Goal: Task Accomplishment & Management: Manage account settings

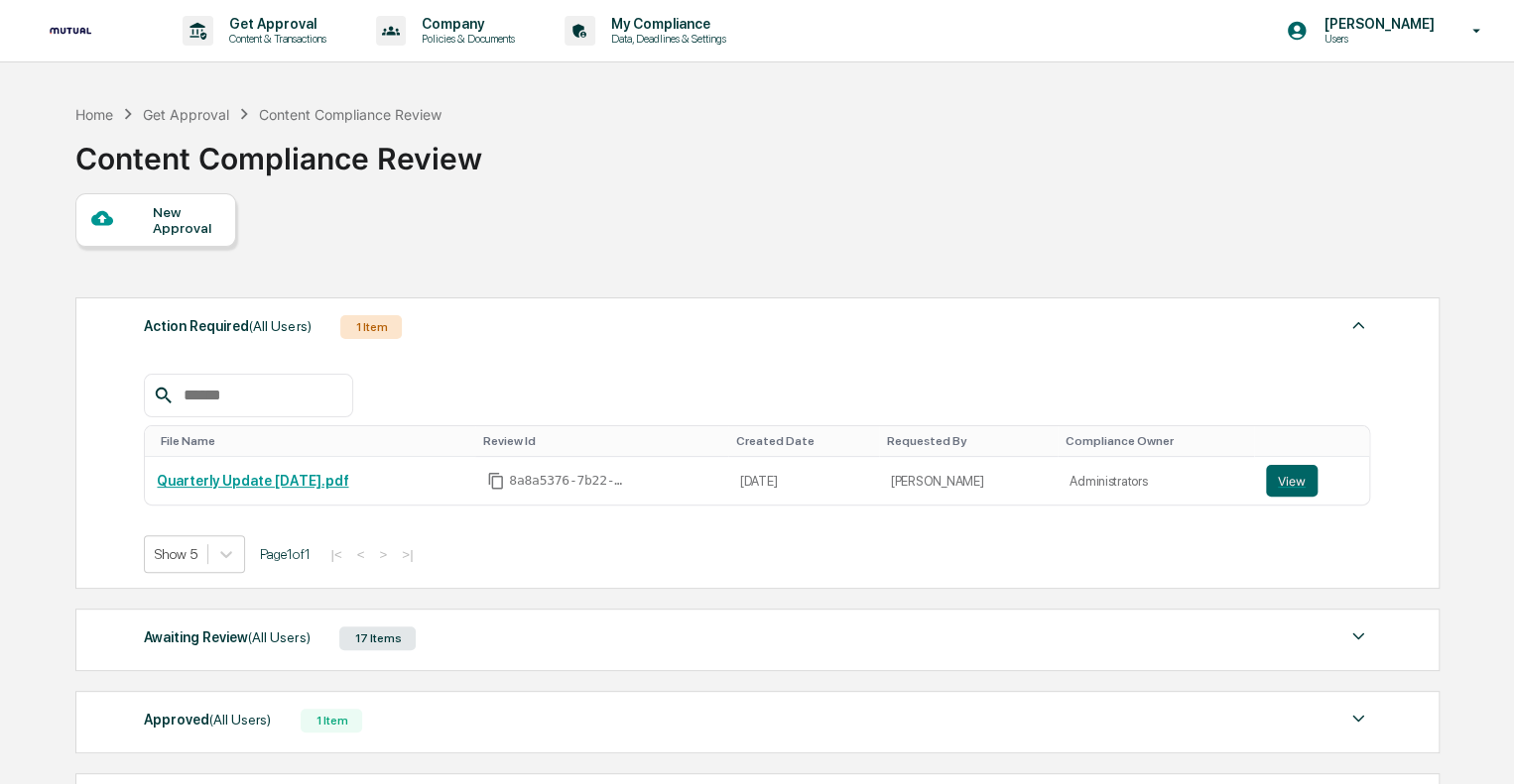
click at [163, 236] on div "New Approval" at bounding box center [186, 220] width 67 height 32
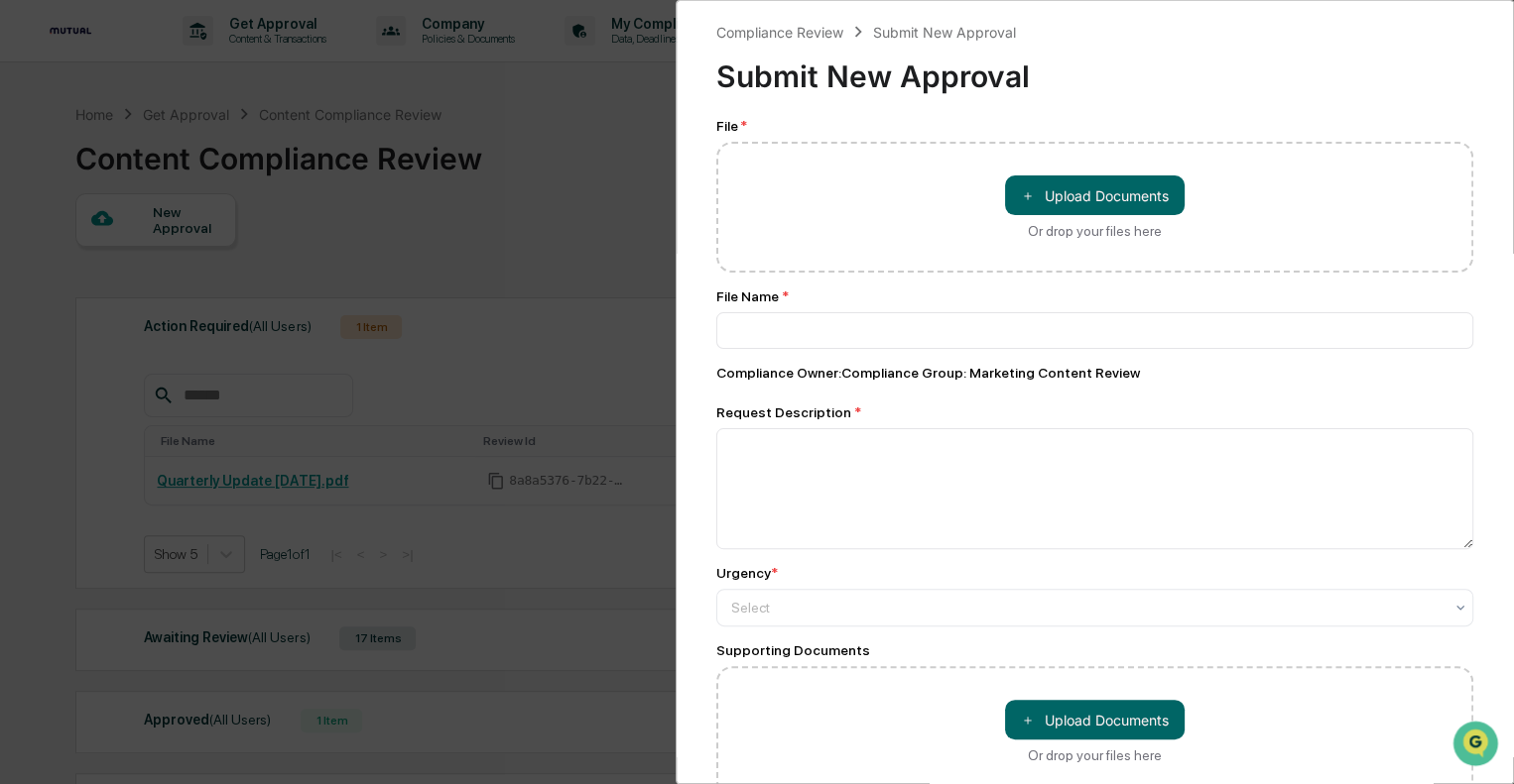
click at [512, 206] on div "Compliance Review Submit New Approval Submit New Approval File * ＋ Upload Docum…" at bounding box center [757, 392] width 1514 height 784
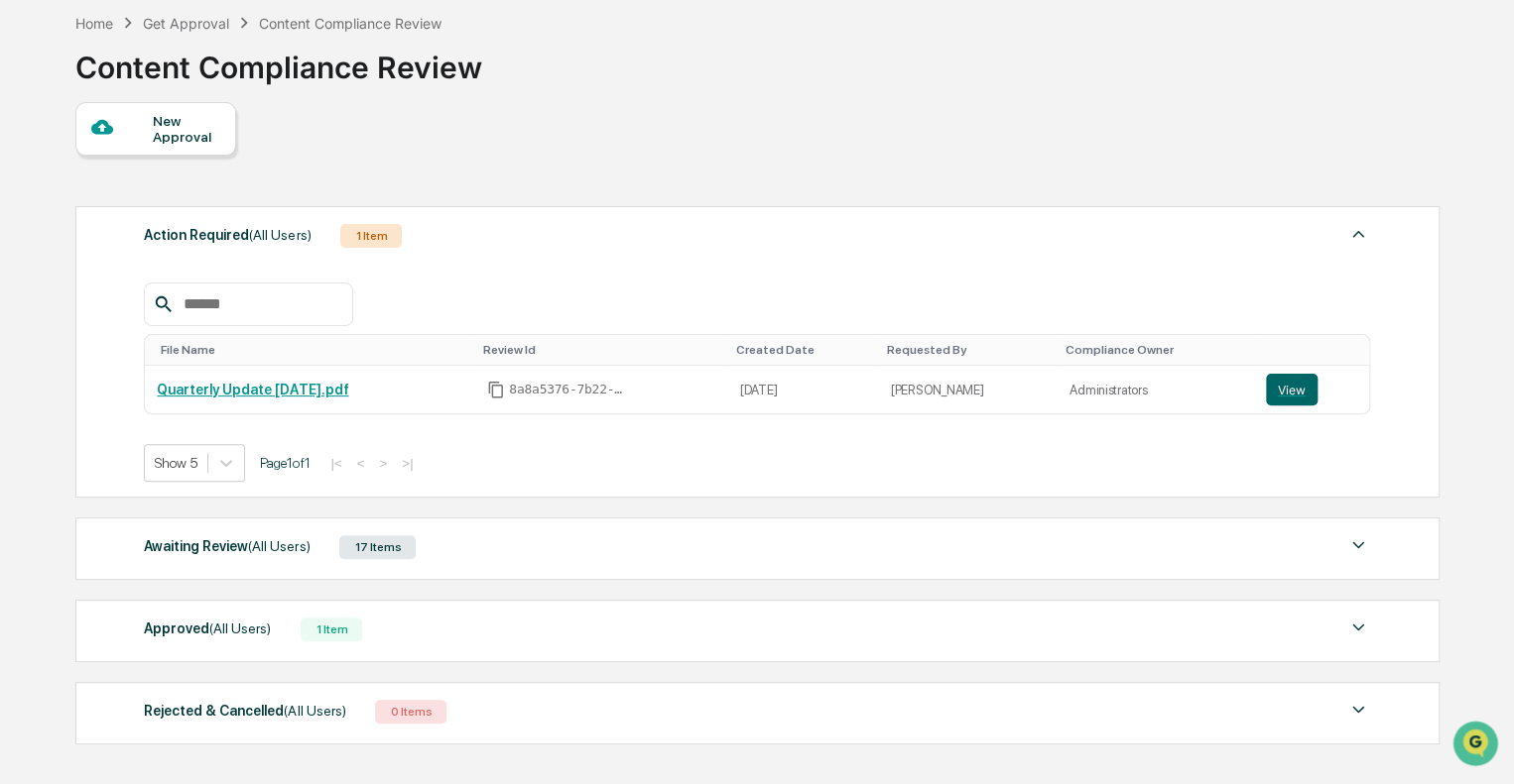
scroll to position [199, 0]
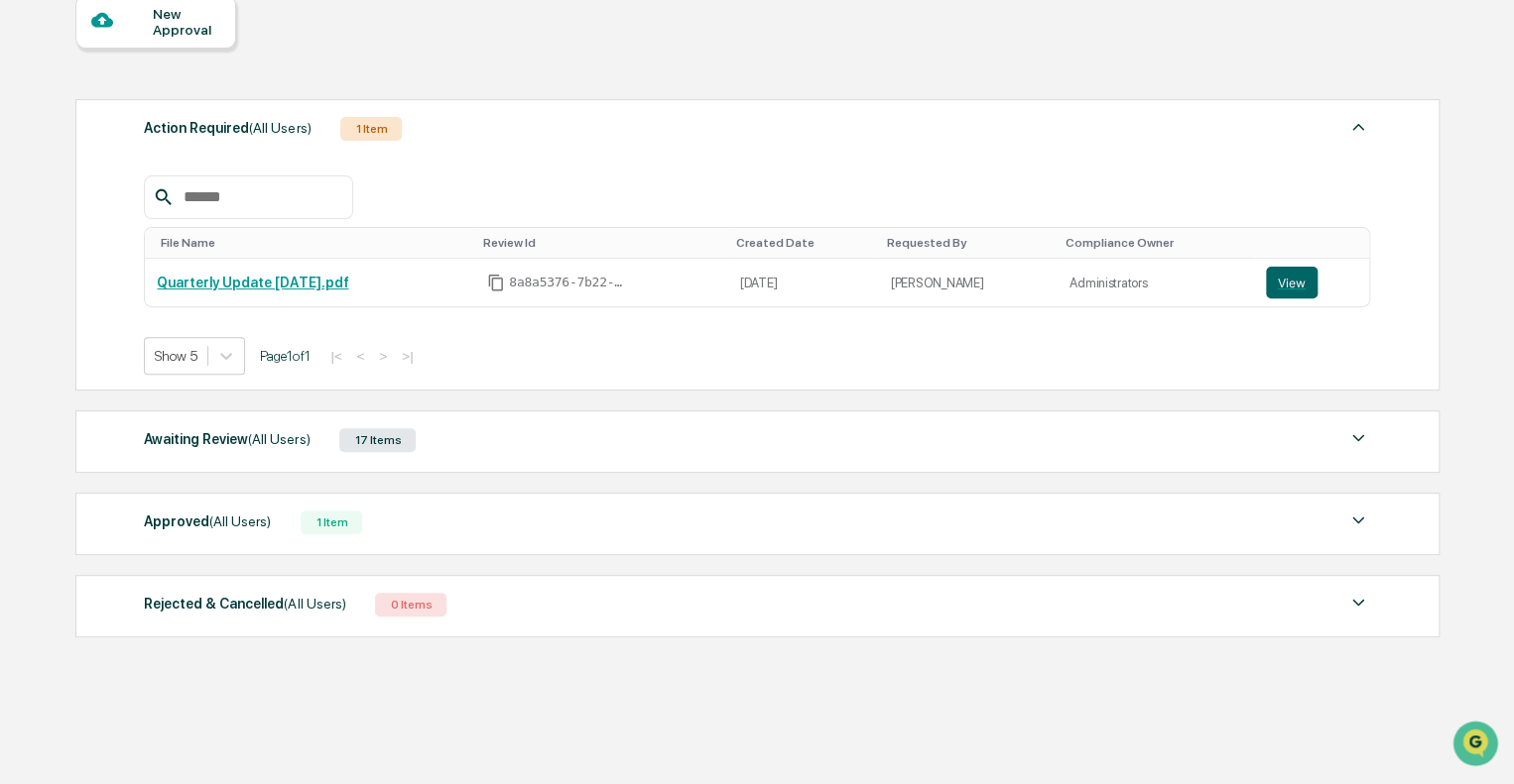
click at [374, 431] on div "17 Items" at bounding box center [377, 440] width 76 height 24
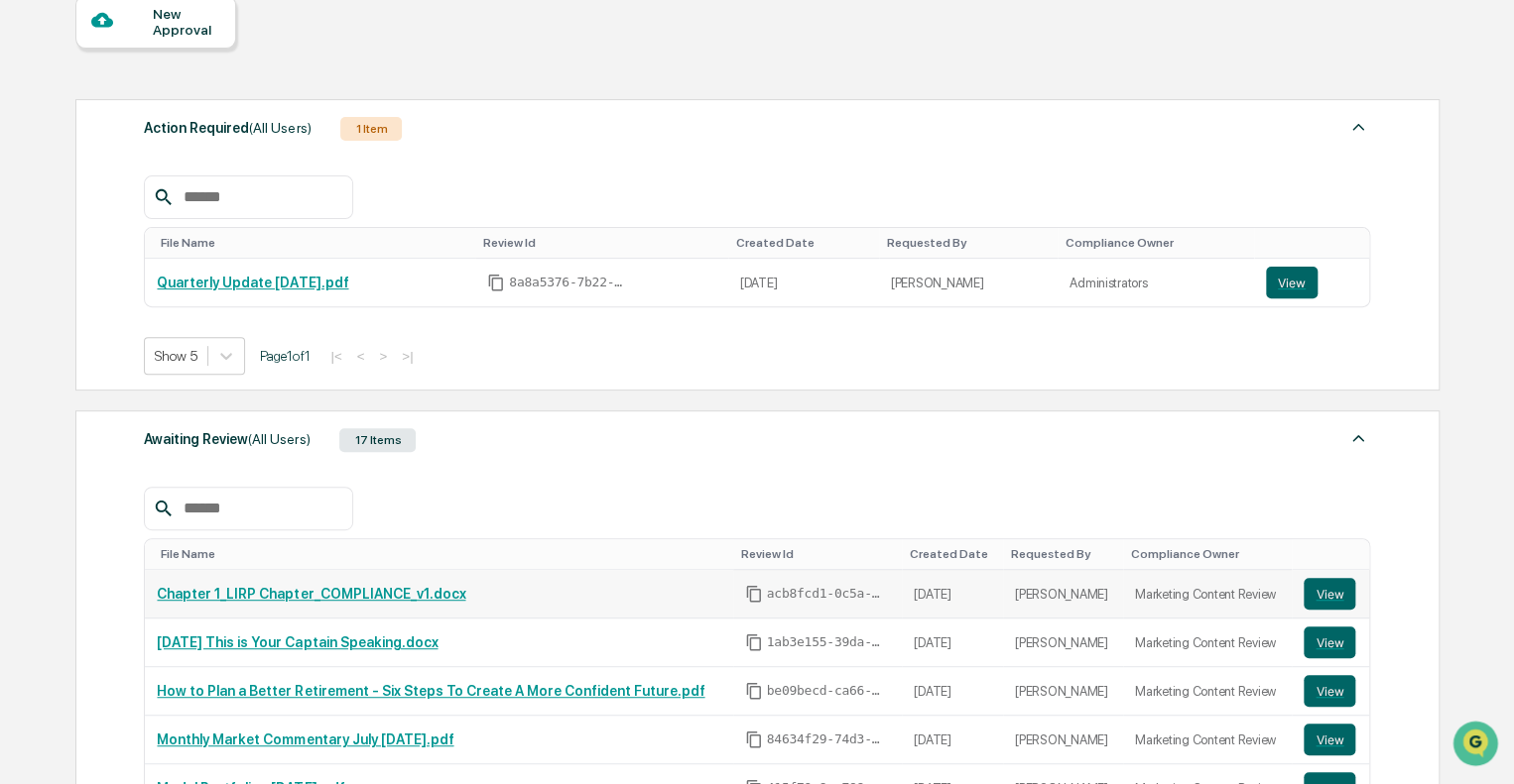
click at [311, 587] on link "Chapter 1_LIRP Chapter_COMPLIANCE_v1.docx" at bounding box center [311, 594] width 309 height 16
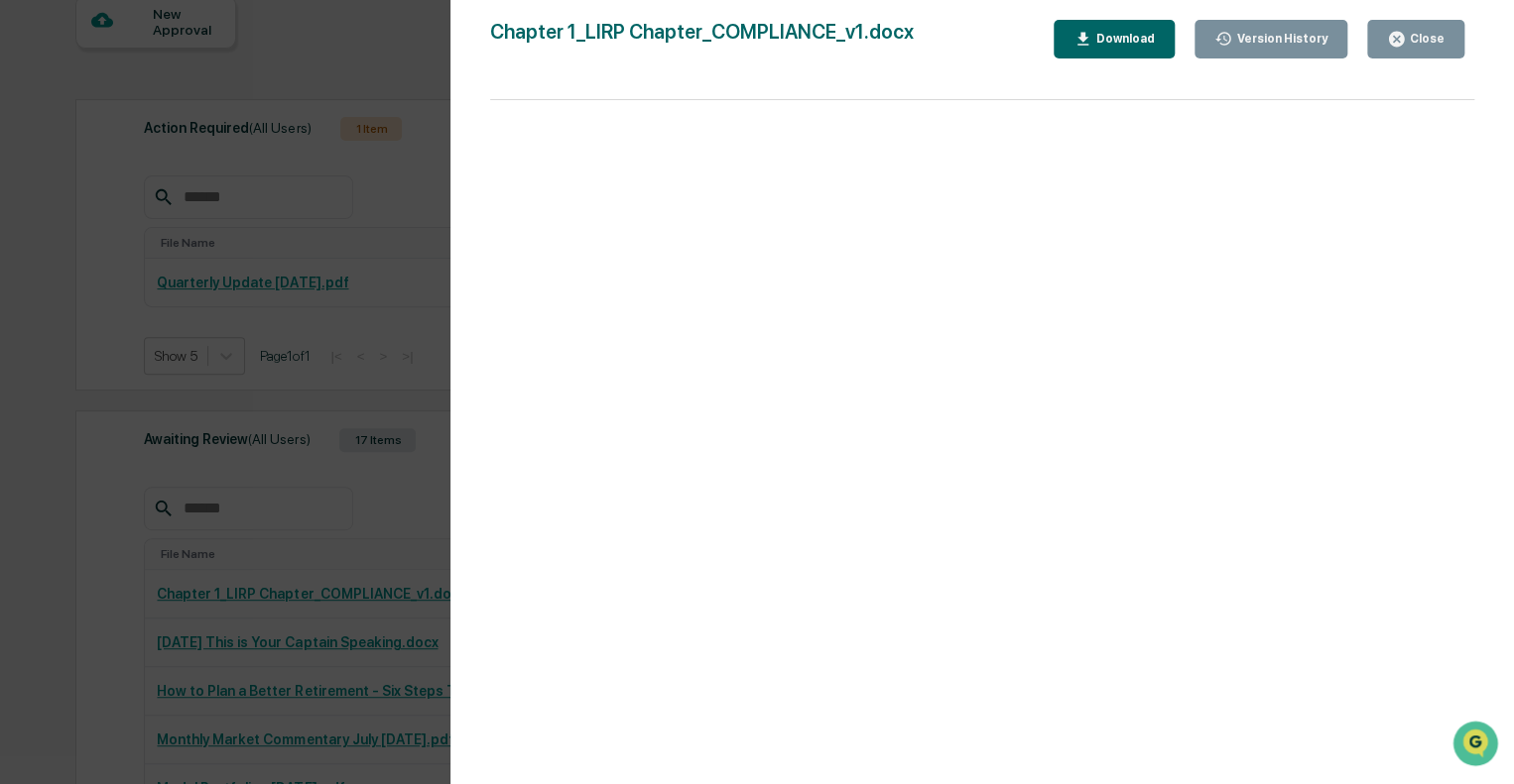
click at [1446, 27] on button "Close" at bounding box center [1415, 39] width 97 height 39
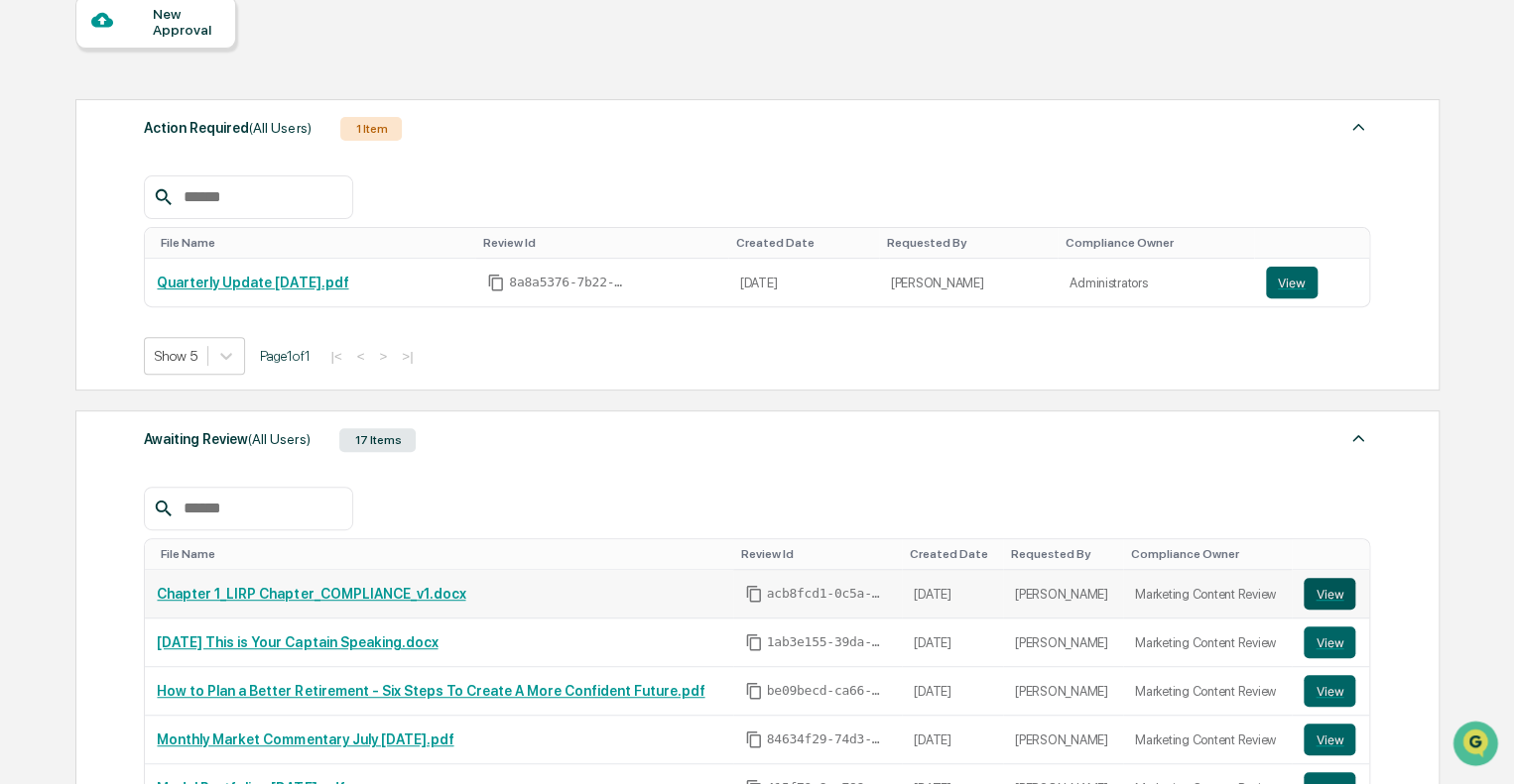
click at [1326, 601] on button "View" at bounding box center [1329, 594] width 52 height 32
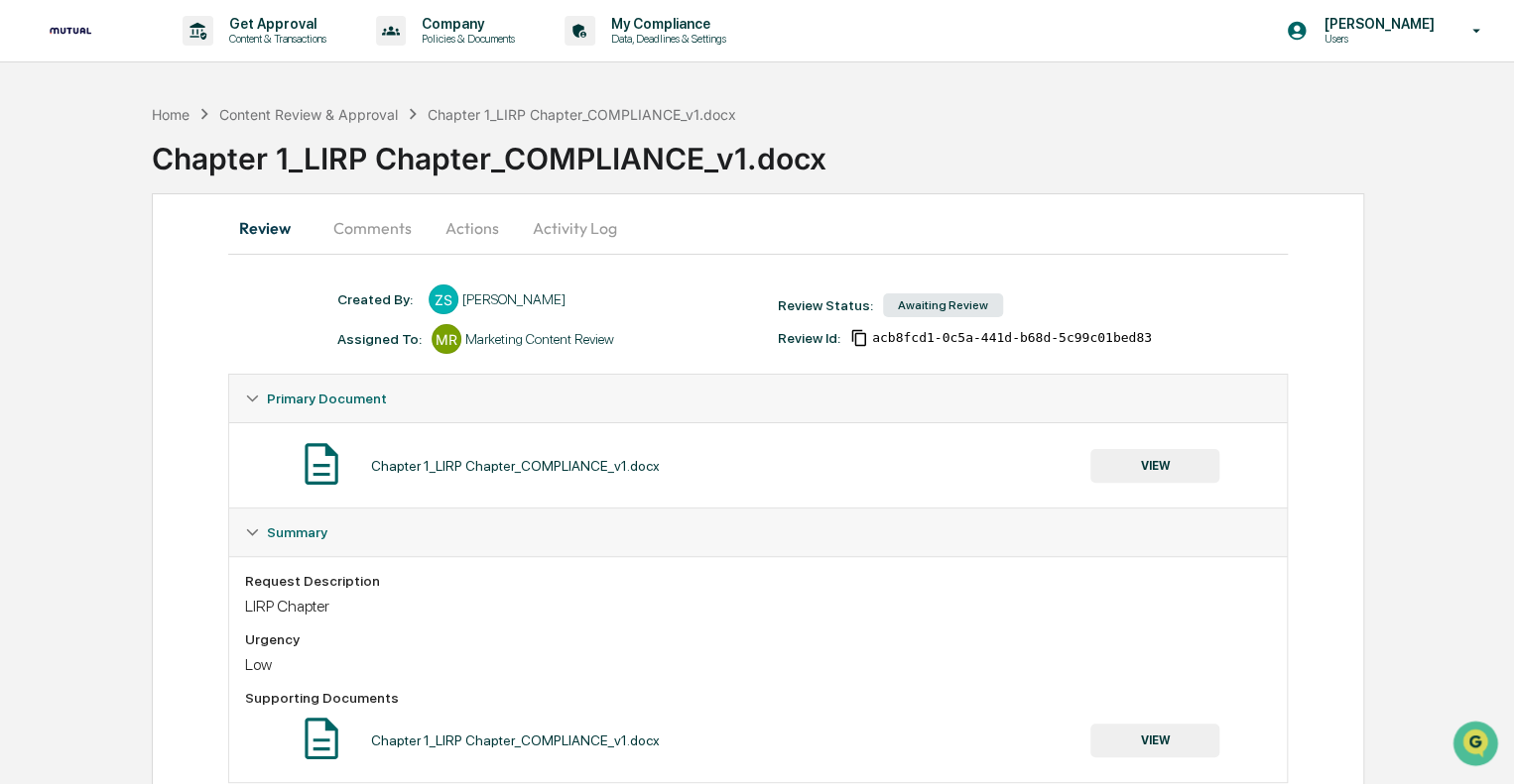
click at [1440, 324] on div "Home Content Review & Approval Chapter 1_LIRP Chapter_COMPLIANCE_v1.docx Chapte…" at bounding box center [757, 463] width 1514 height 740
click at [44, 277] on div "Home Content Review & Approval Chapter 1_LIRP Chapter_COMPLIANCE_v1.docx Chapte…" at bounding box center [757, 463] width 1514 height 740
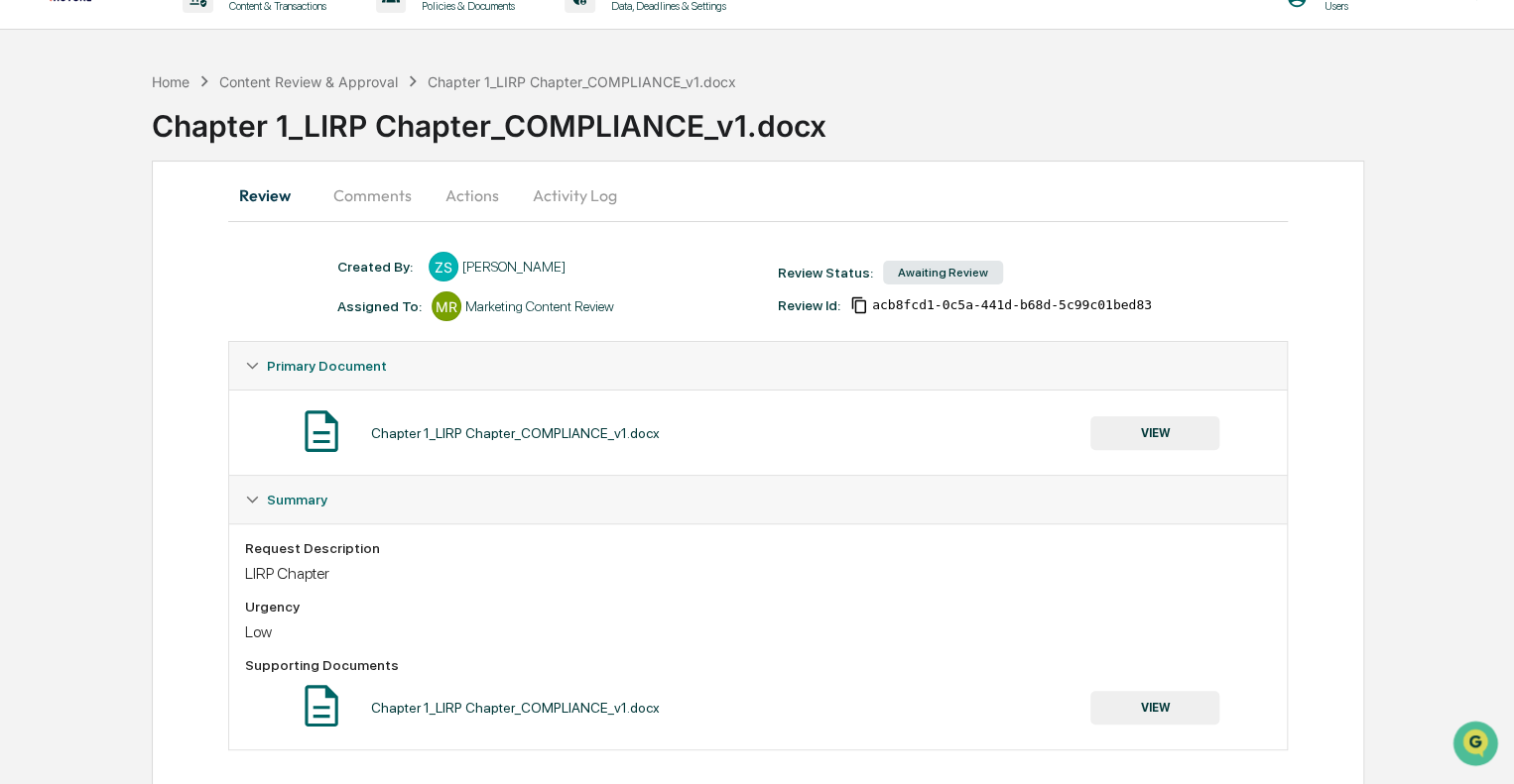
scroll to position [51, 0]
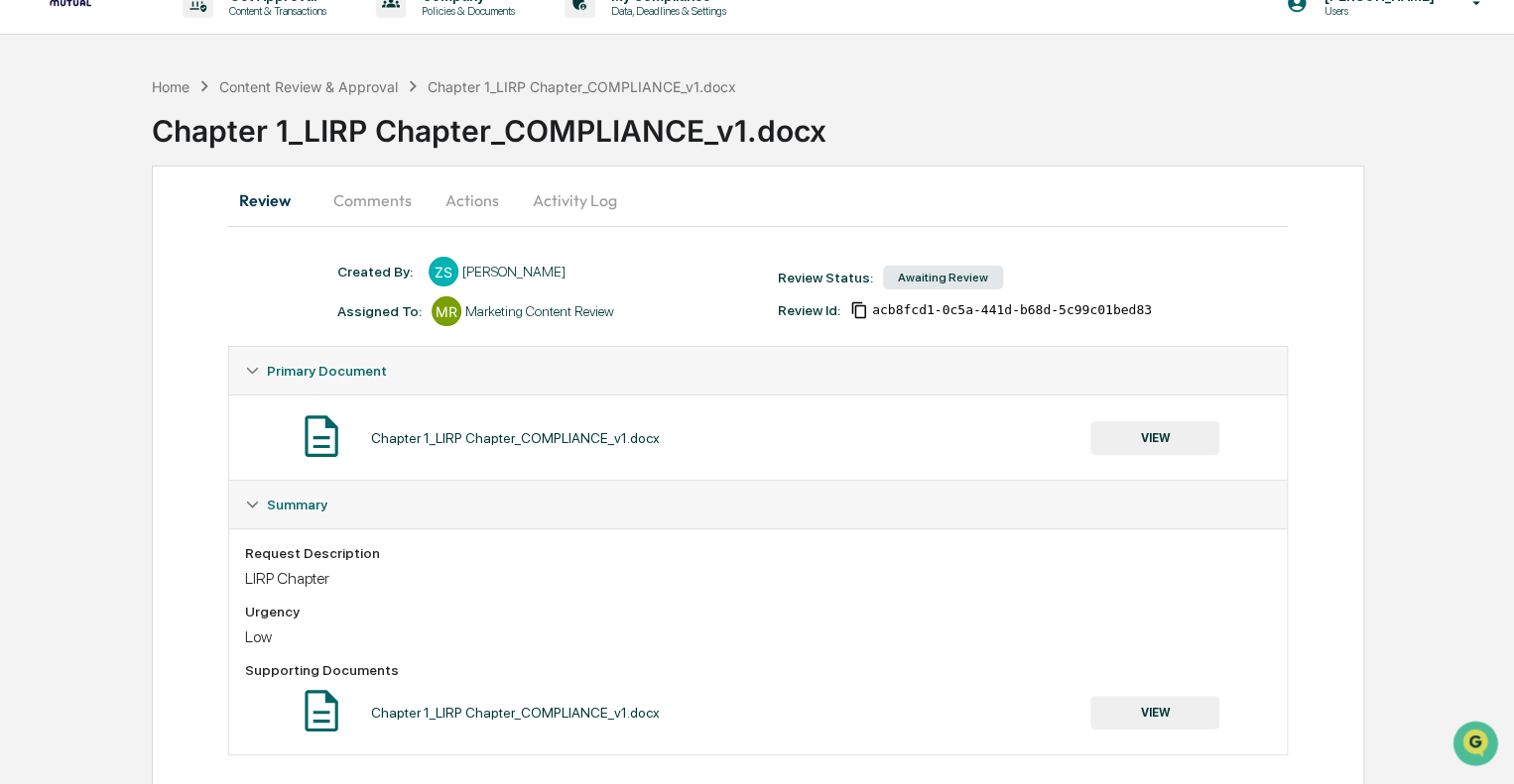
scroll to position [51, 0]
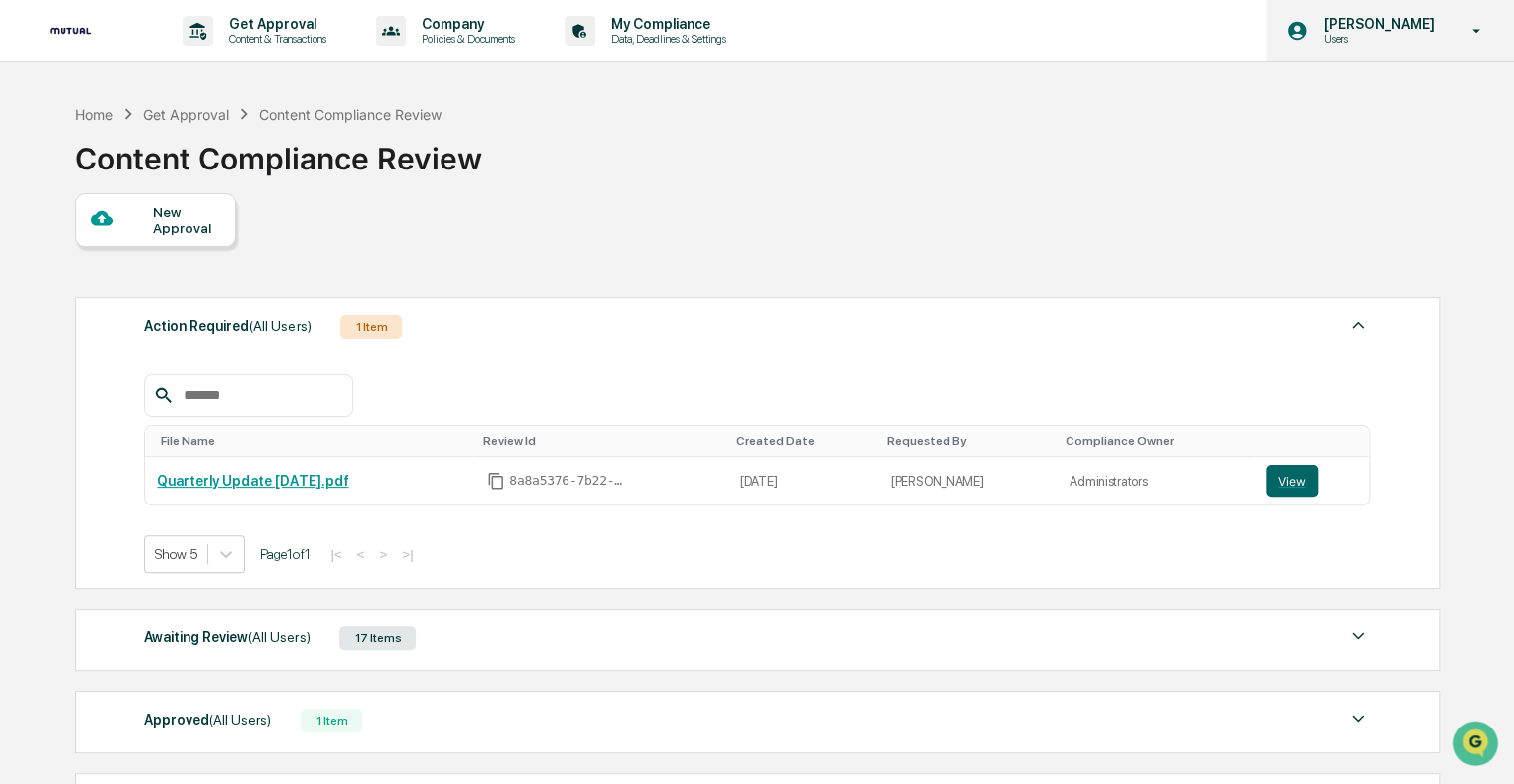
click at [1476, 26] on icon at bounding box center [1476, 31] width 35 height 19
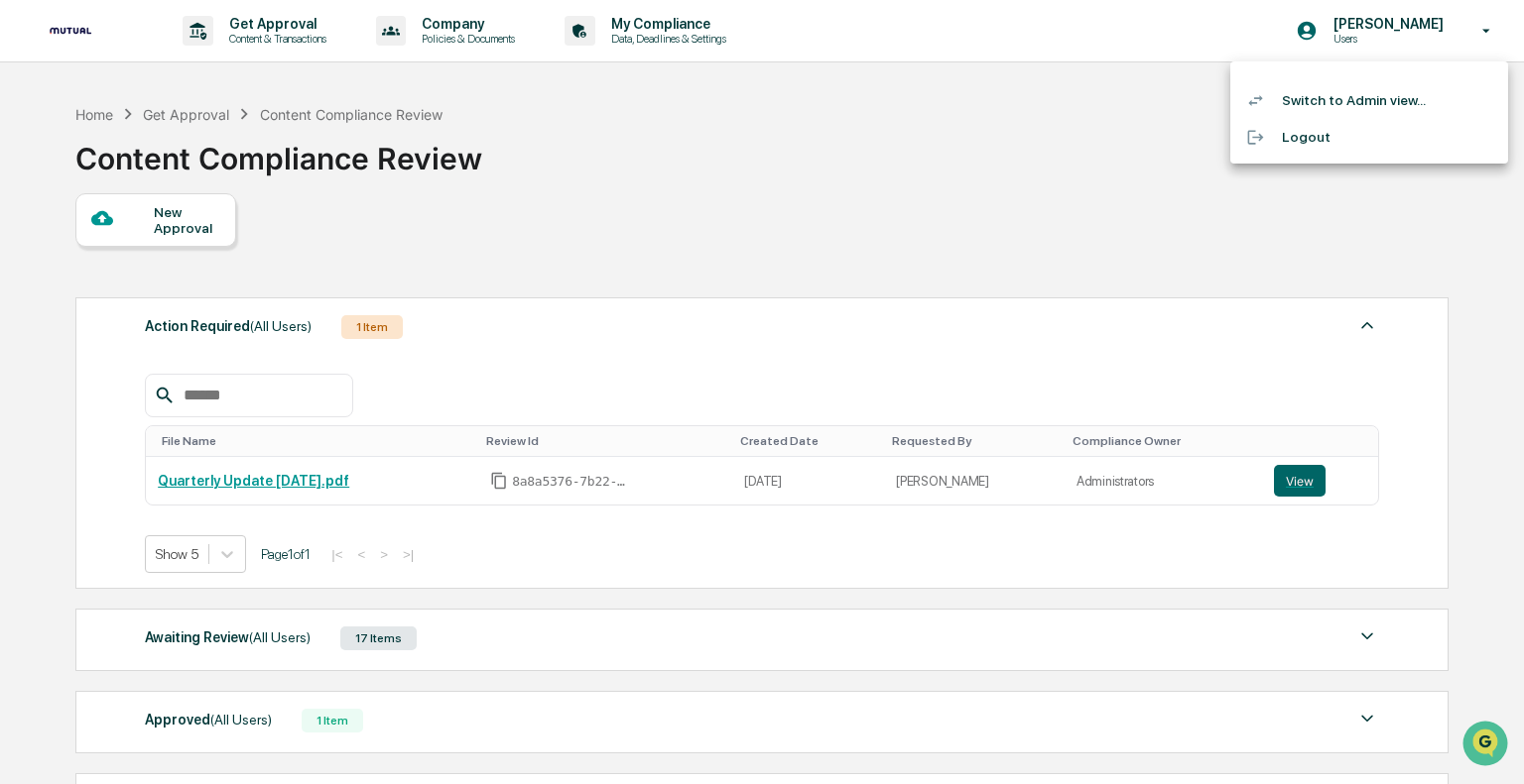
click at [1350, 106] on li "Switch to Admin view..." at bounding box center [1369, 100] width 278 height 37
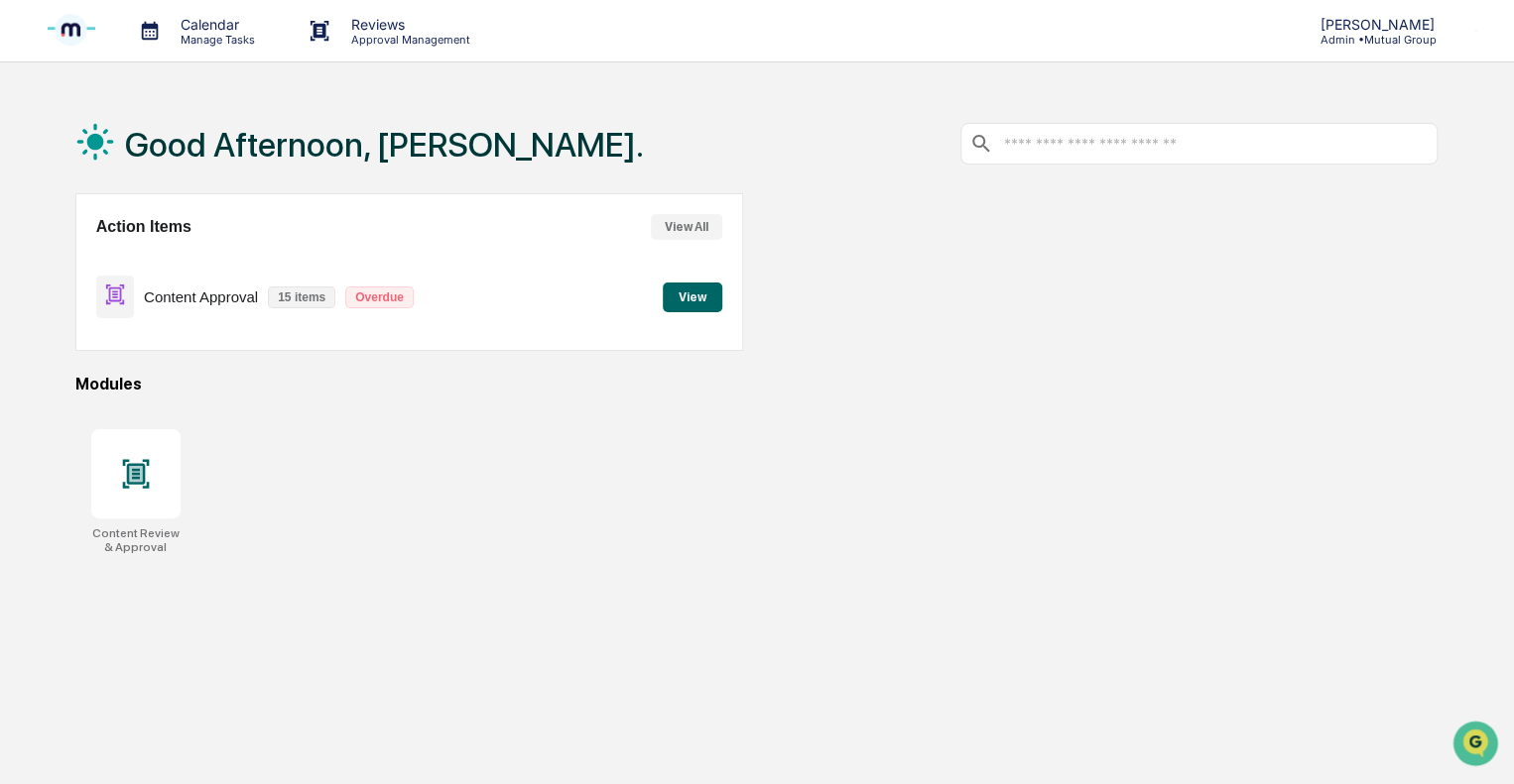
click at [390, 39] on p "Approval Management" at bounding box center [408, 40] width 145 height 14
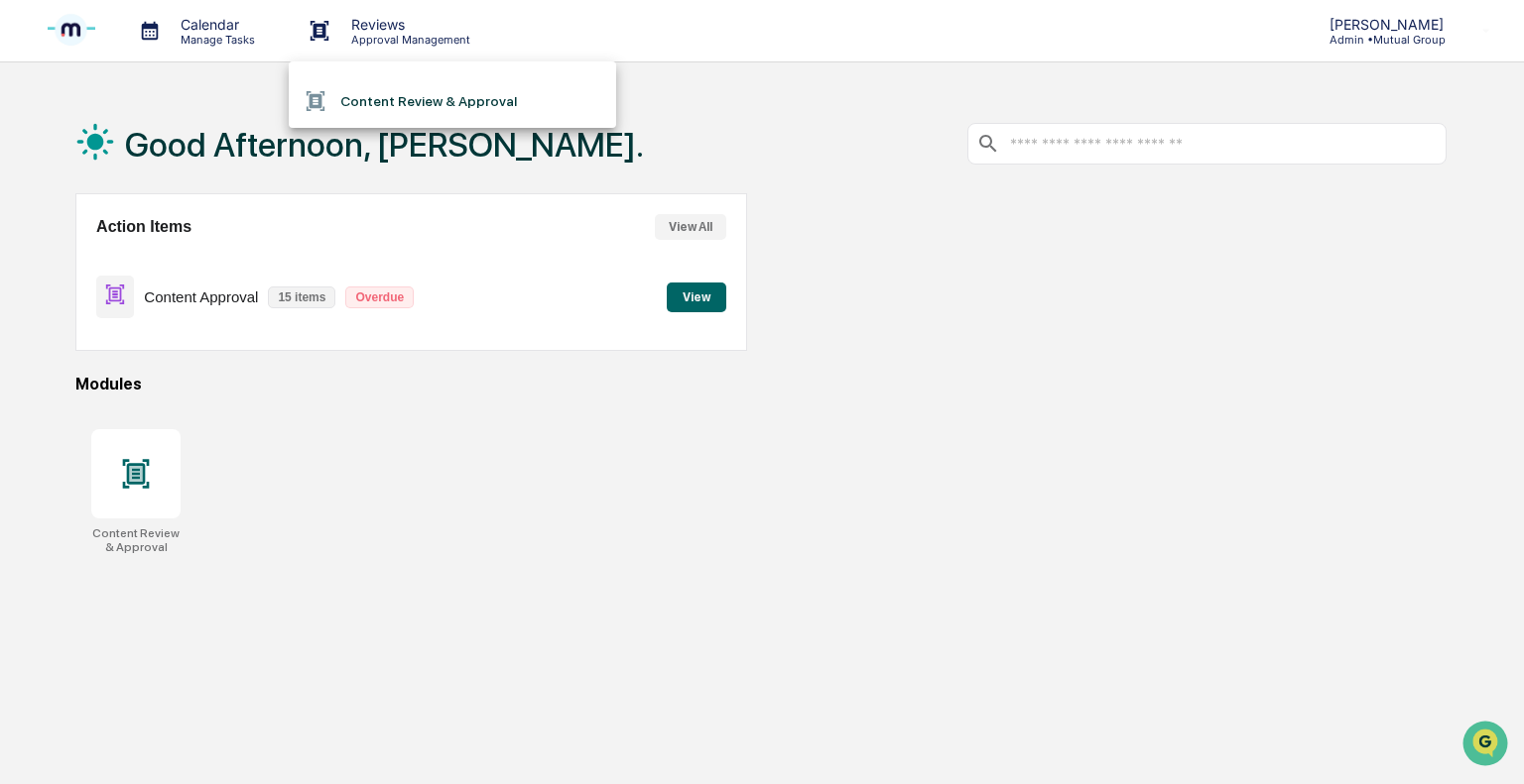
click at [394, 98] on li "Content Review & Approval" at bounding box center [453, 101] width 328 height 38
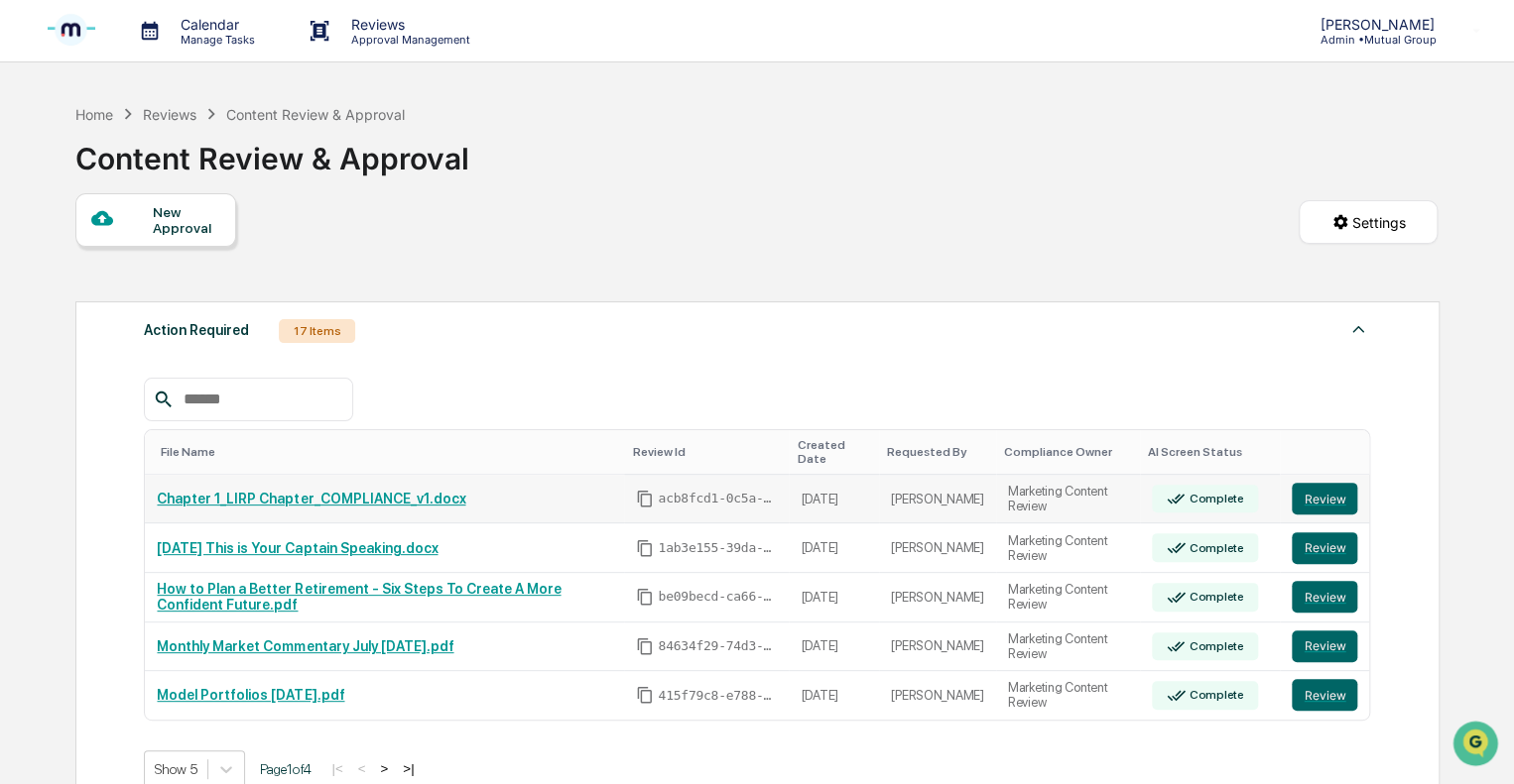
click at [386, 490] on link "Chapter 1_LIRP Chapter_COMPLIANCE_v1.docx" at bounding box center [311, 498] width 309 height 16
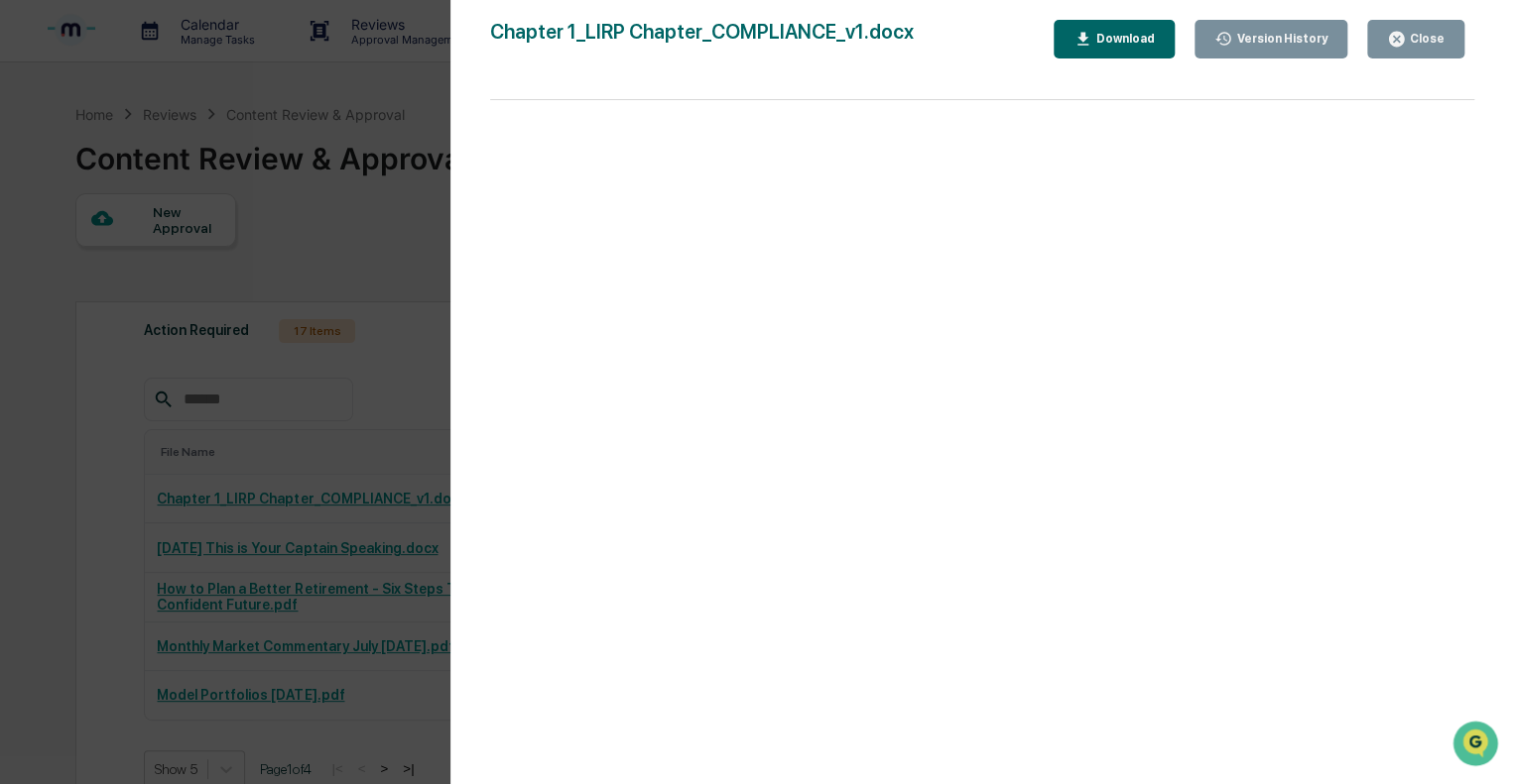
click at [1406, 30] on icon "button" at bounding box center [1396, 39] width 19 height 19
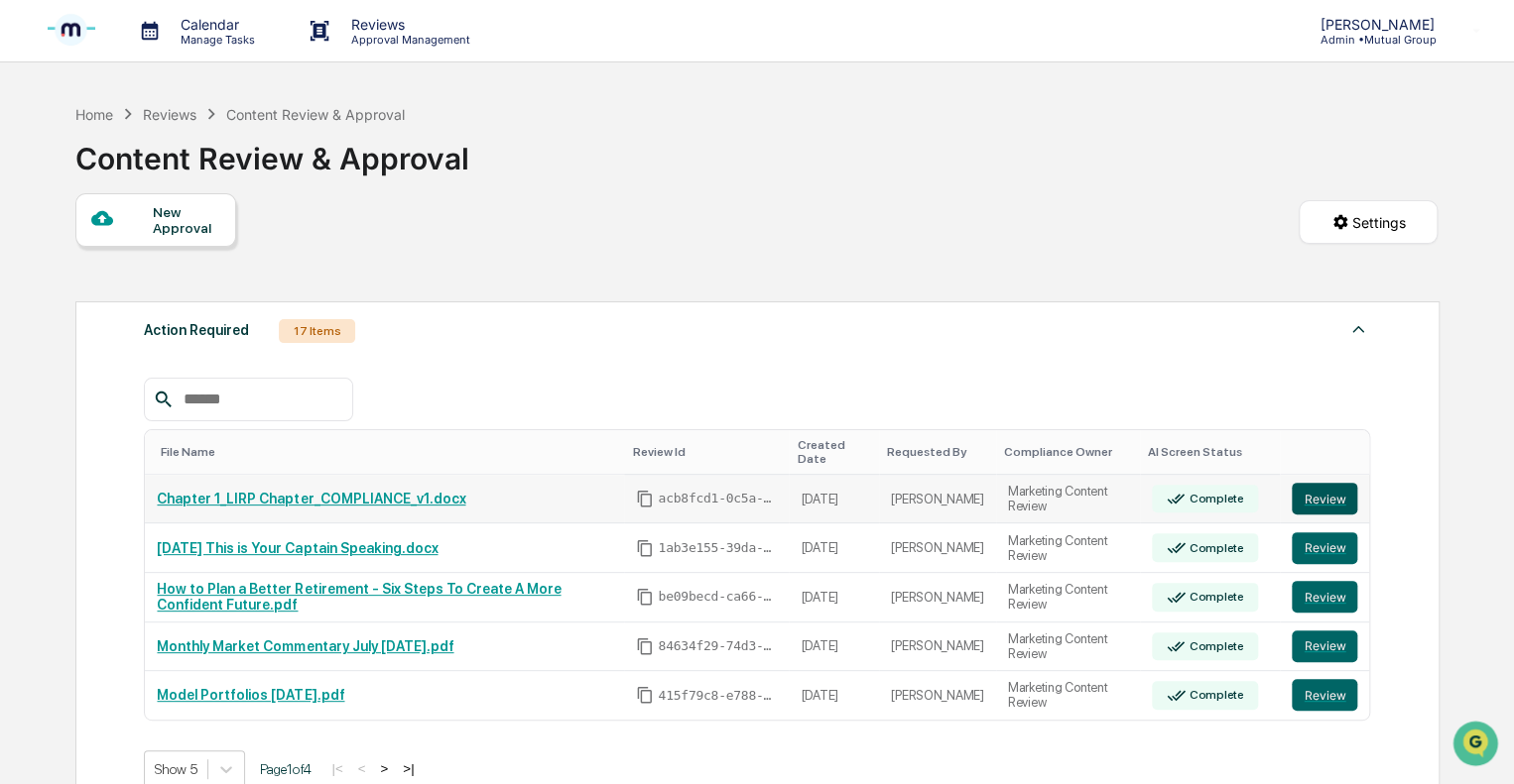
click at [1338, 489] on button "Review" at bounding box center [1324, 498] width 66 height 32
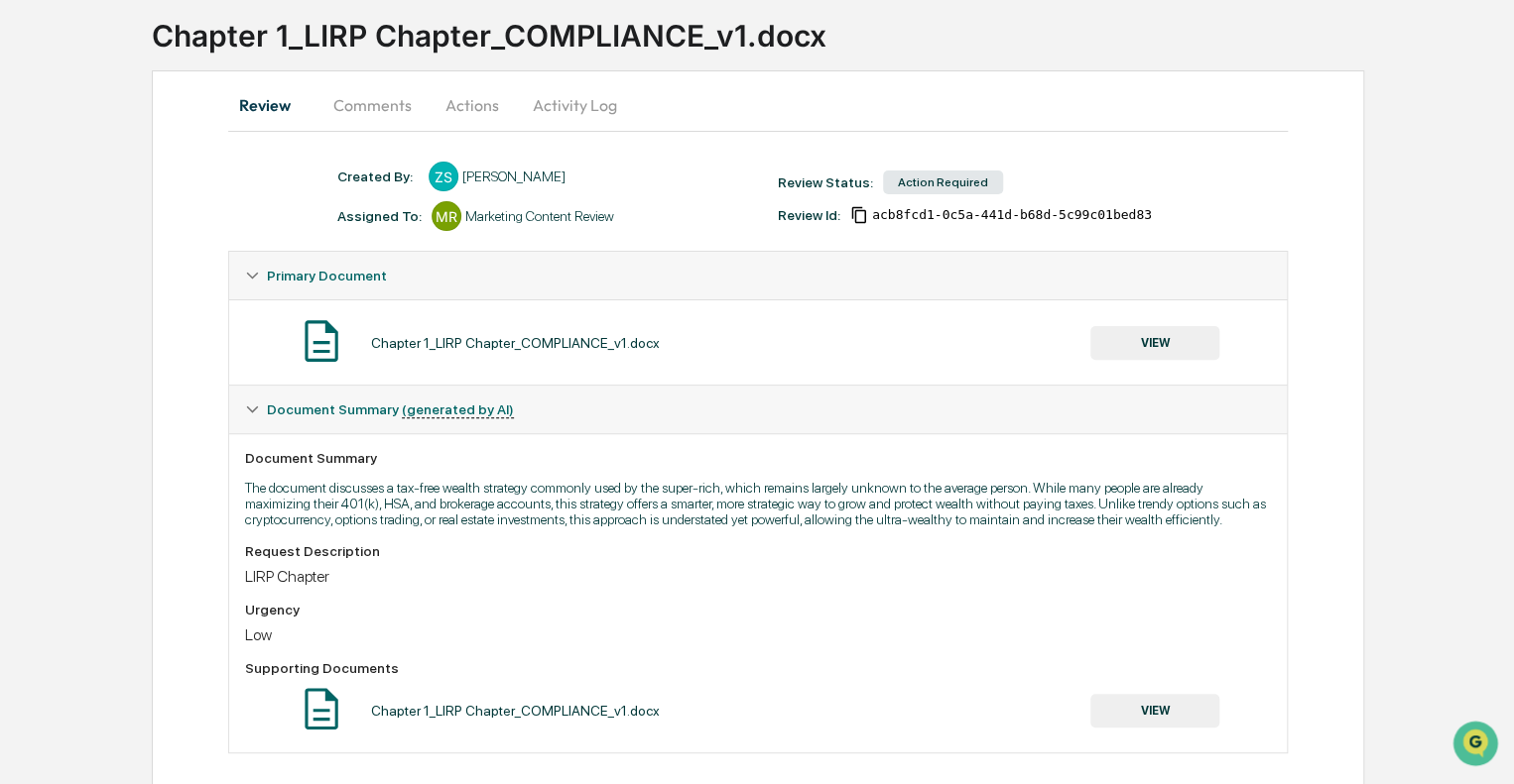
scroll to position [147, 0]
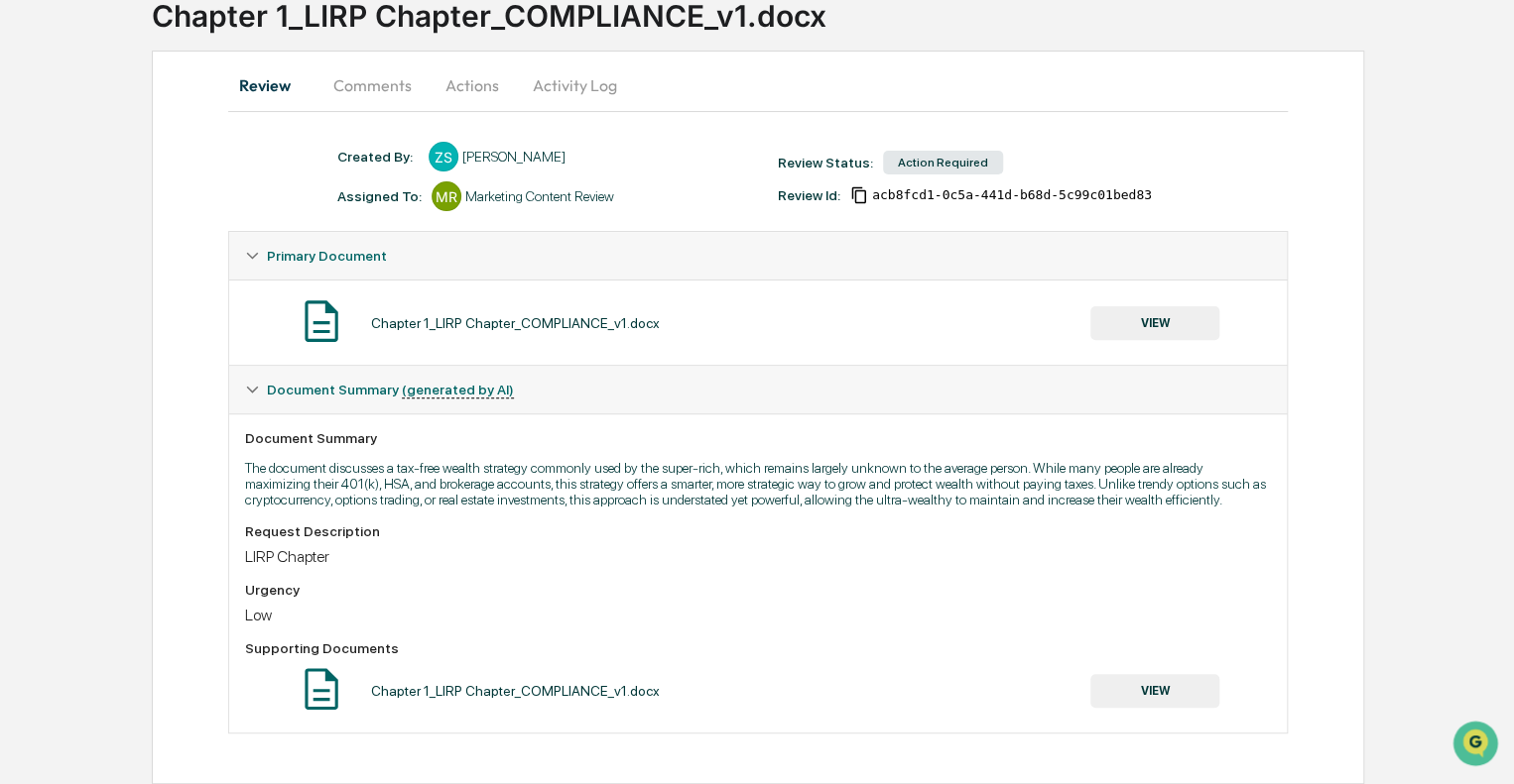
click at [1147, 685] on button "VIEW" at bounding box center [1154, 691] width 129 height 34
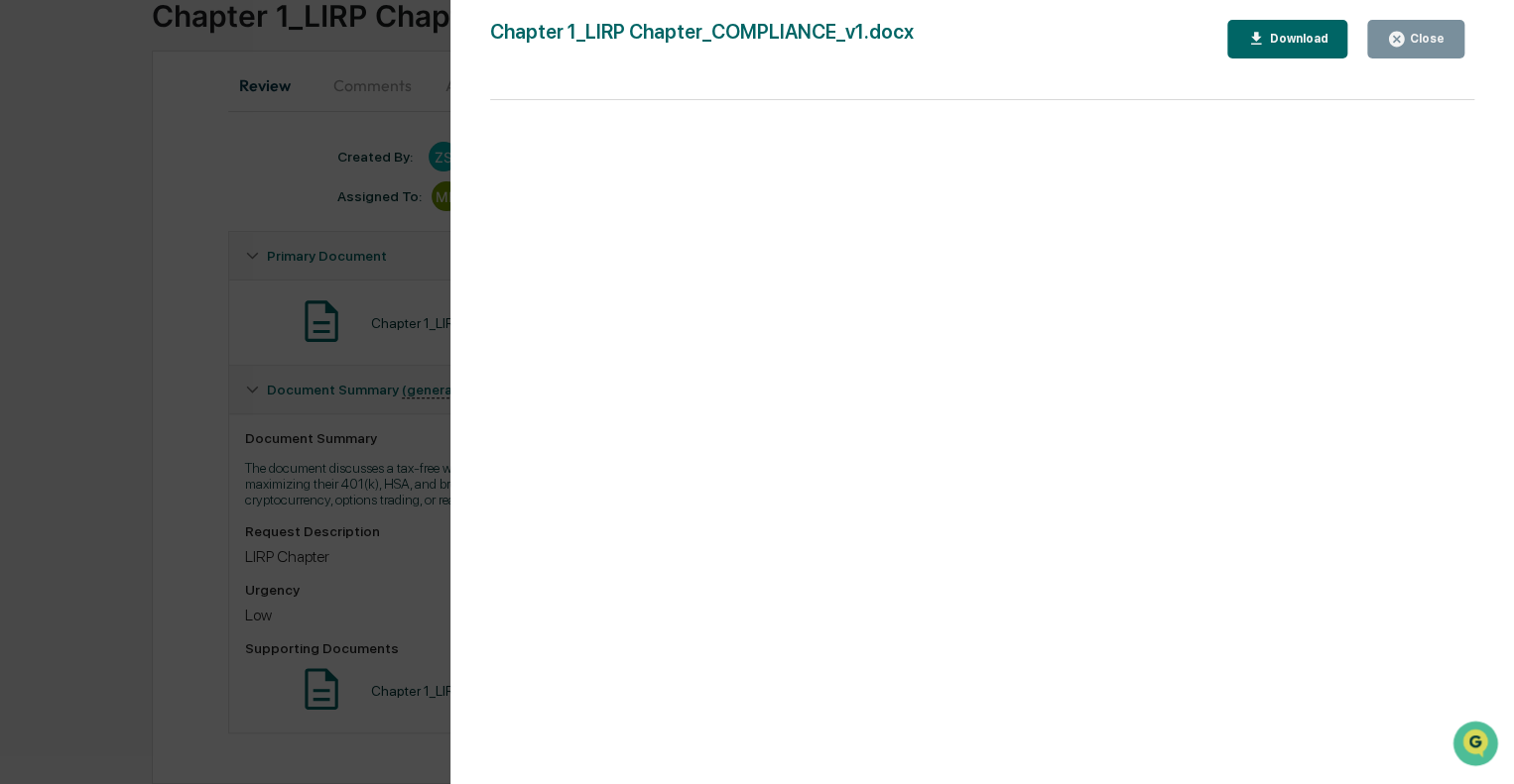
click at [1417, 43] on div "Close" at bounding box center [1425, 39] width 39 height 14
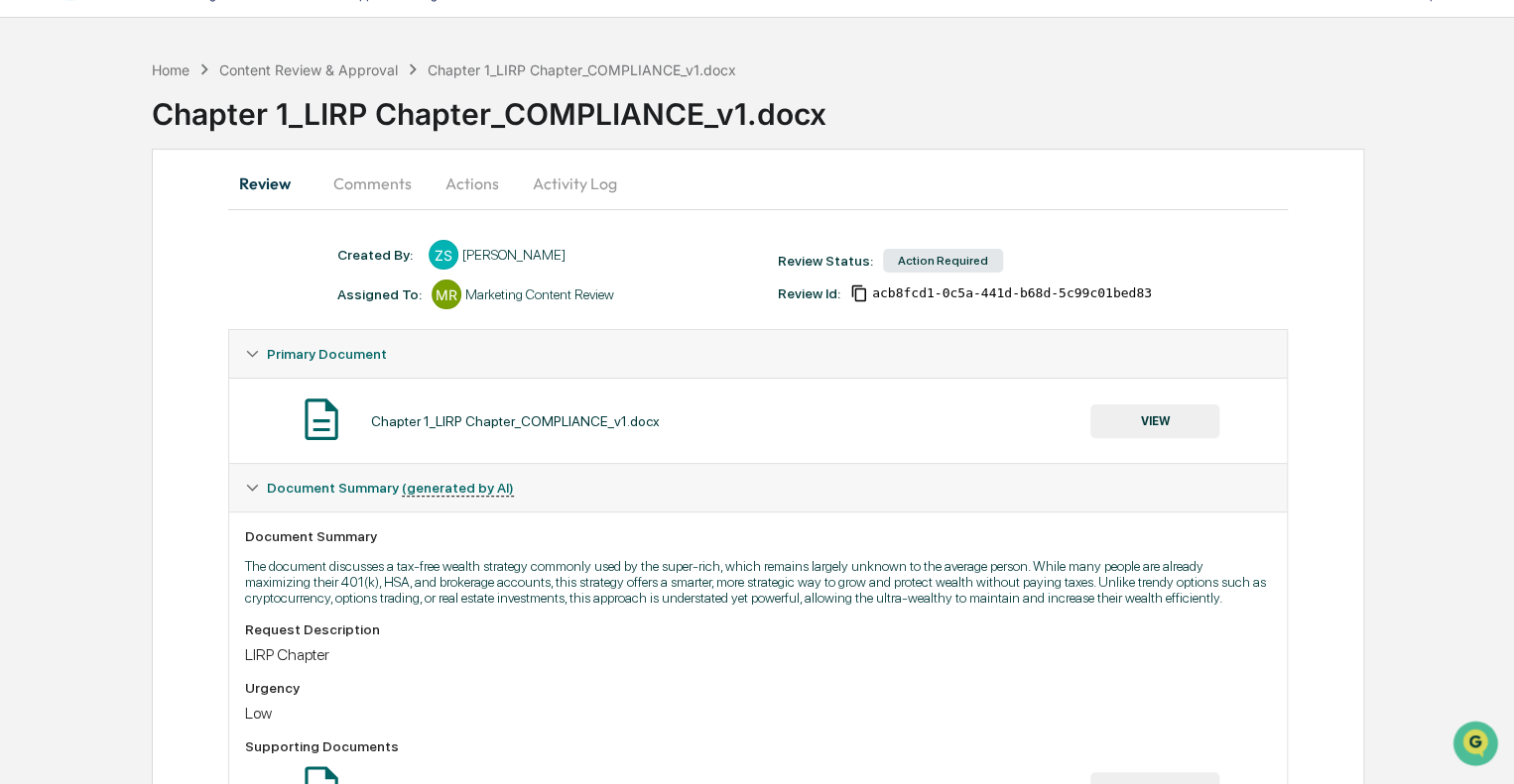
scroll to position [0, 0]
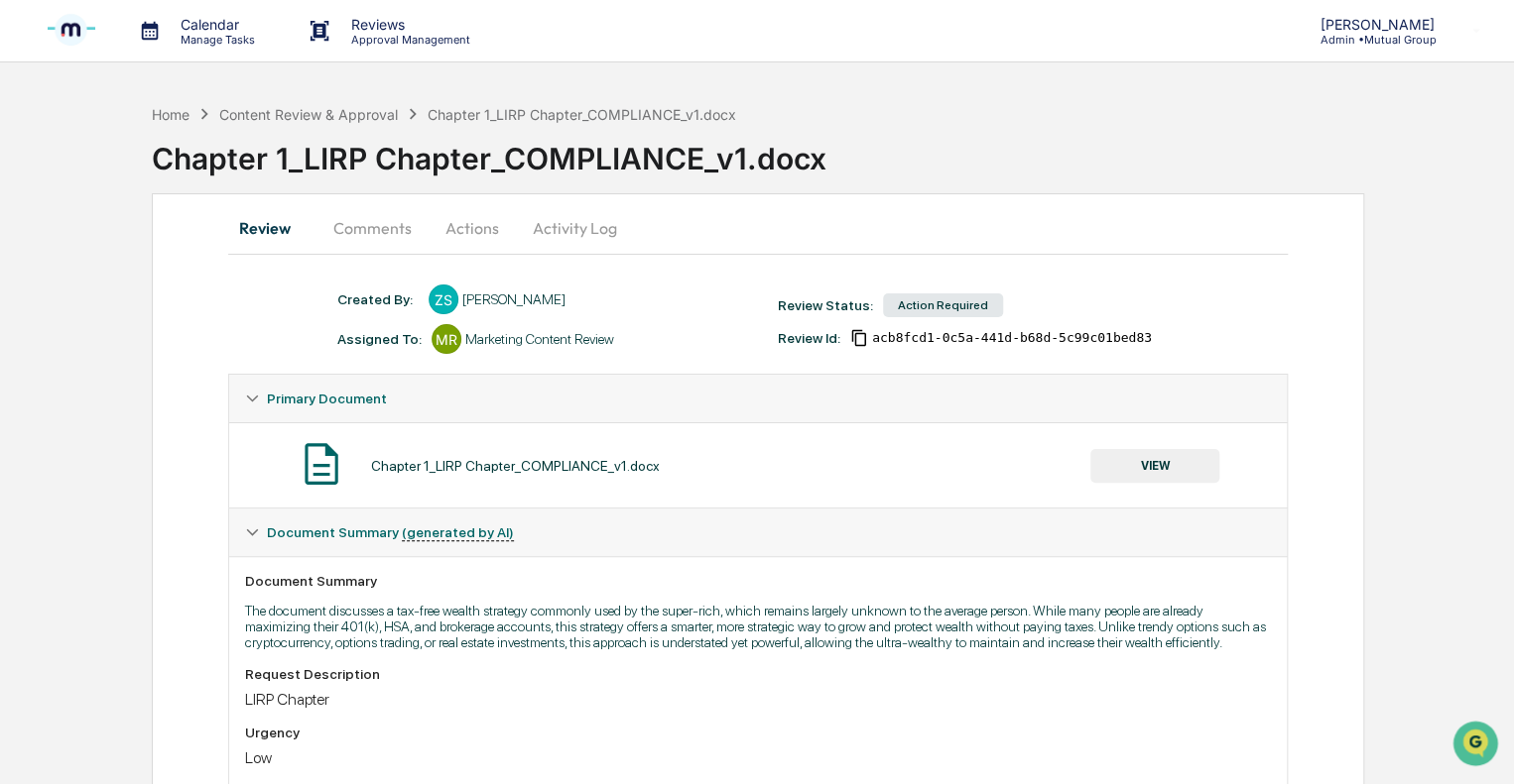
click at [356, 229] on button "Comments" at bounding box center [373, 228] width 110 height 48
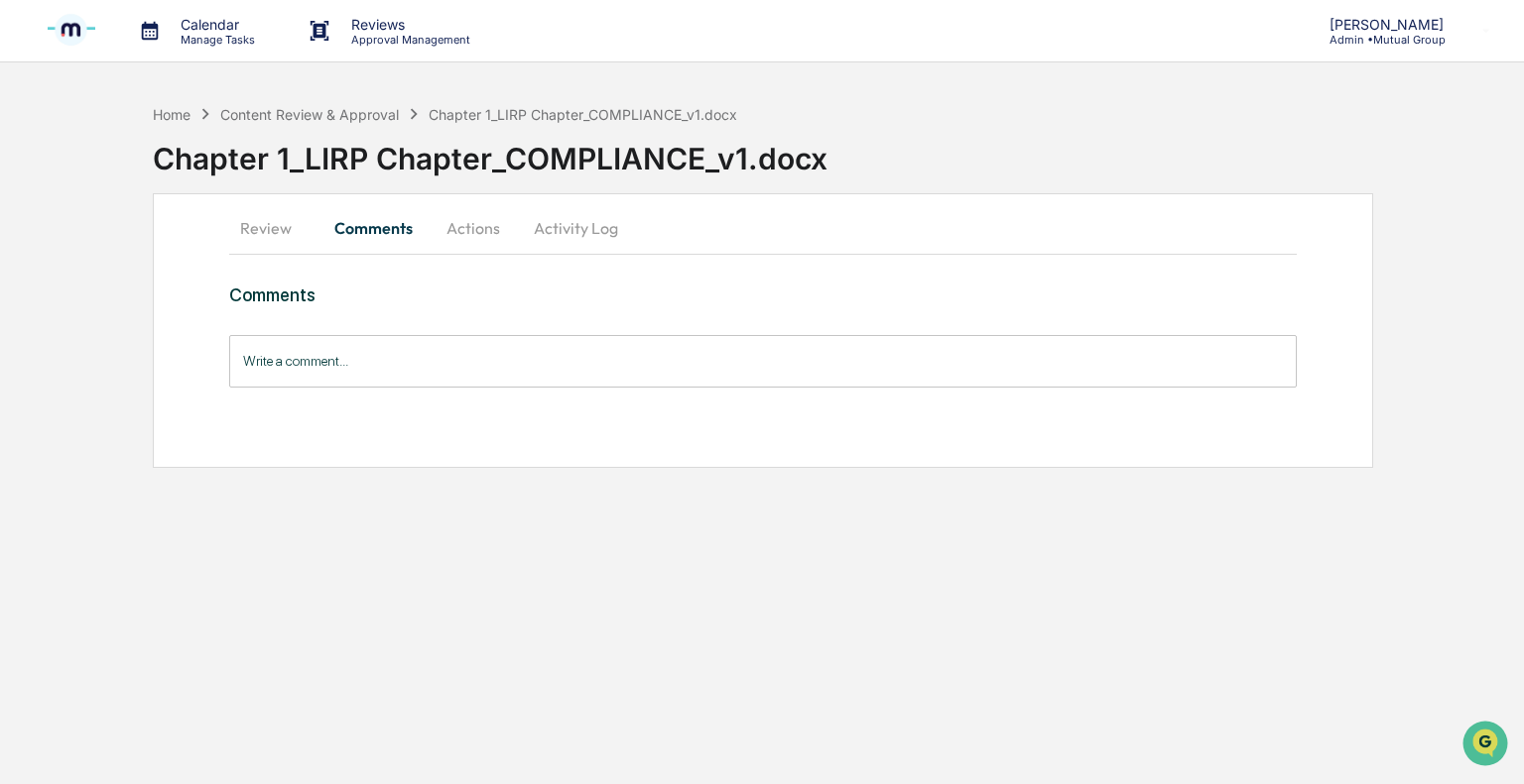
click at [463, 232] on button "Actions" at bounding box center [473, 228] width 89 height 48
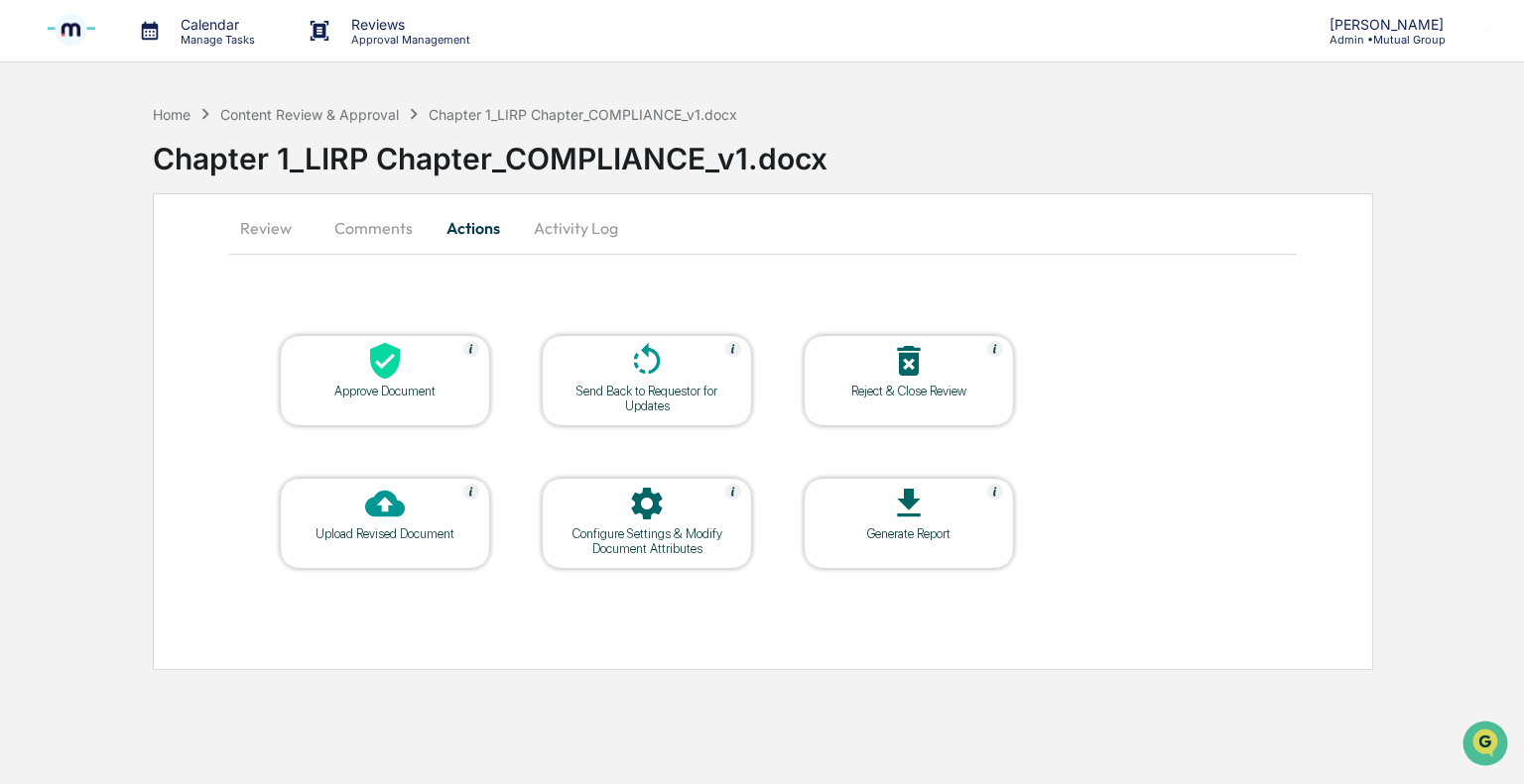
click at [274, 226] on button "Review" at bounding box center [273, 228] width 89 height 48
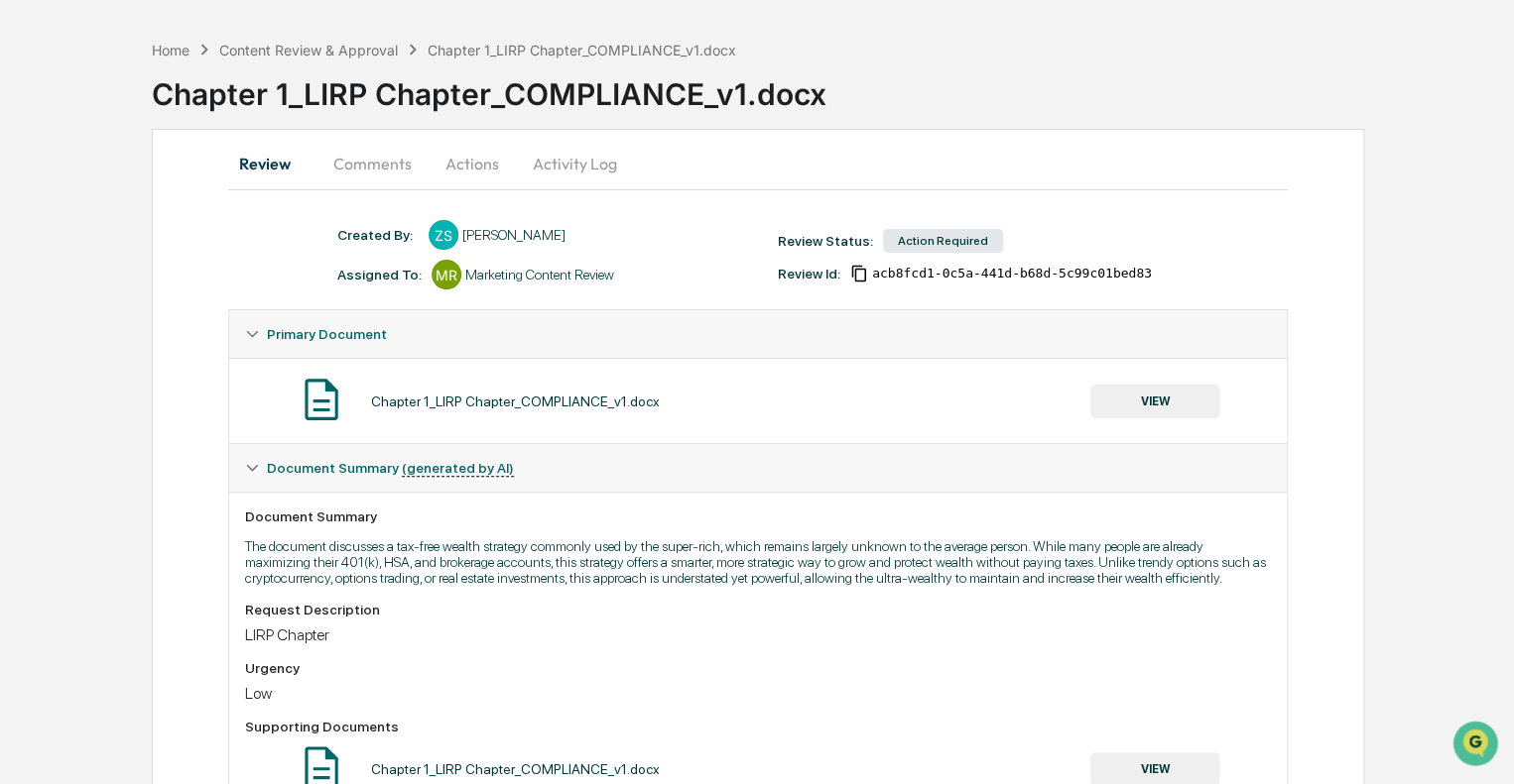
scroll to position [147, 0]
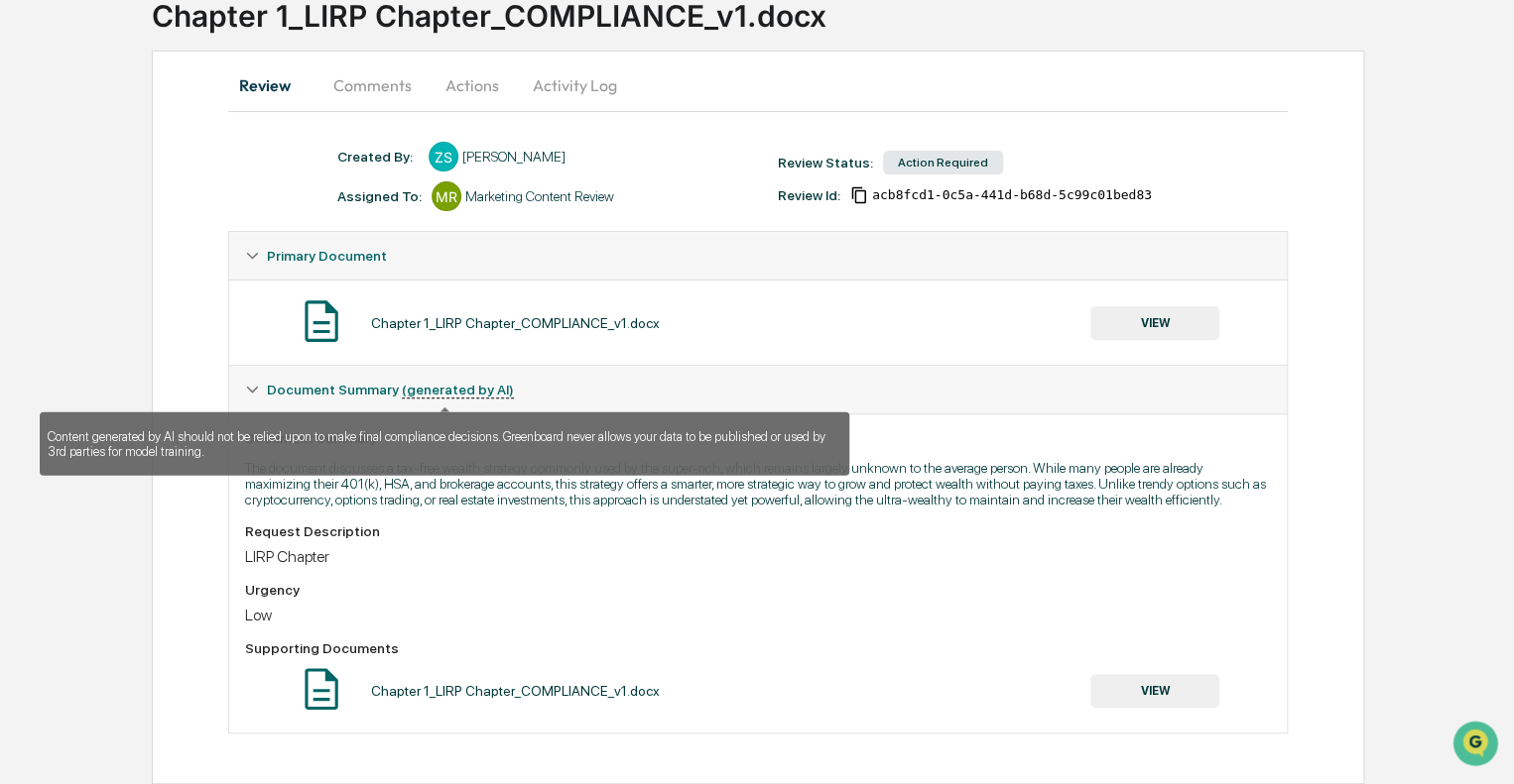
click at [467, 385] on u "(generated by AI)" at bounding box center [458, 390] width 112 height 17
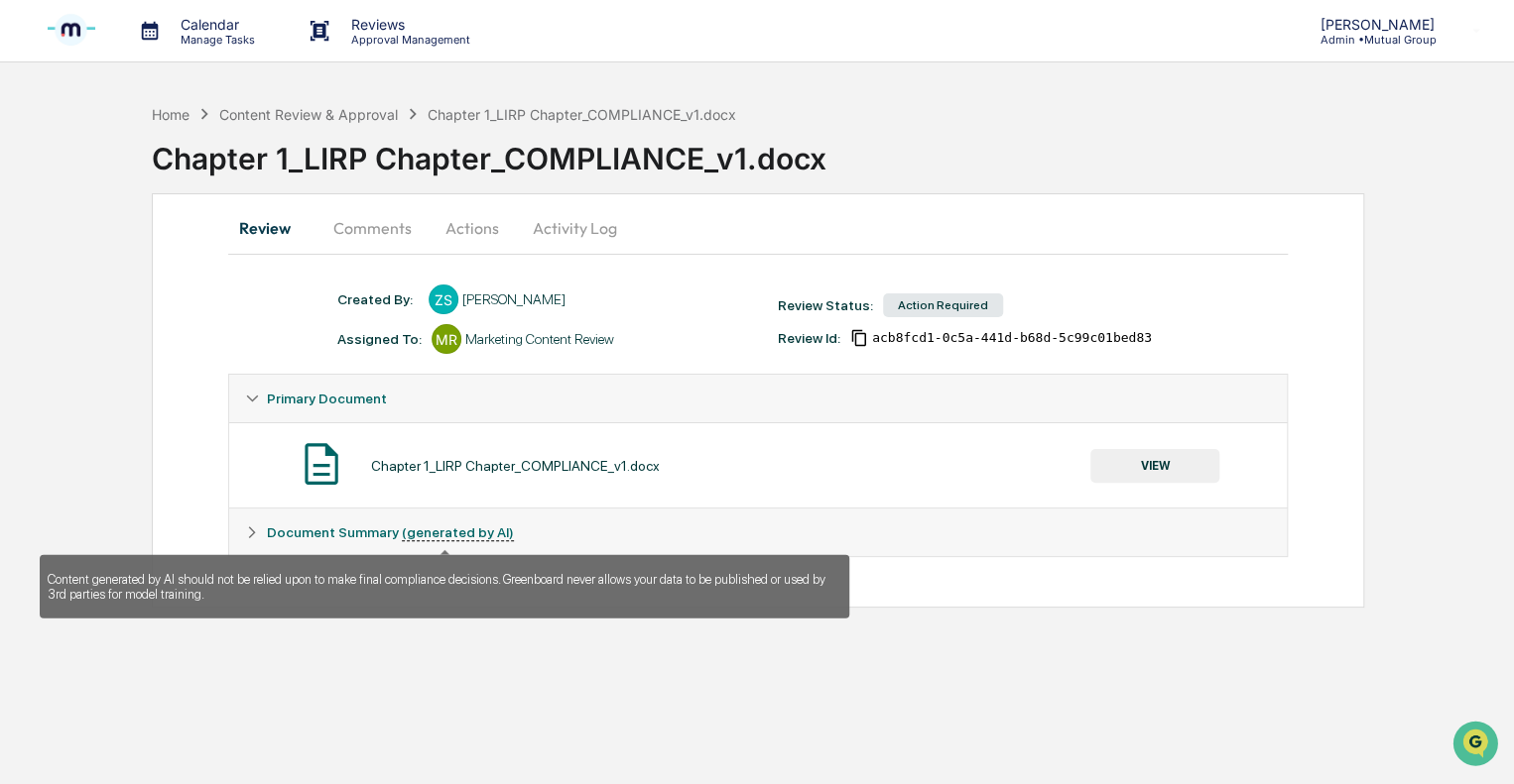
scroll to position [0, 0]
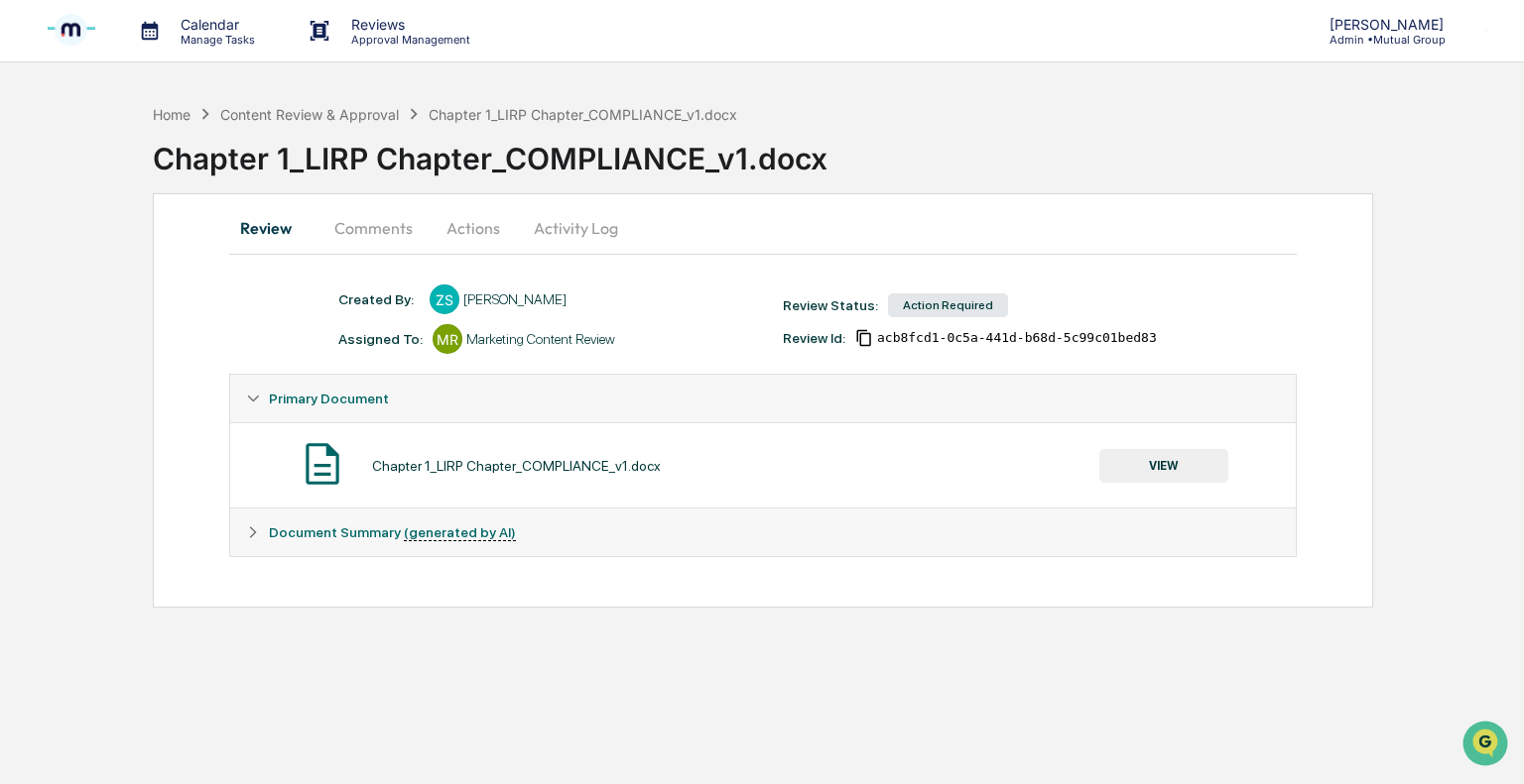
click at [258, 530] on icon at bounding box center [253, 532] width 14 height 14
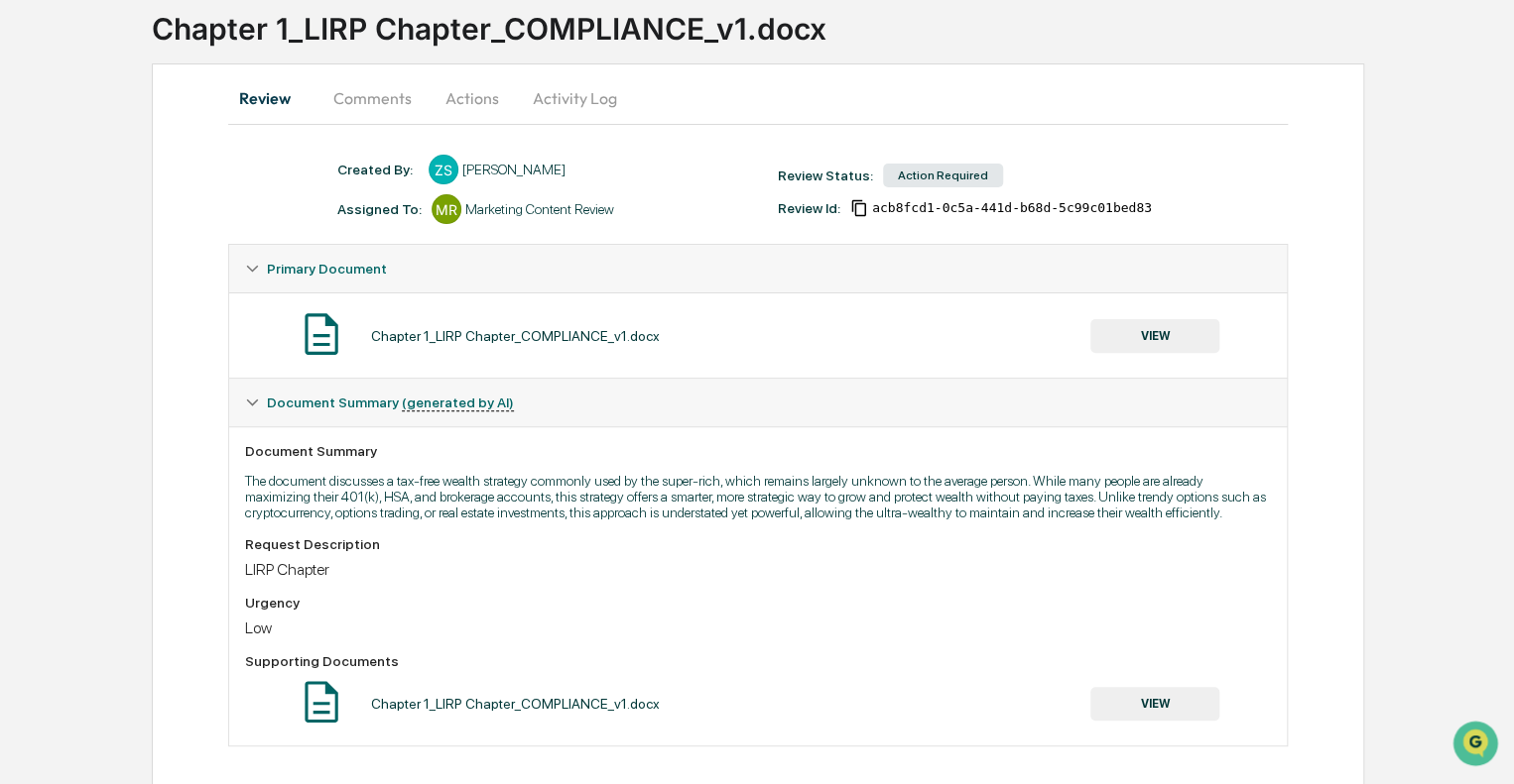
scroll to position [147, 0]
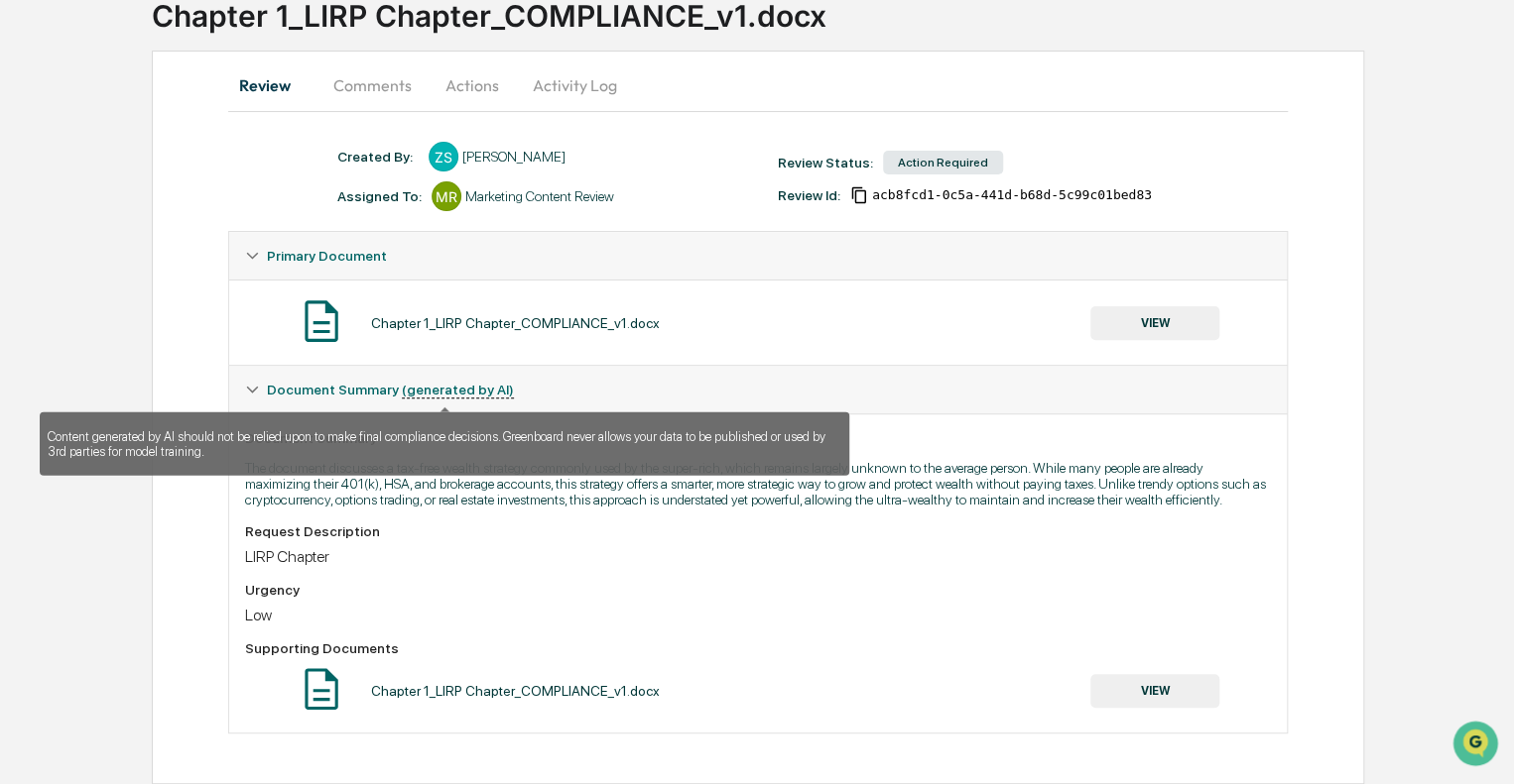
click at [429, 387] on u "(generated by AI)" at bounding box center [458, 390] width 112 height 17
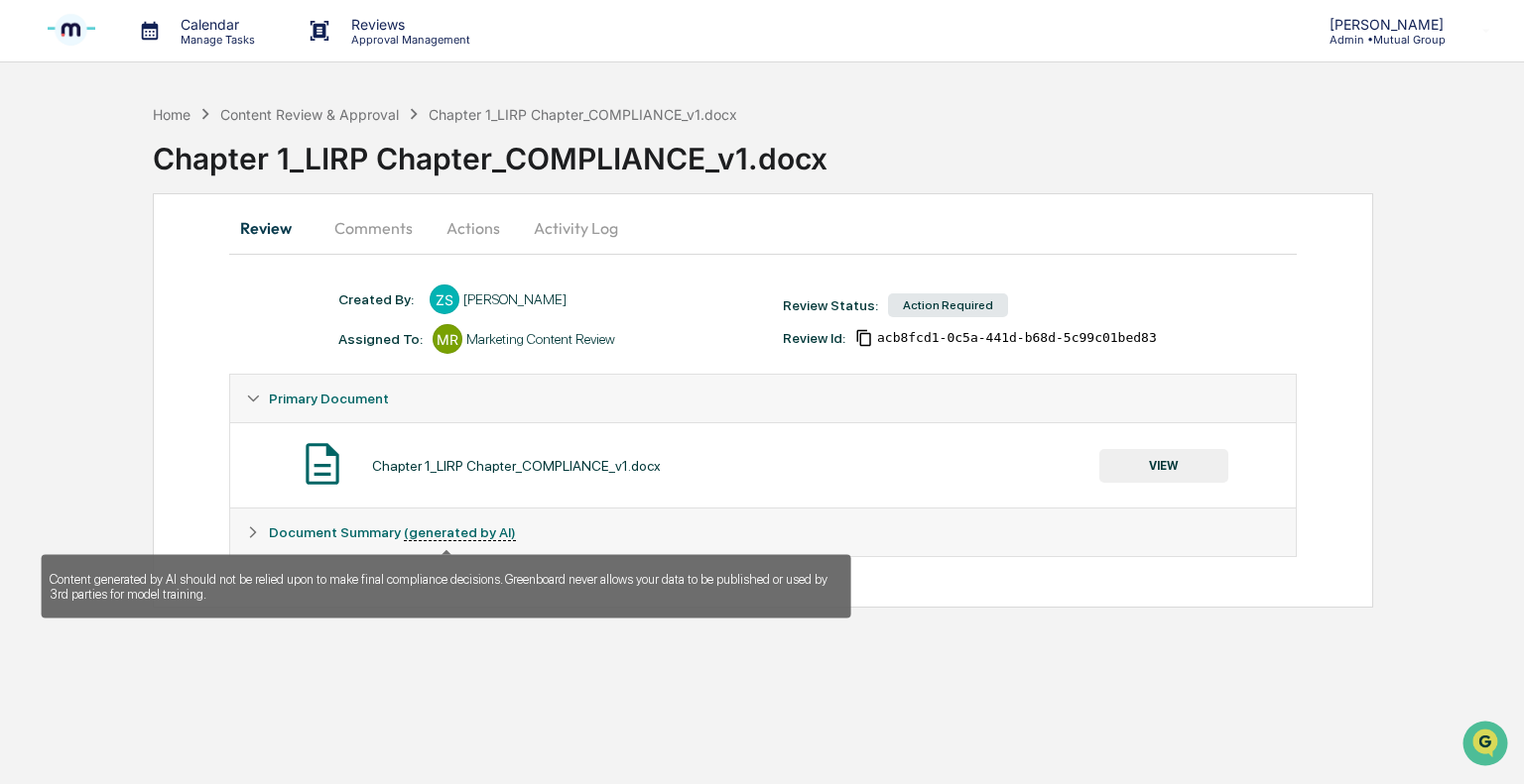
click at [454, 530] on u "(generated by AI)" at bounding box center [460, 532] width 112 height 17
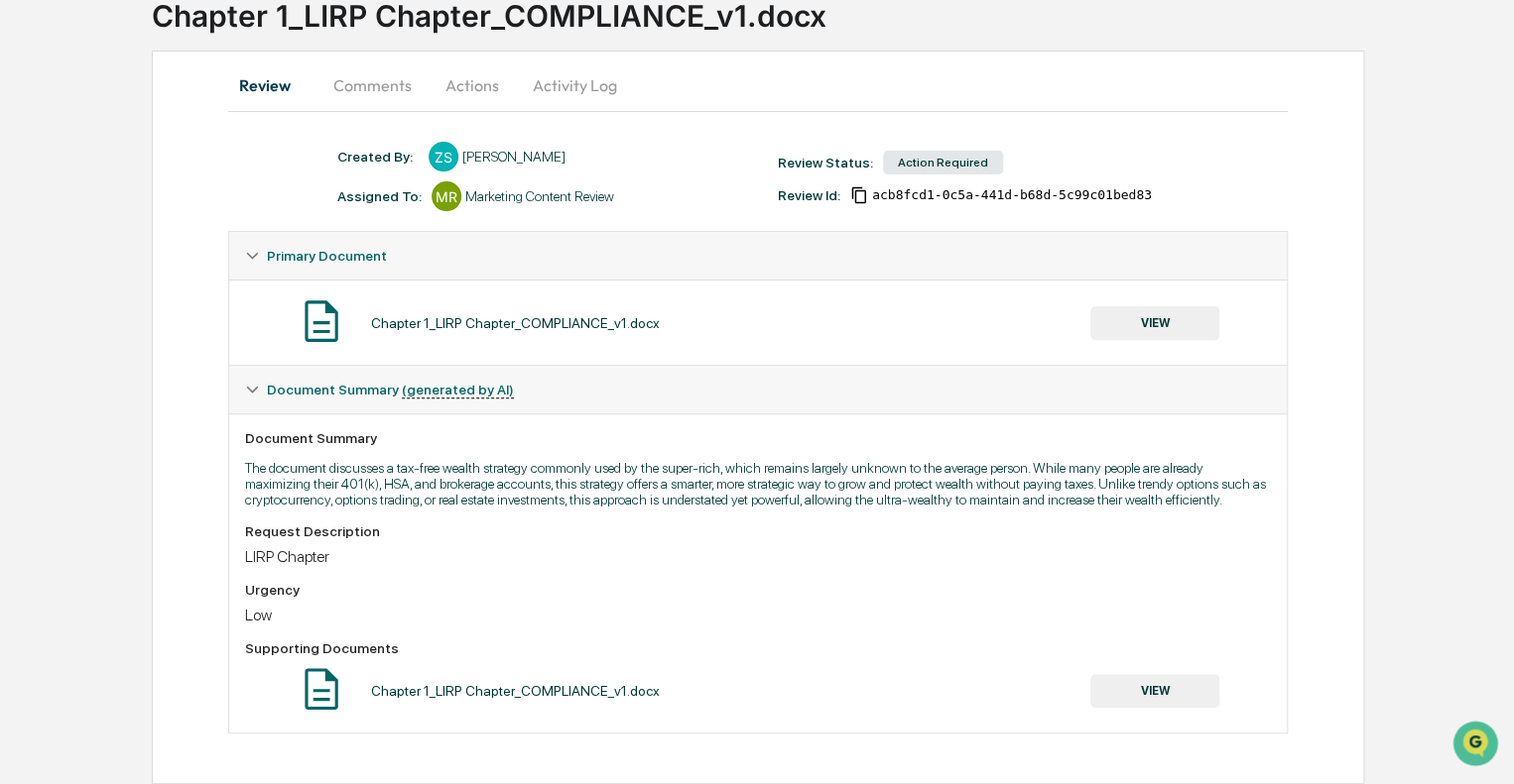
scroll to position [48, 0]
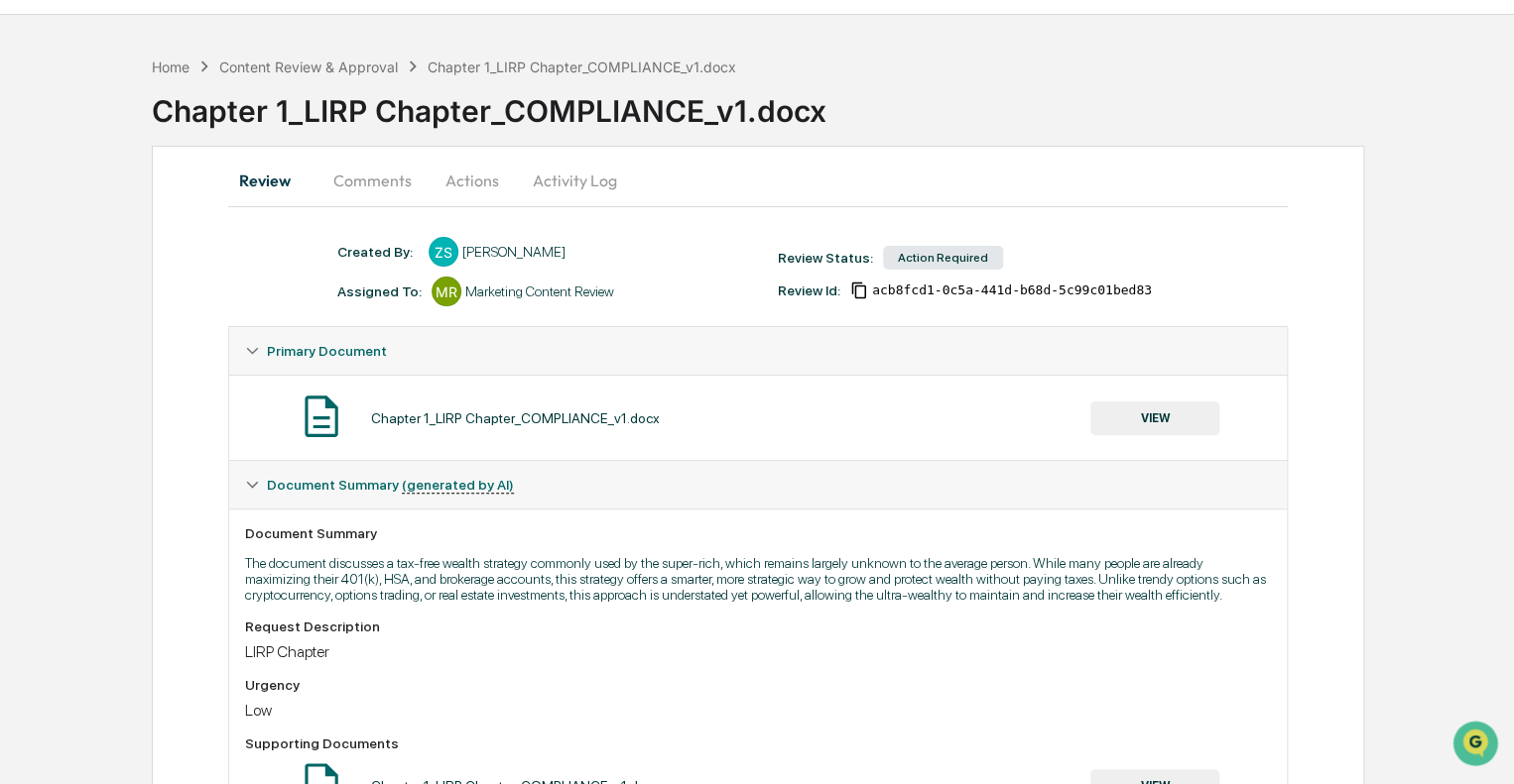
click at [264, 186] on button "Review" at bounding box center [272, 181] width 89 height 48
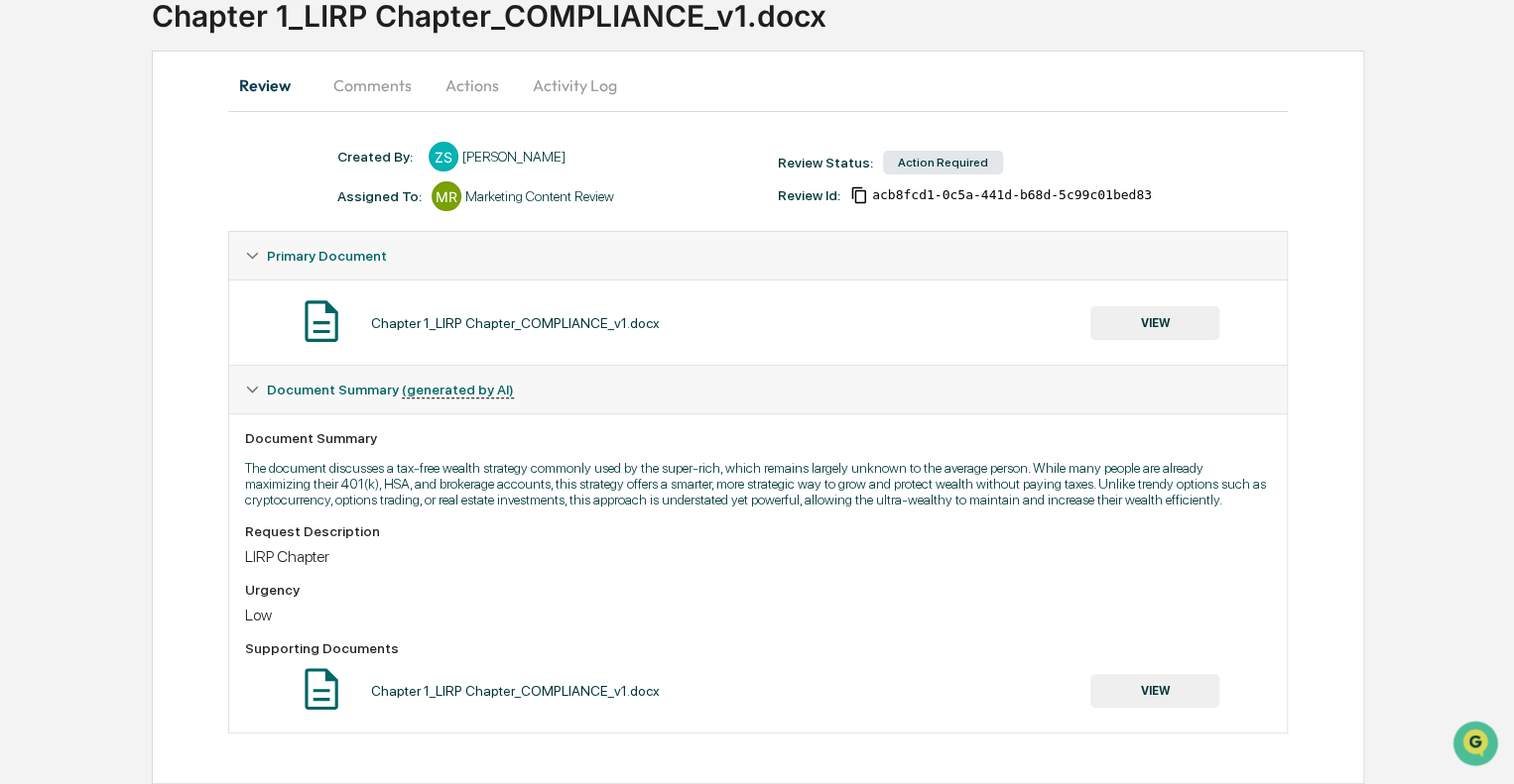
scroll to position [147, 0]
click at [925, 160] on div "Action Required" at bounding box center [942, 163] width 120 height 24
click at [925, 162] on div "Action Required" at bounding box center [942, 163] width 120 height 24
click at [473, 81] on button "Actions" at bounding box center [472, 86] width 89 height 48
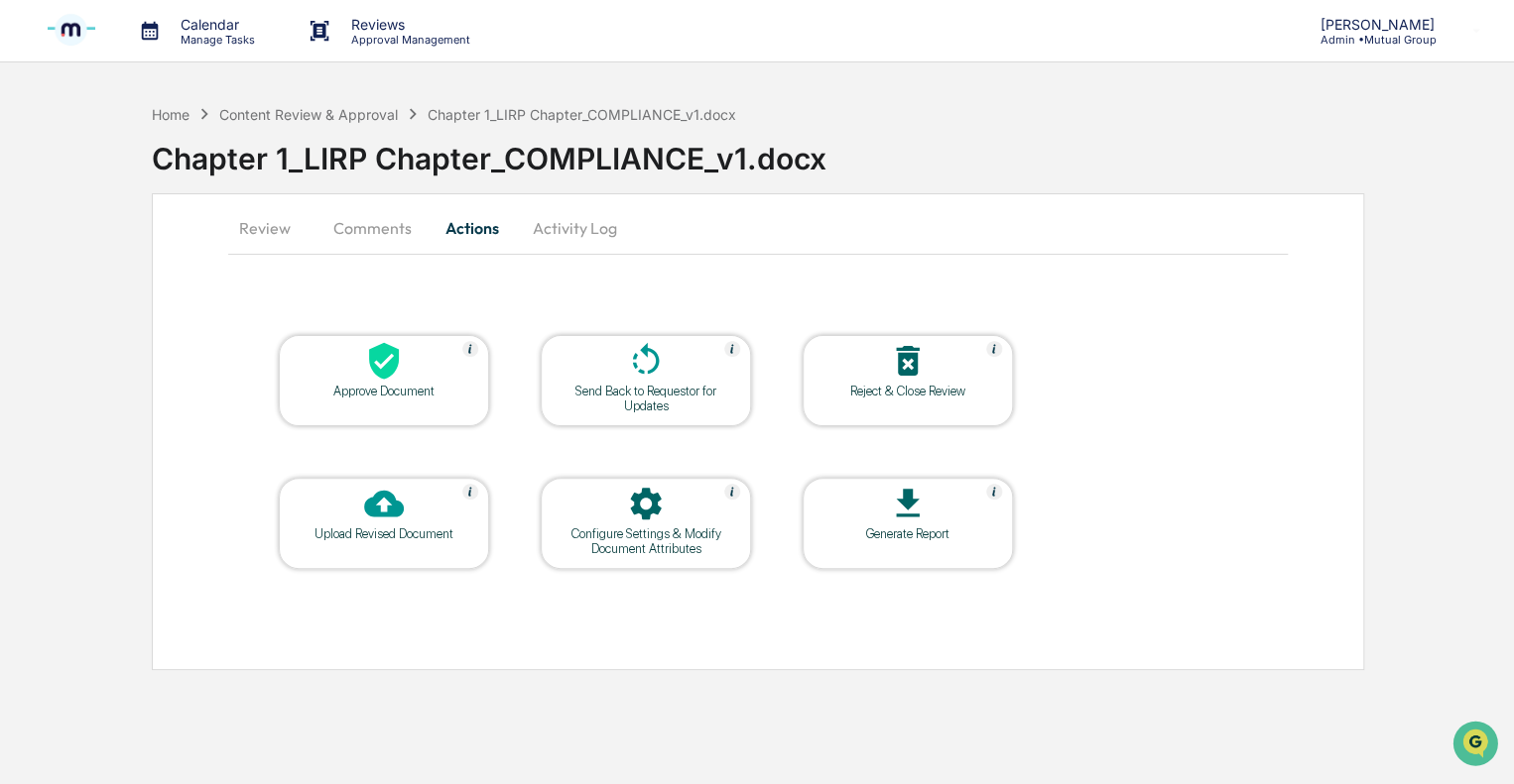
scroll to position [0, 0]
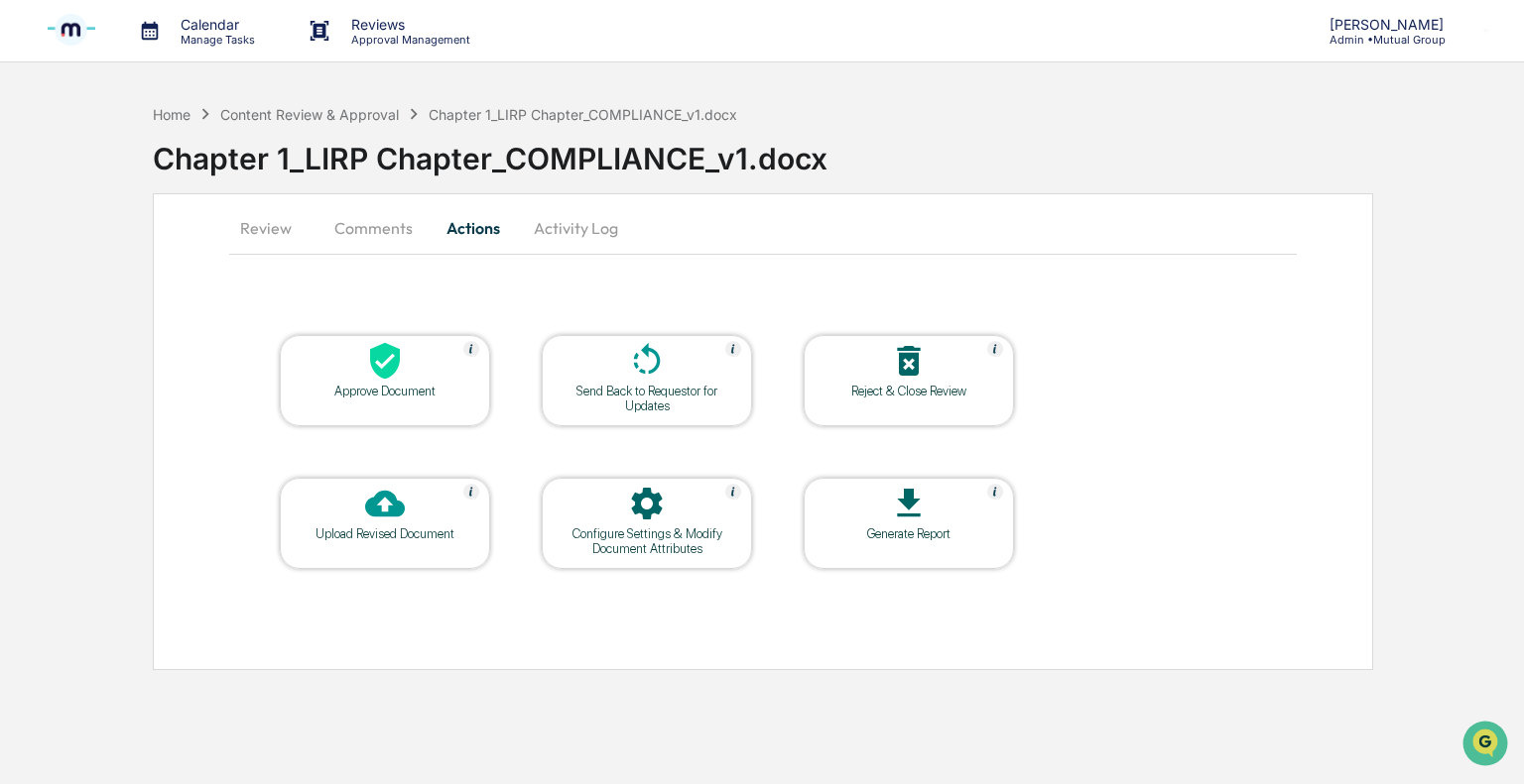
click at [892, 529] on div "Generate Report" at bounding box center [908, 533] width 179 height 15
click at [274, 229] on button "Review" at bounding box center [273, 228] width 89 height 48
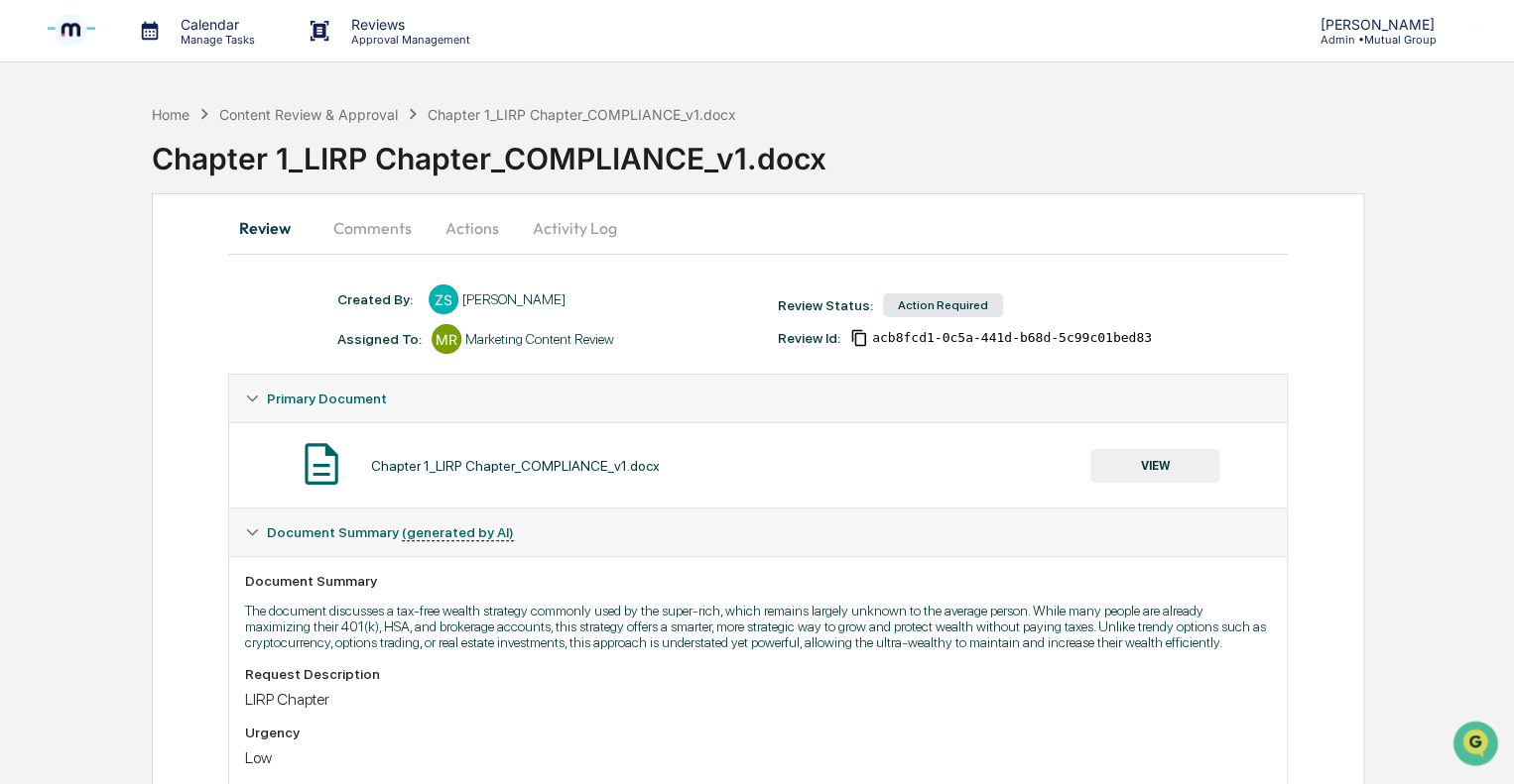
click at [369, 33] on p "Approval Management" at bounding box center [408, 40] width 145 height 14
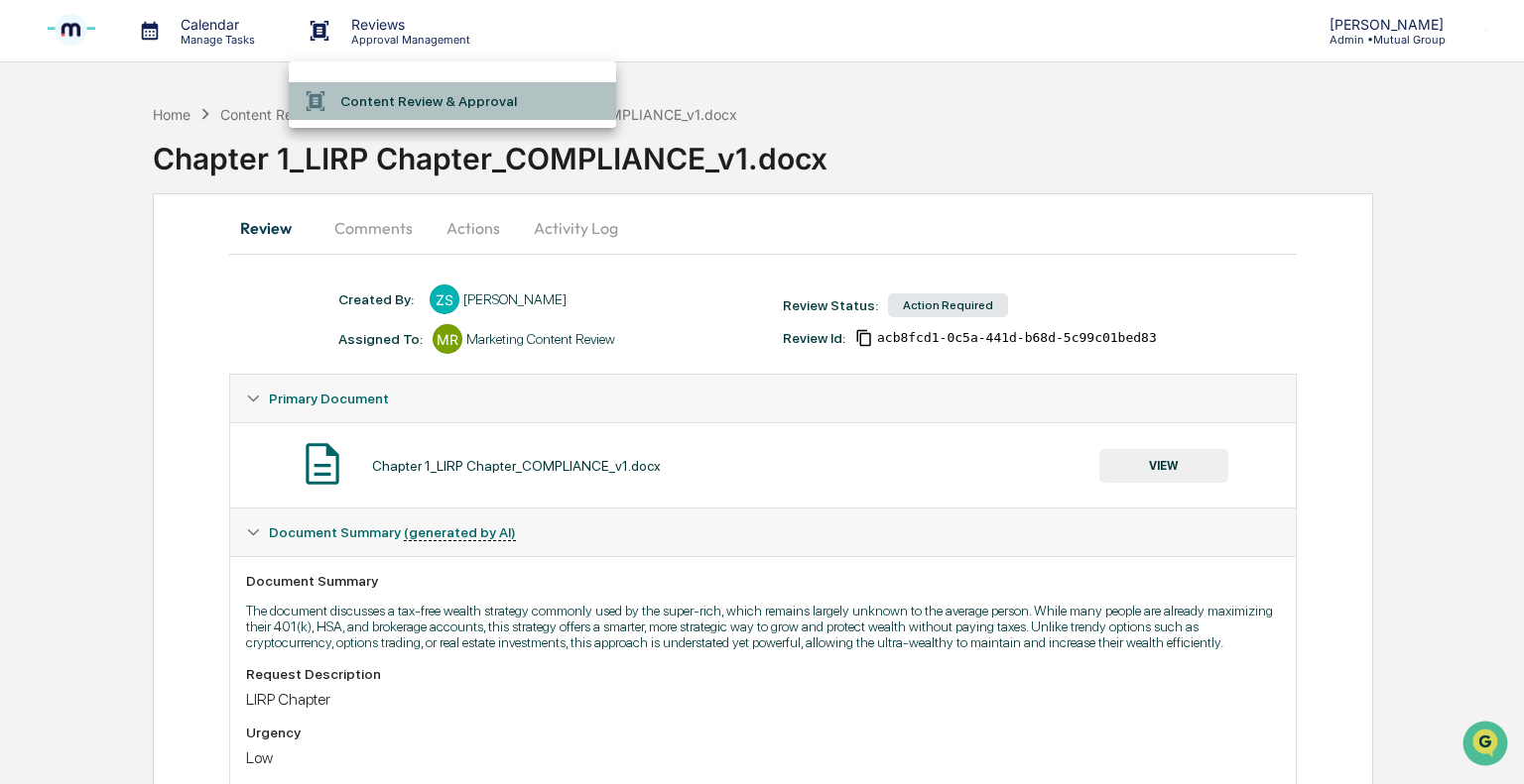
click at [368, 101] on li "Content Review & Approval" at bounding box center [453, 101] width 328 height 38
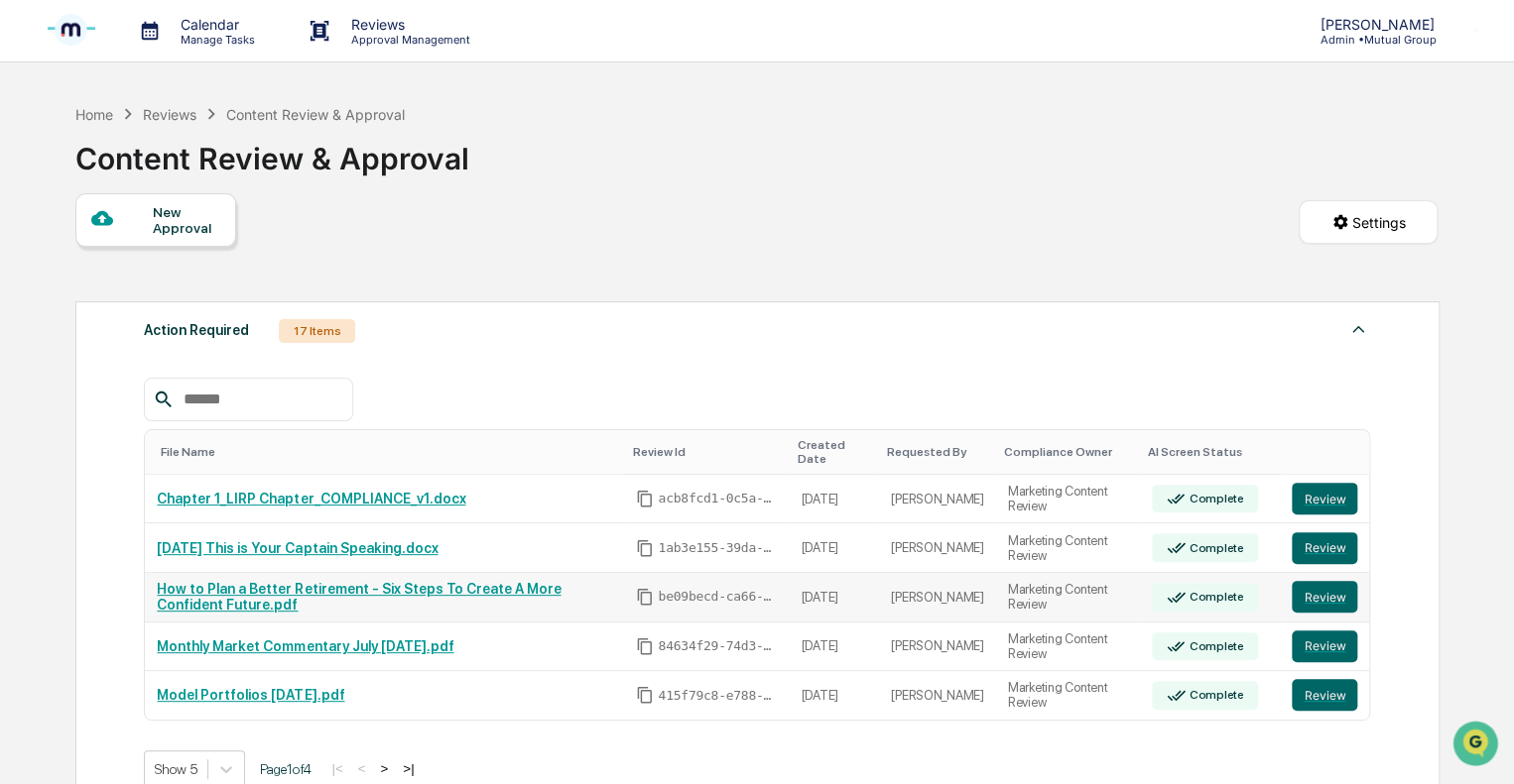
scroll to position [99, 0]
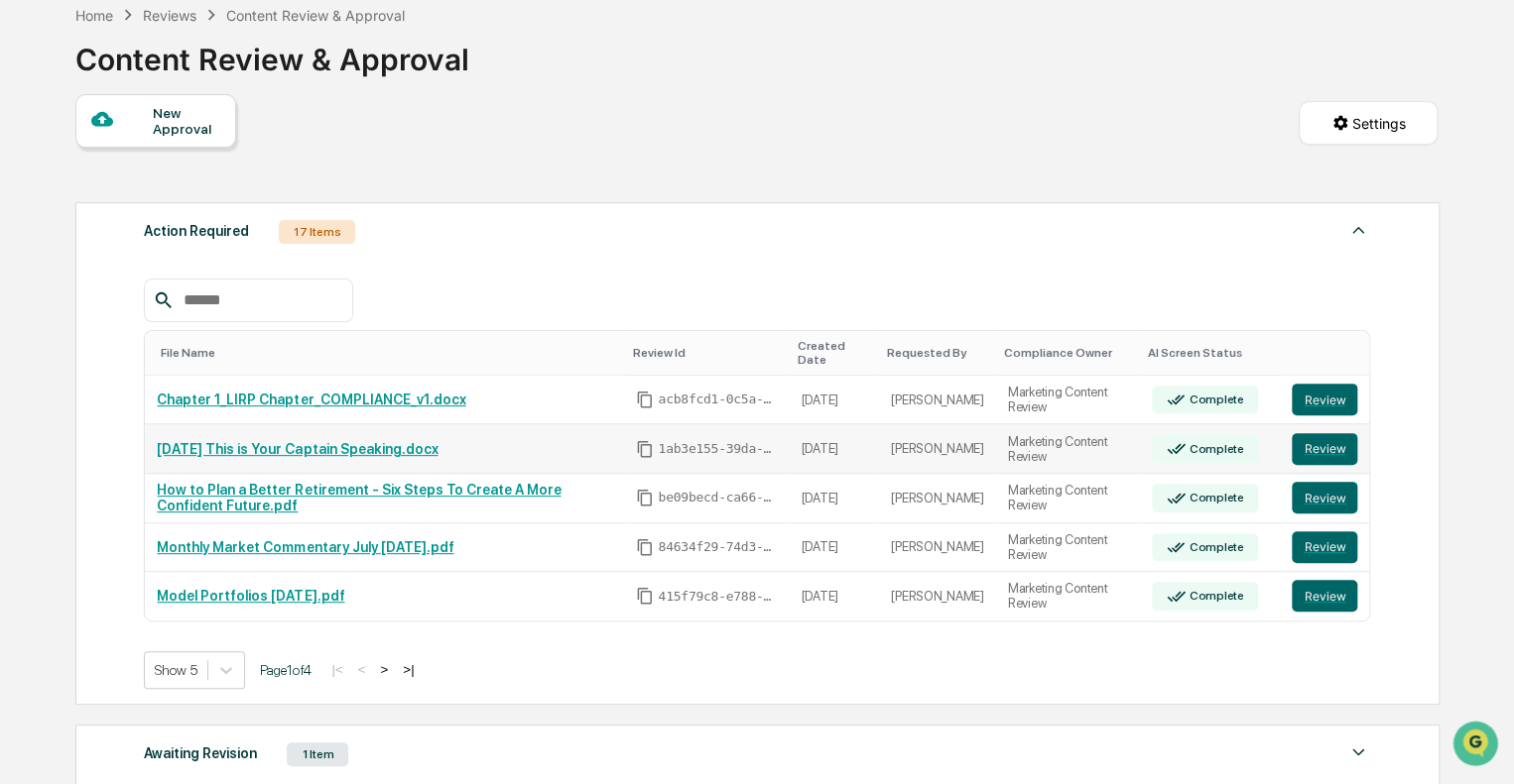
click at [338, 441] on link "[DATE] This is Your Captain Speaking.docx" at bounding box center [297, 449] width 281 height 16
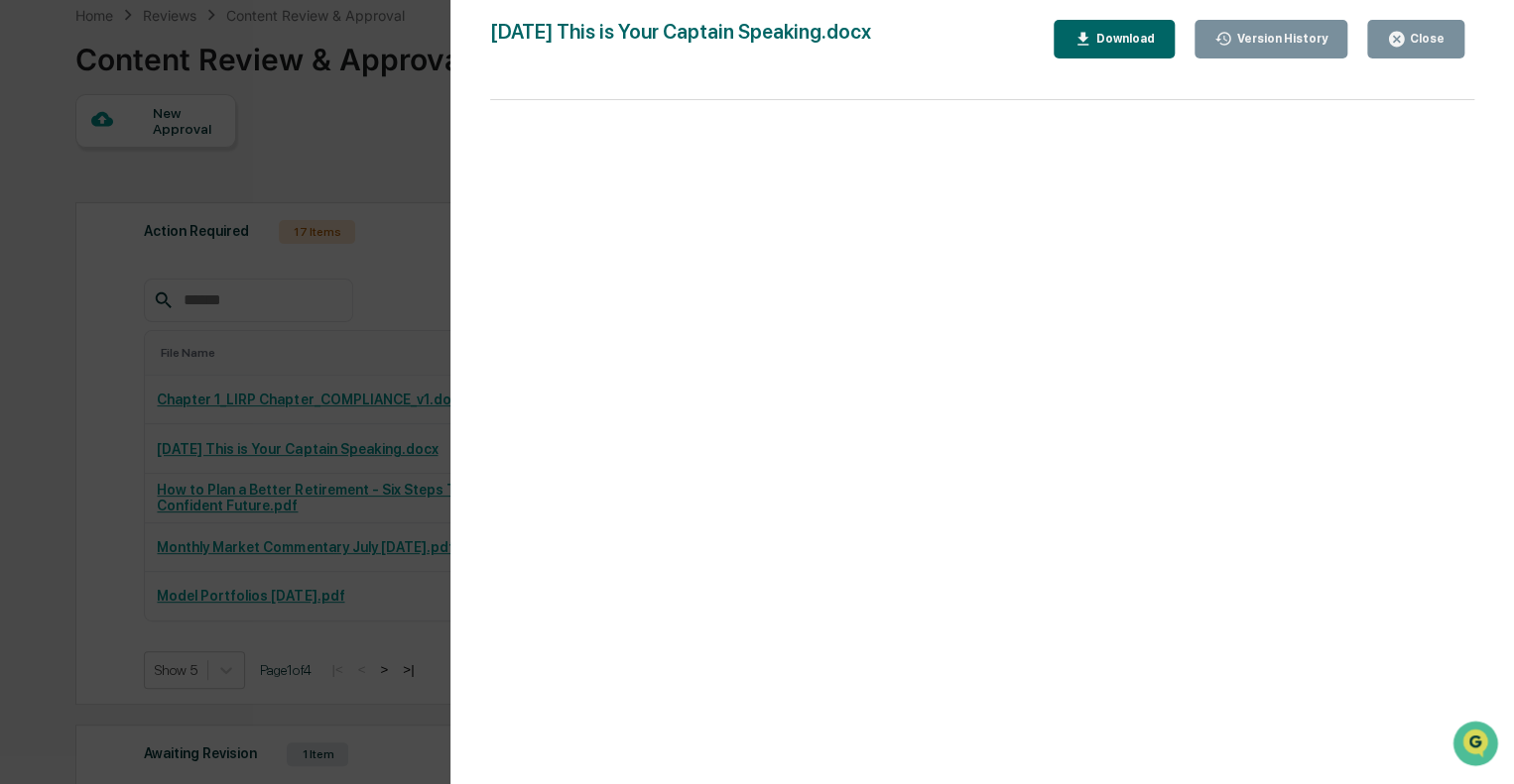
click at [1417, 30] on div "Close" at bounding box center [1416, 39] width 58 height 19
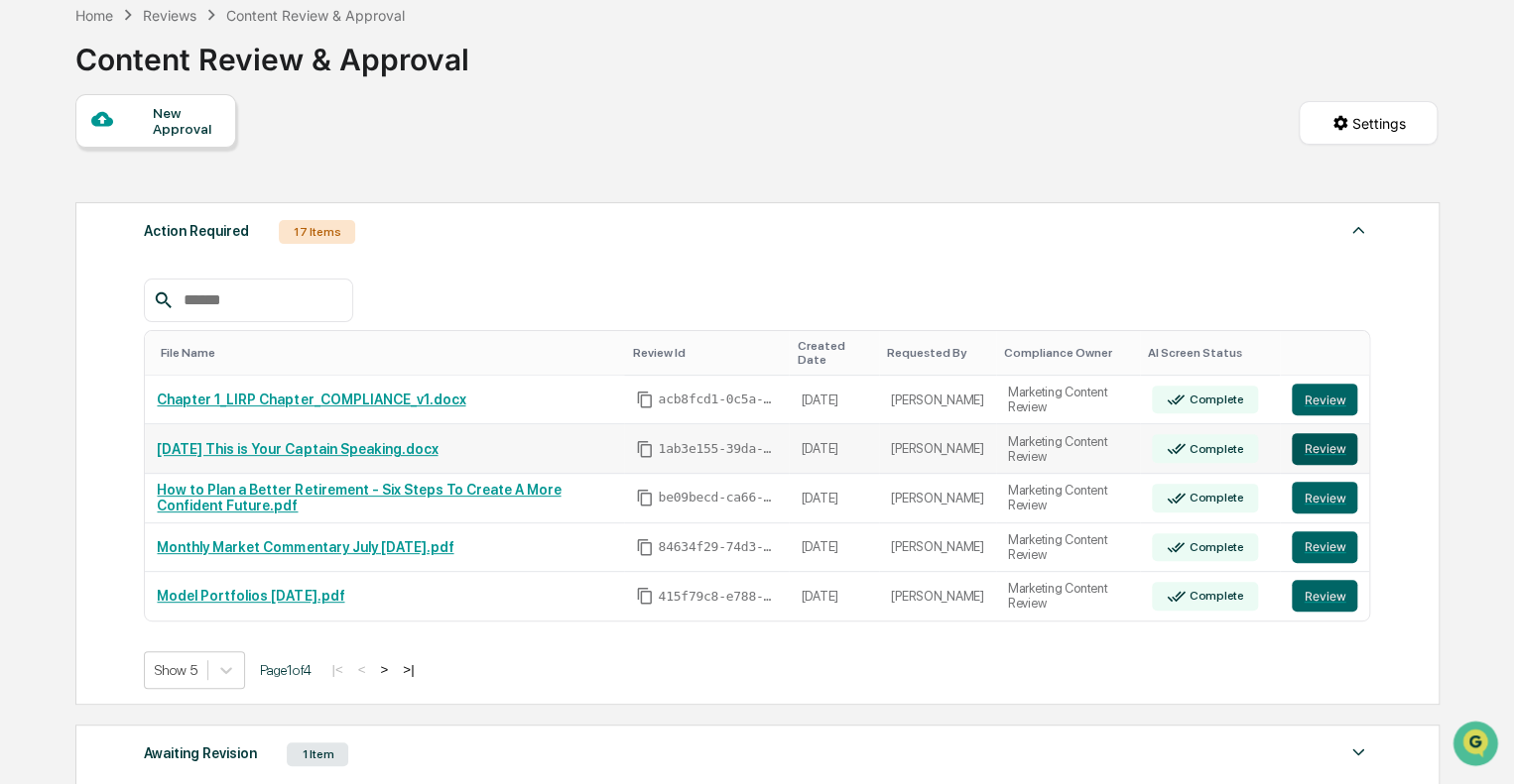
click at [1333, 433] on button "Review" at bounding box center [1324, 449] width 66 height 32
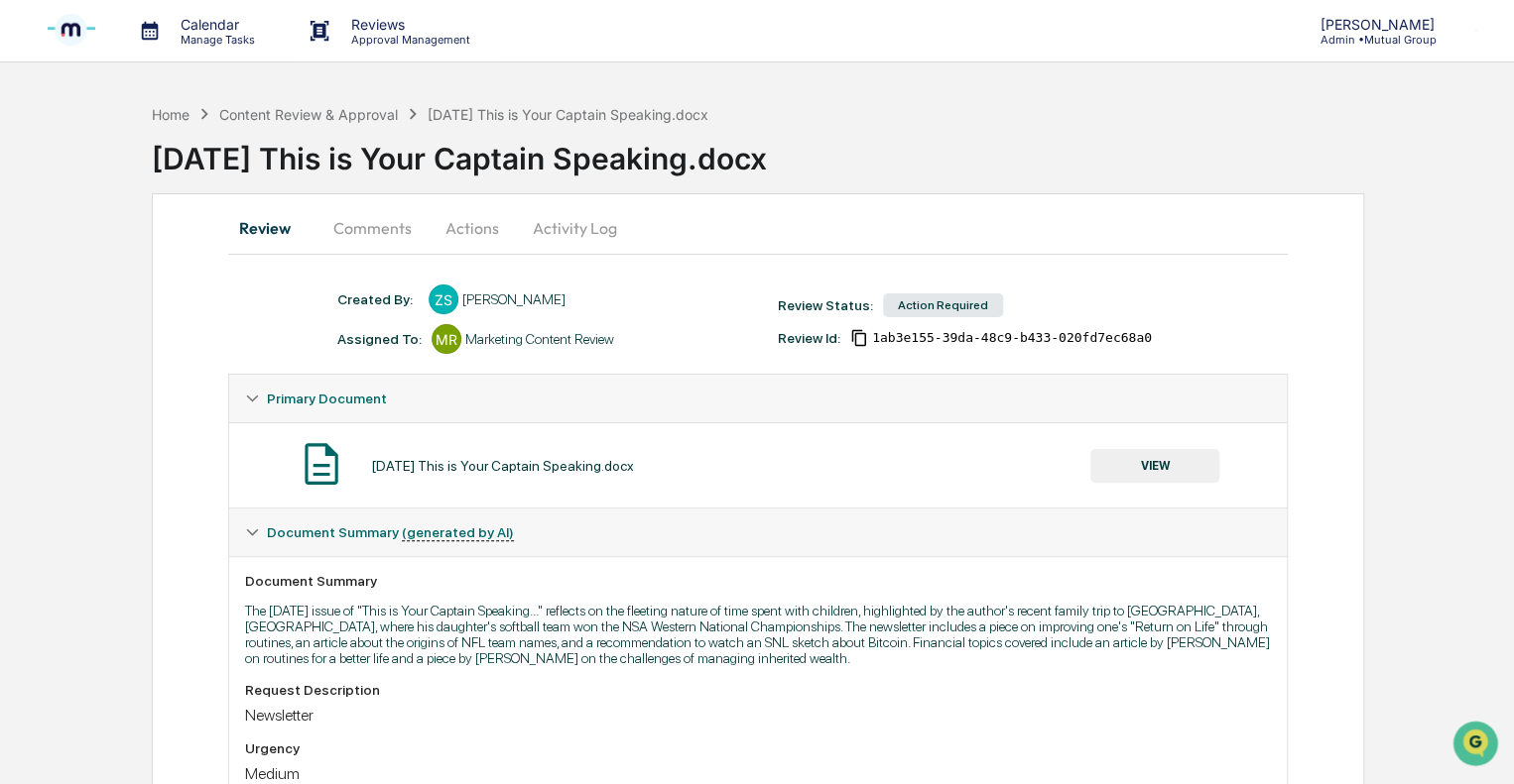
click at [378, 36] on p "Approval Management" at bounding box center [408, 40] width 145 height 14
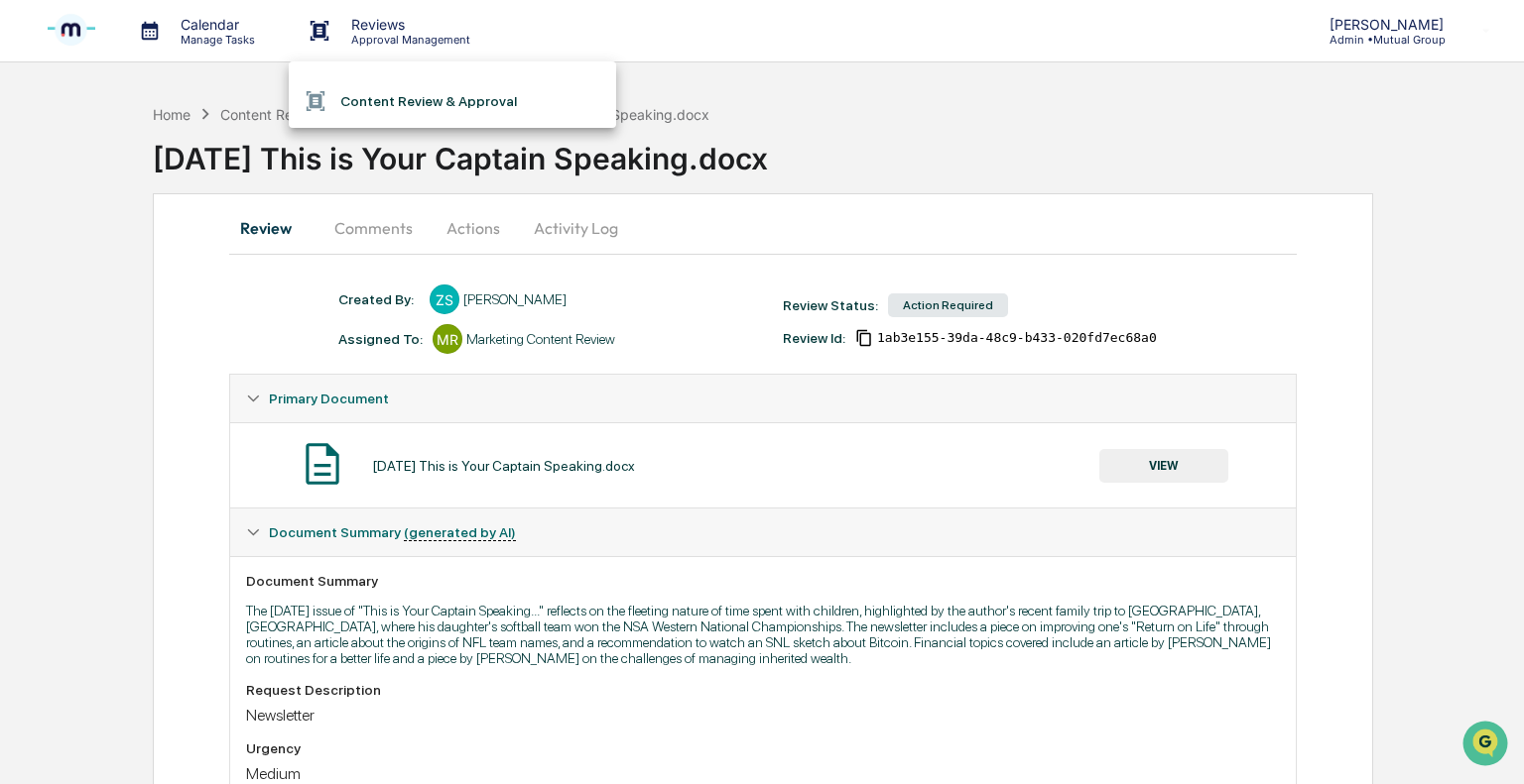
click at [480, 232] on div at bounding box center [762, 392] width 1524 height 784
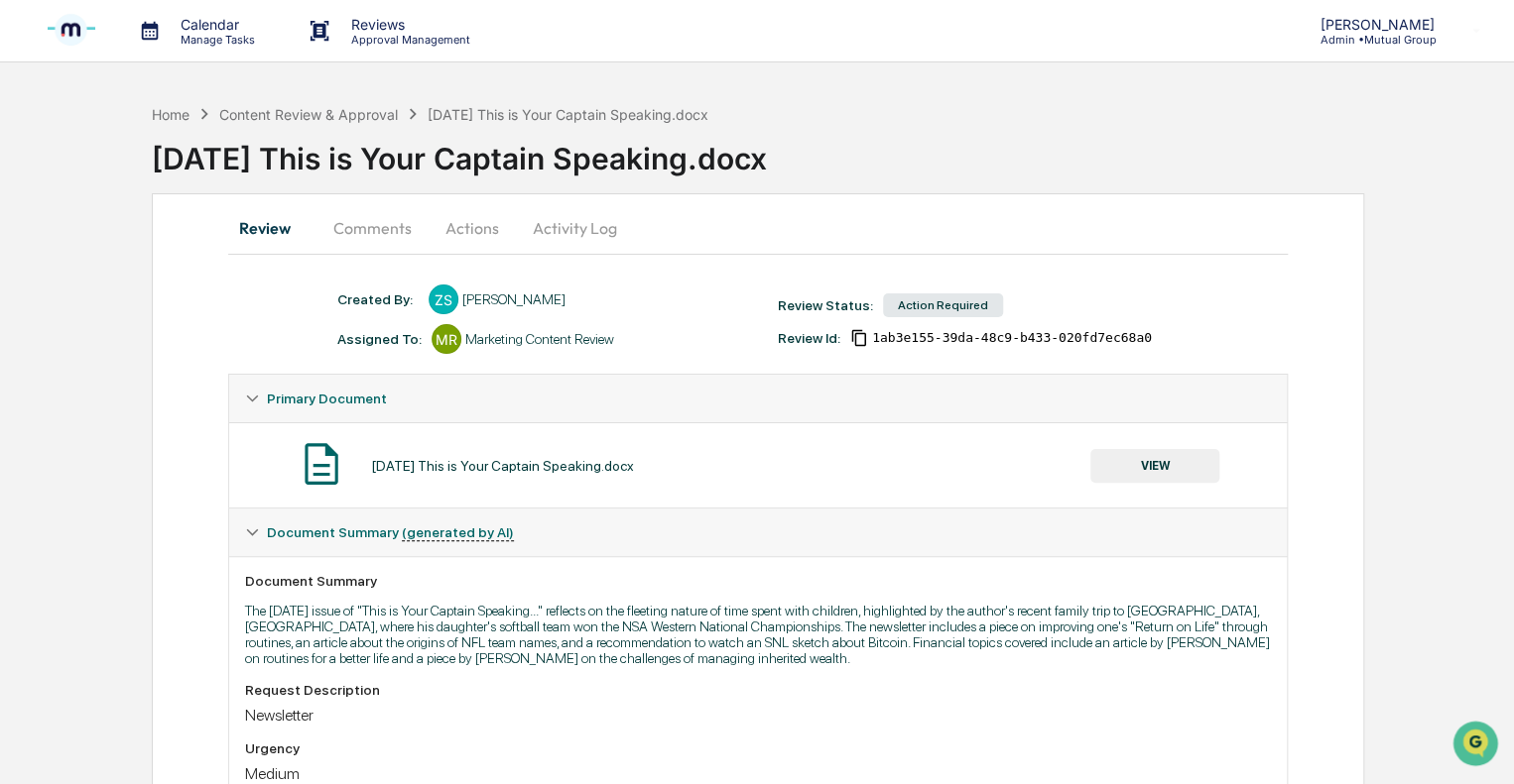
click at [473, 232] on button "Actions" at bounding box center [472, 228] width 89 height 48
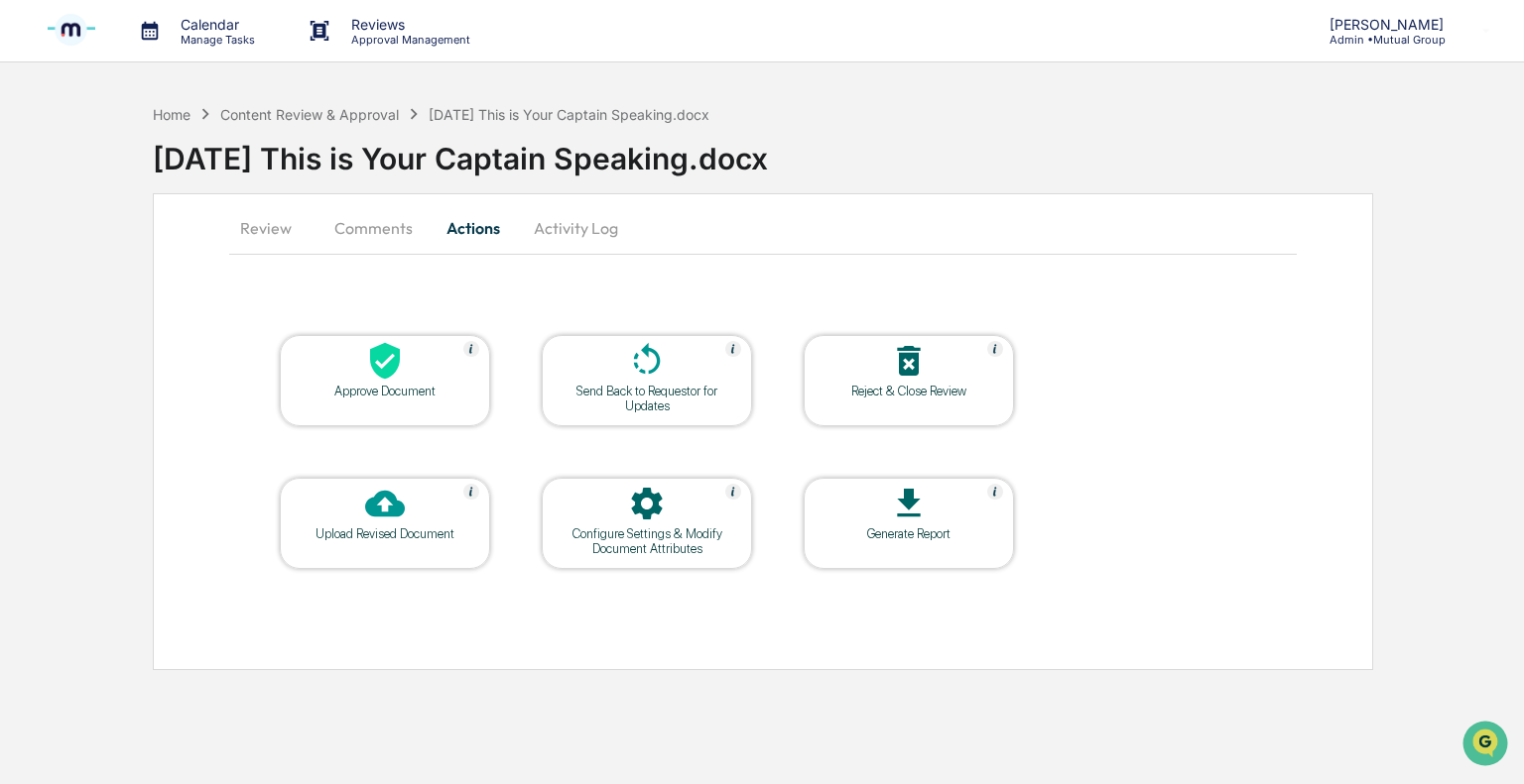
click at [413, 378] on div at bounding box center [385, 362] width 199 height 43
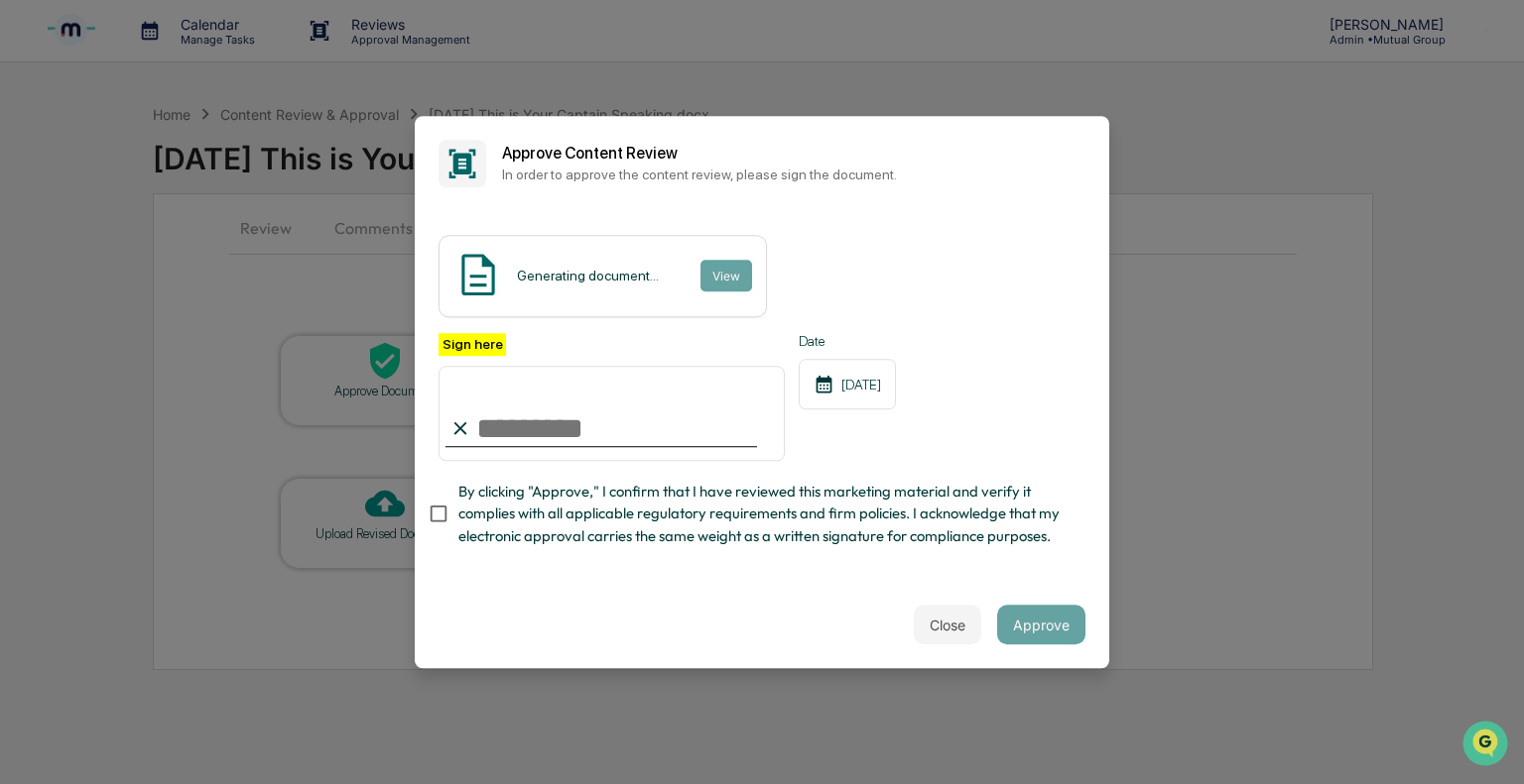
click at [580, 431] on input "Sign here" at bounding box center [612, 412] width 346 height 95
click at [558, 435] on input "Sign here" at bounding box center [612, 412] width 346 height 95
type input "**********"
click at [1039, 626] on button "Approve" at bounding box center [1041, 625] width 88 height 40
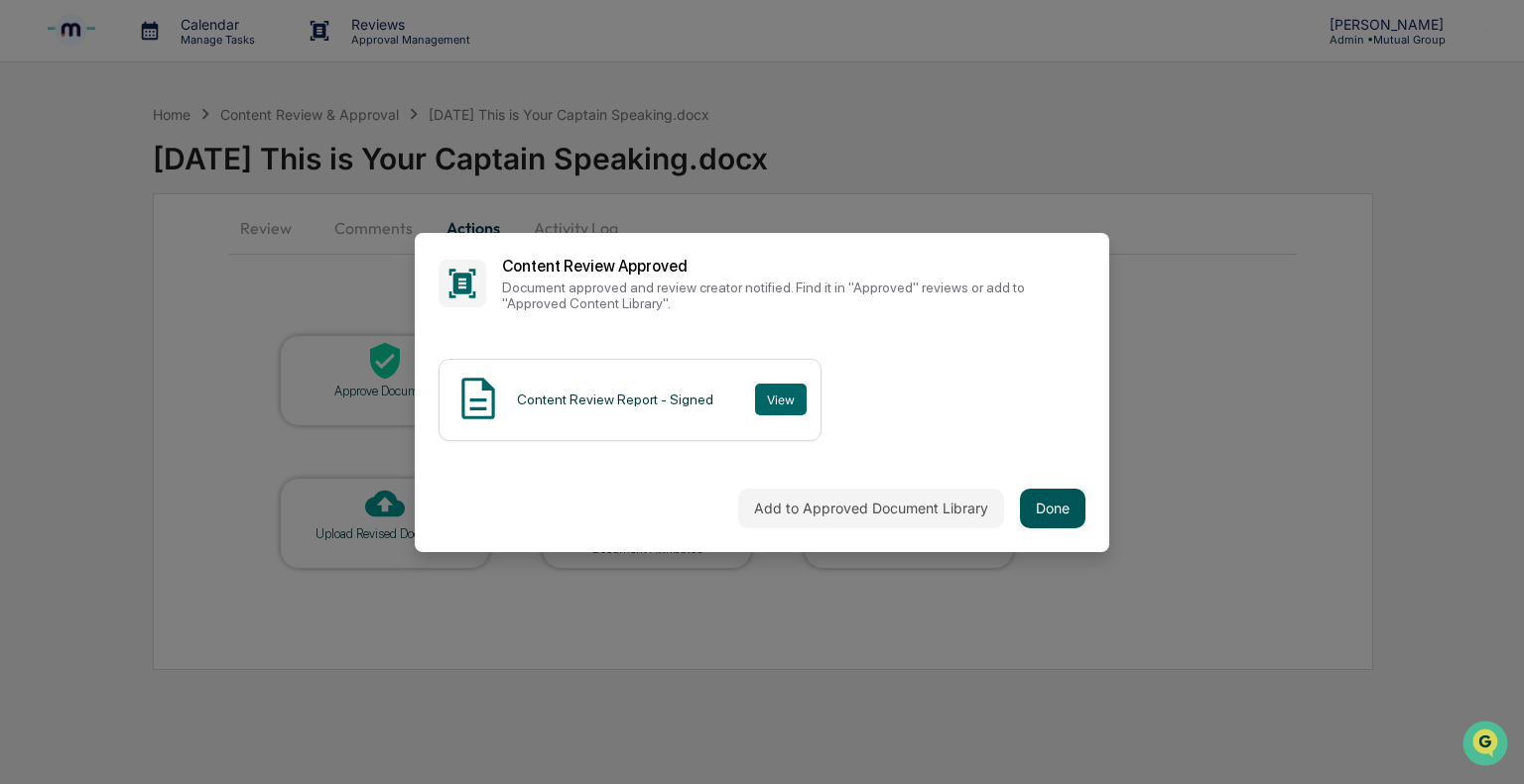
click at [1035, 506] on button "Done" at bounding box center [1052, 508] width 66 height 40
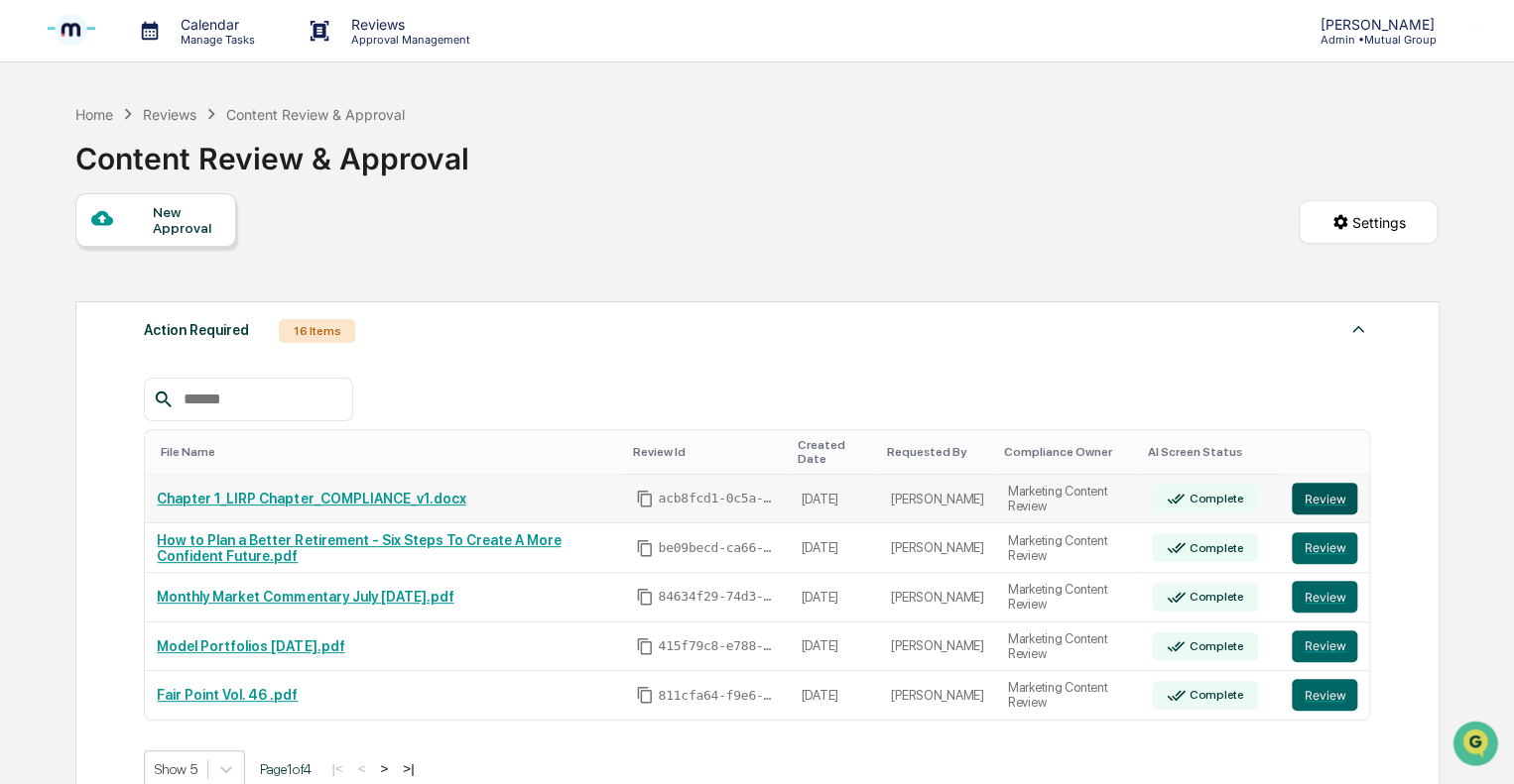
click at [1309, 491] on button "Review" at bounding box center [1324, 498] width 66 height 32
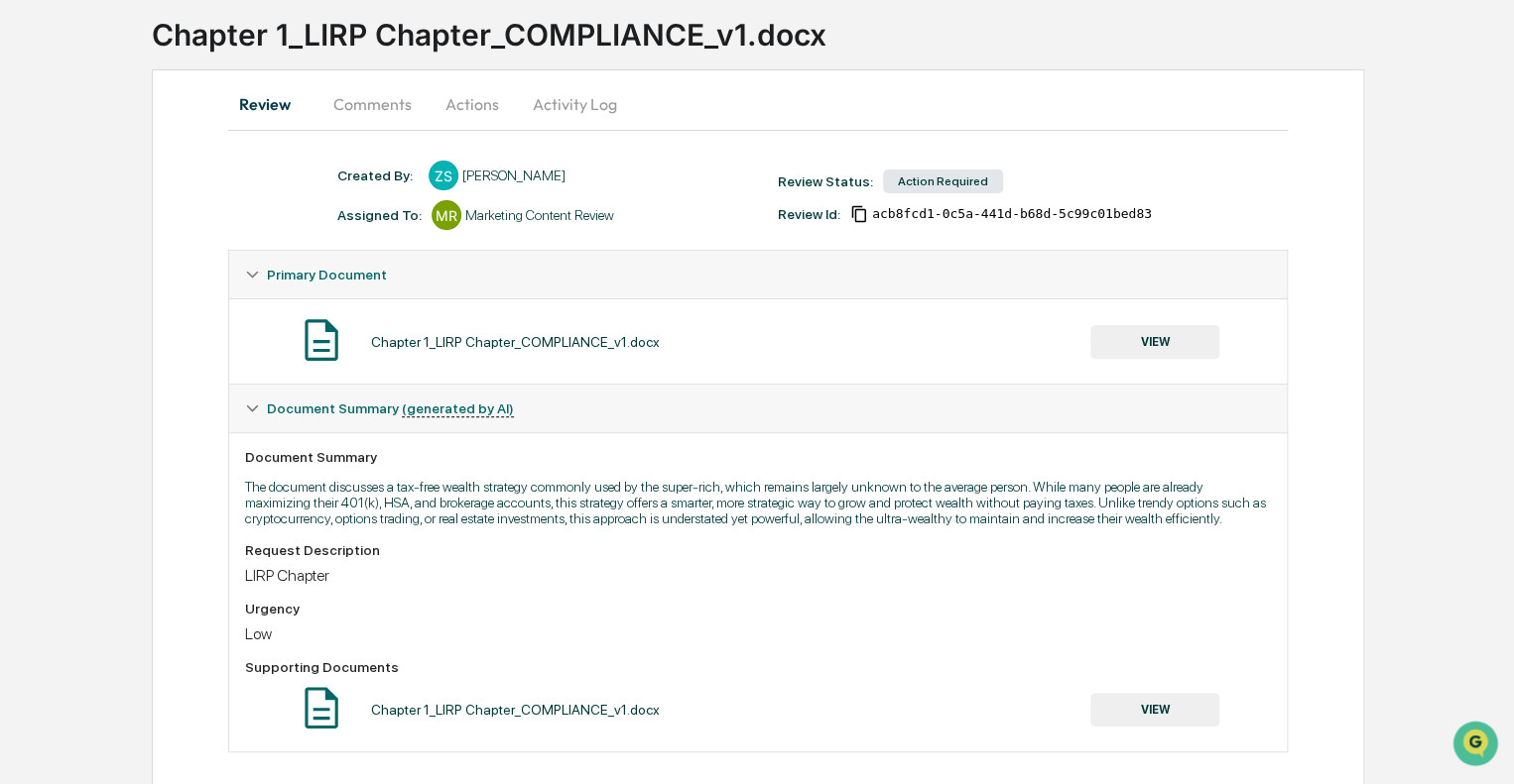
scroll to position [147, 0]
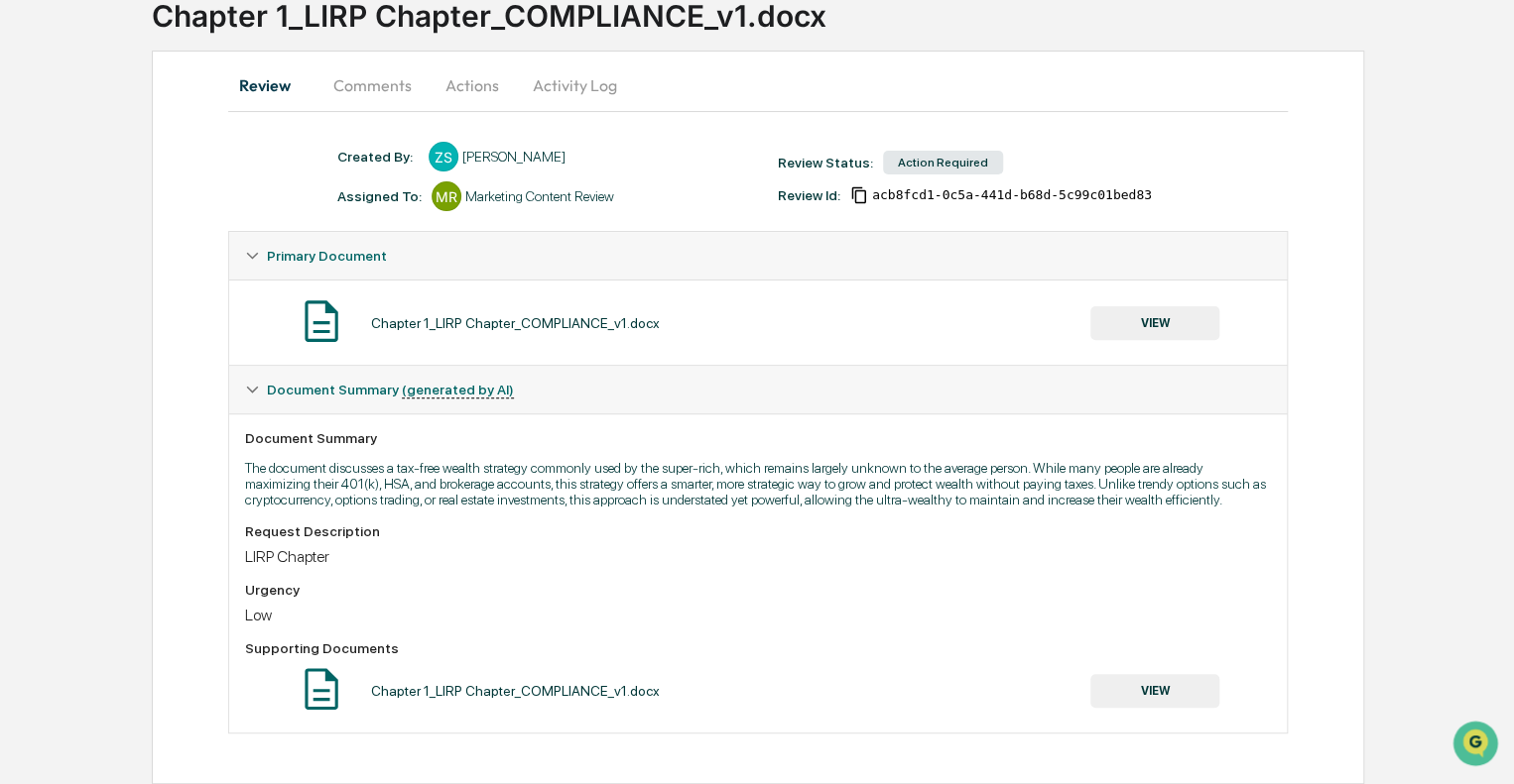
click at [306, 253] on span "Primary Document" at bounding box center [327, 256] width 120 height 16
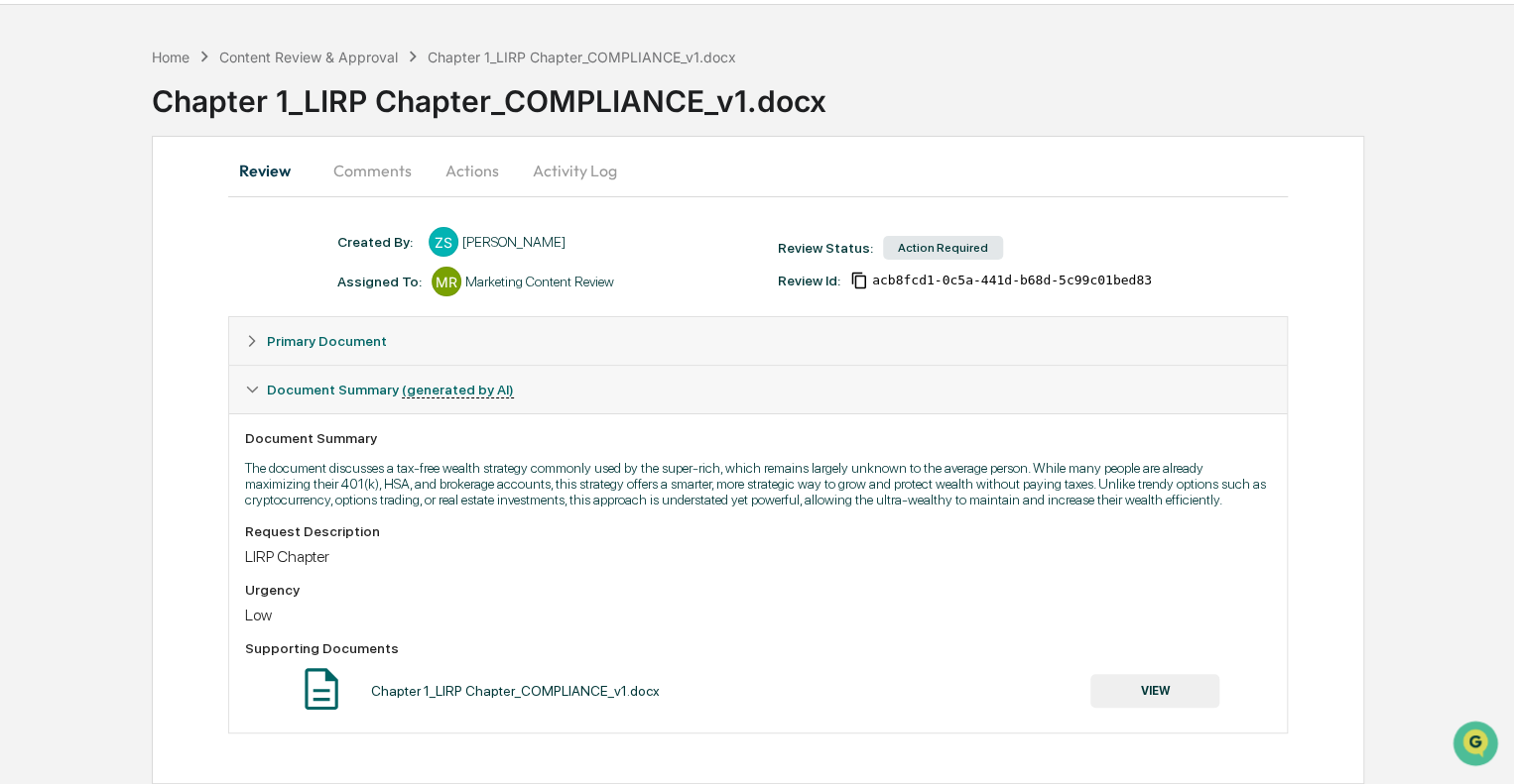
scroll to position [62, 0]
click at [260, 332] on div "Primary Document" at bounding box center [757, 342] width 1057 height 48
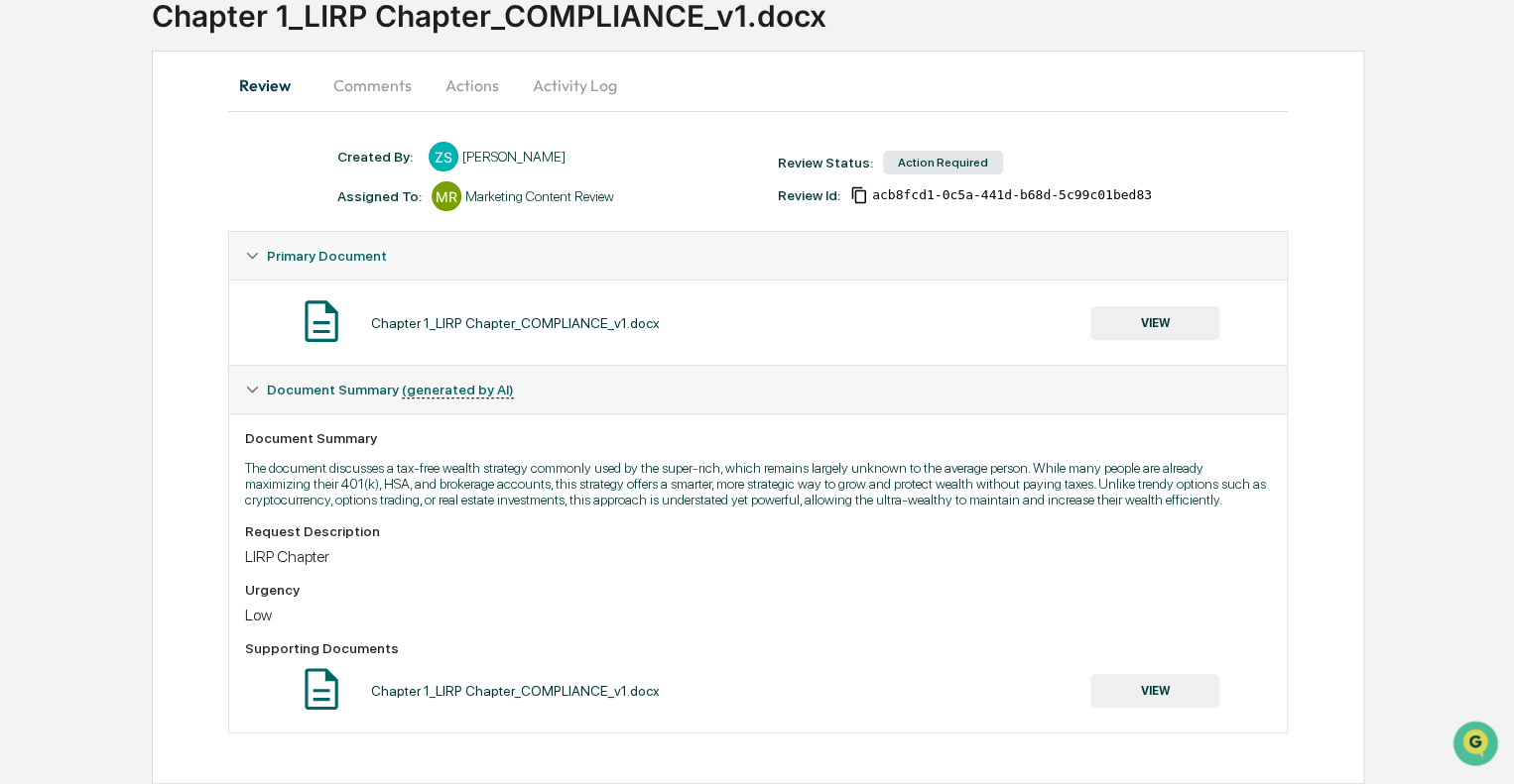
scroll to position [0, 0]
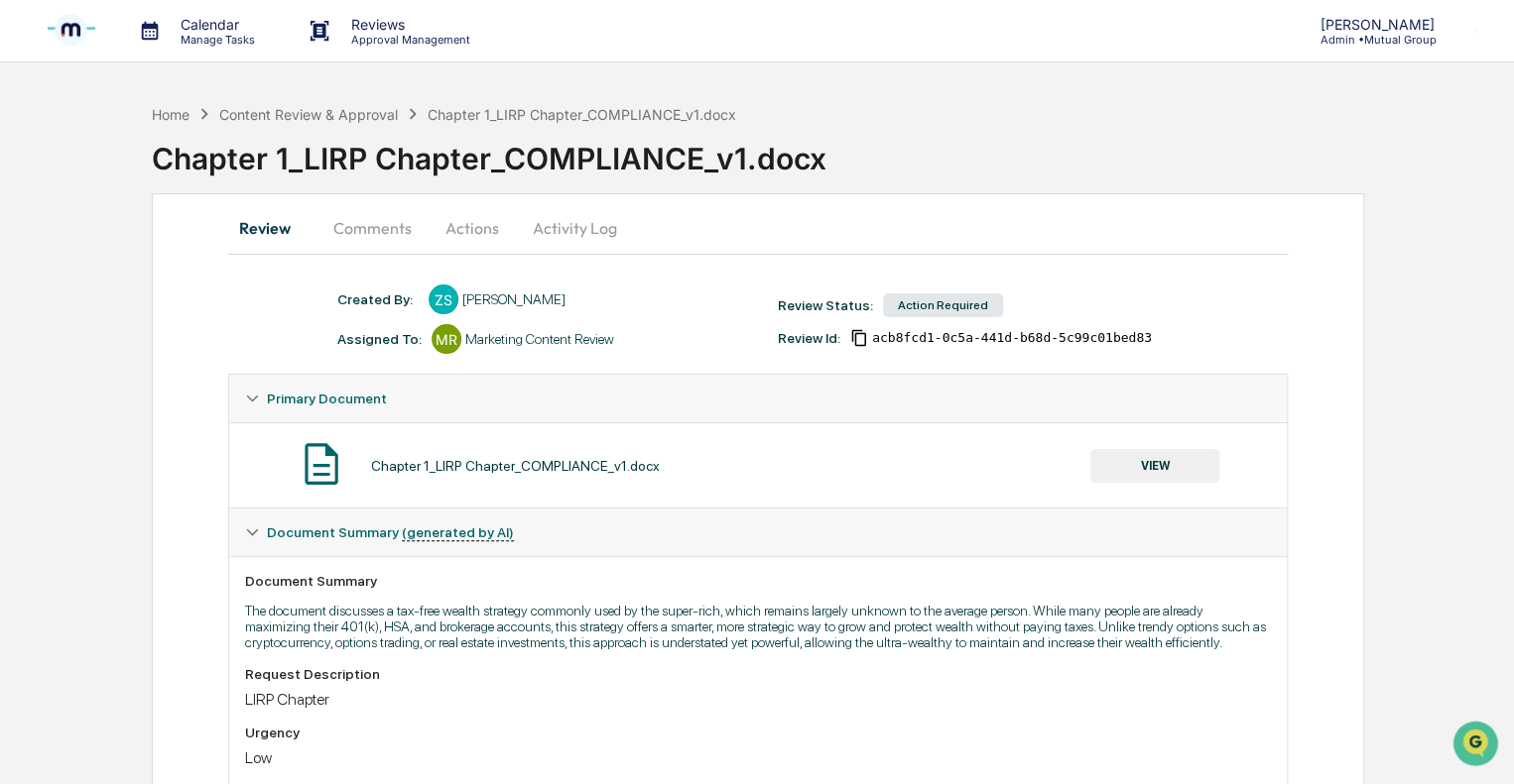
click at [359, 33] on p "Approval Management" at bounding box center [408, 40] width 145 height 14
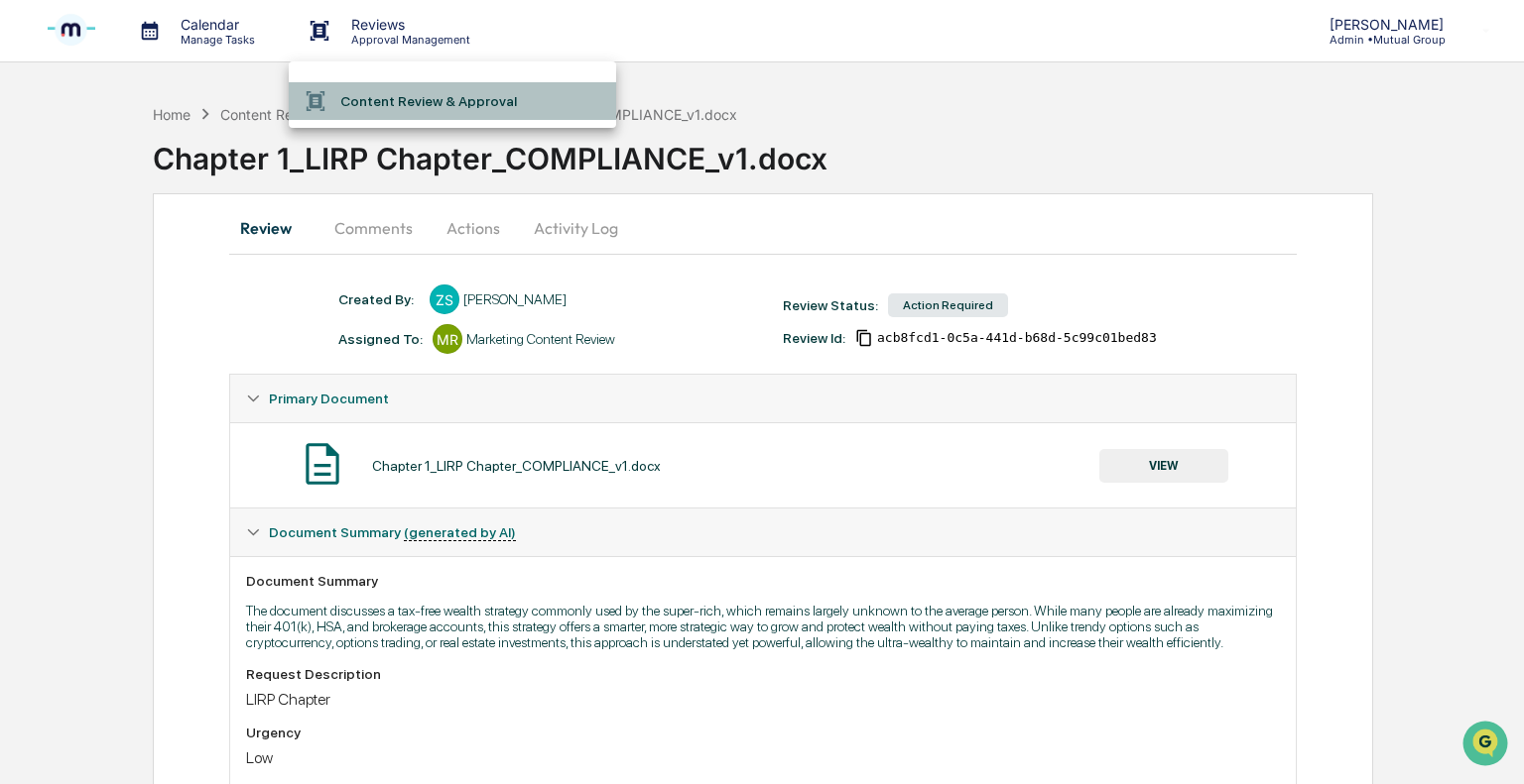
click at [373, 96] on li "Content Review & Approval" at bounding box center [453, 101] width 328 height 38
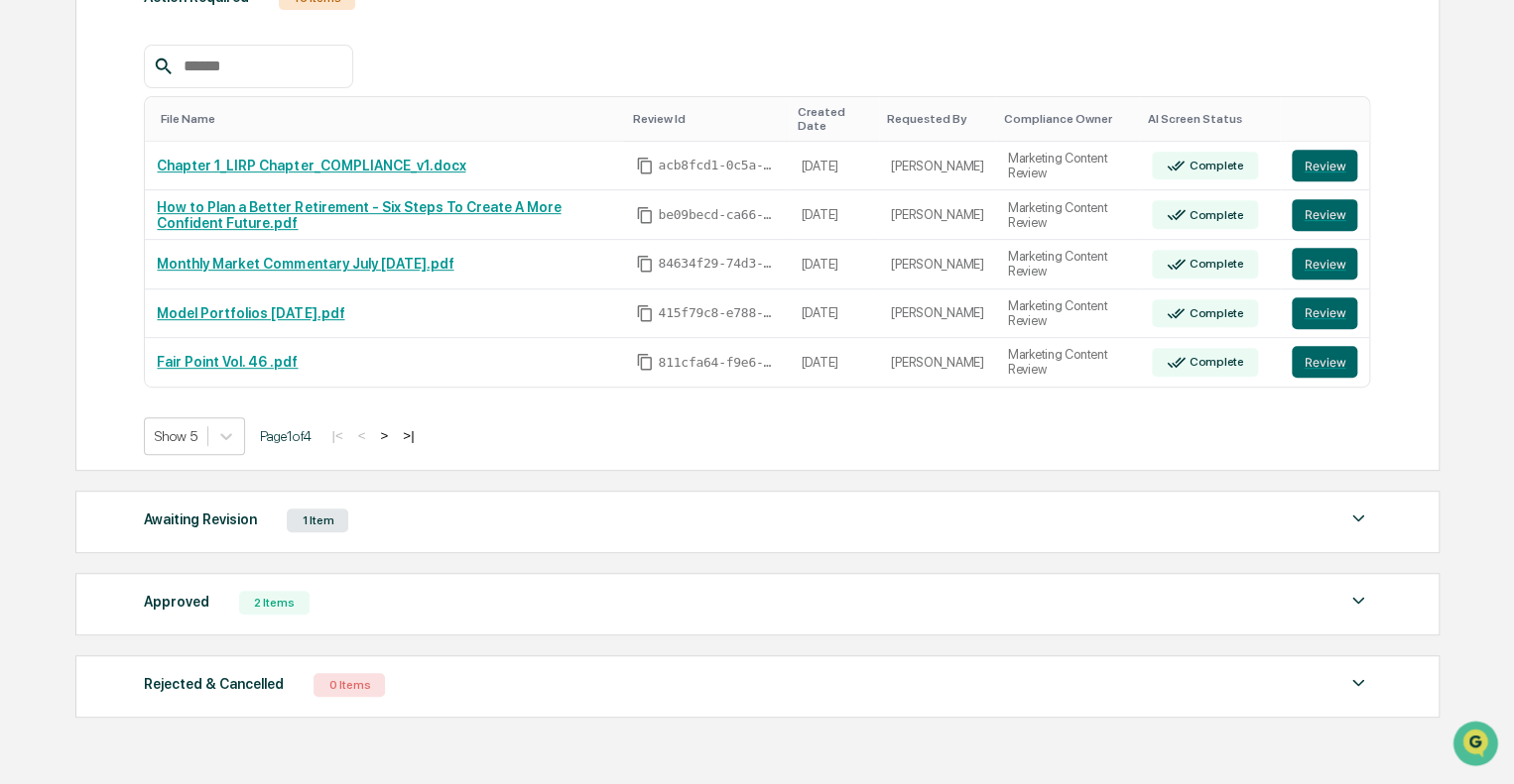
scroll to position [301, 0]
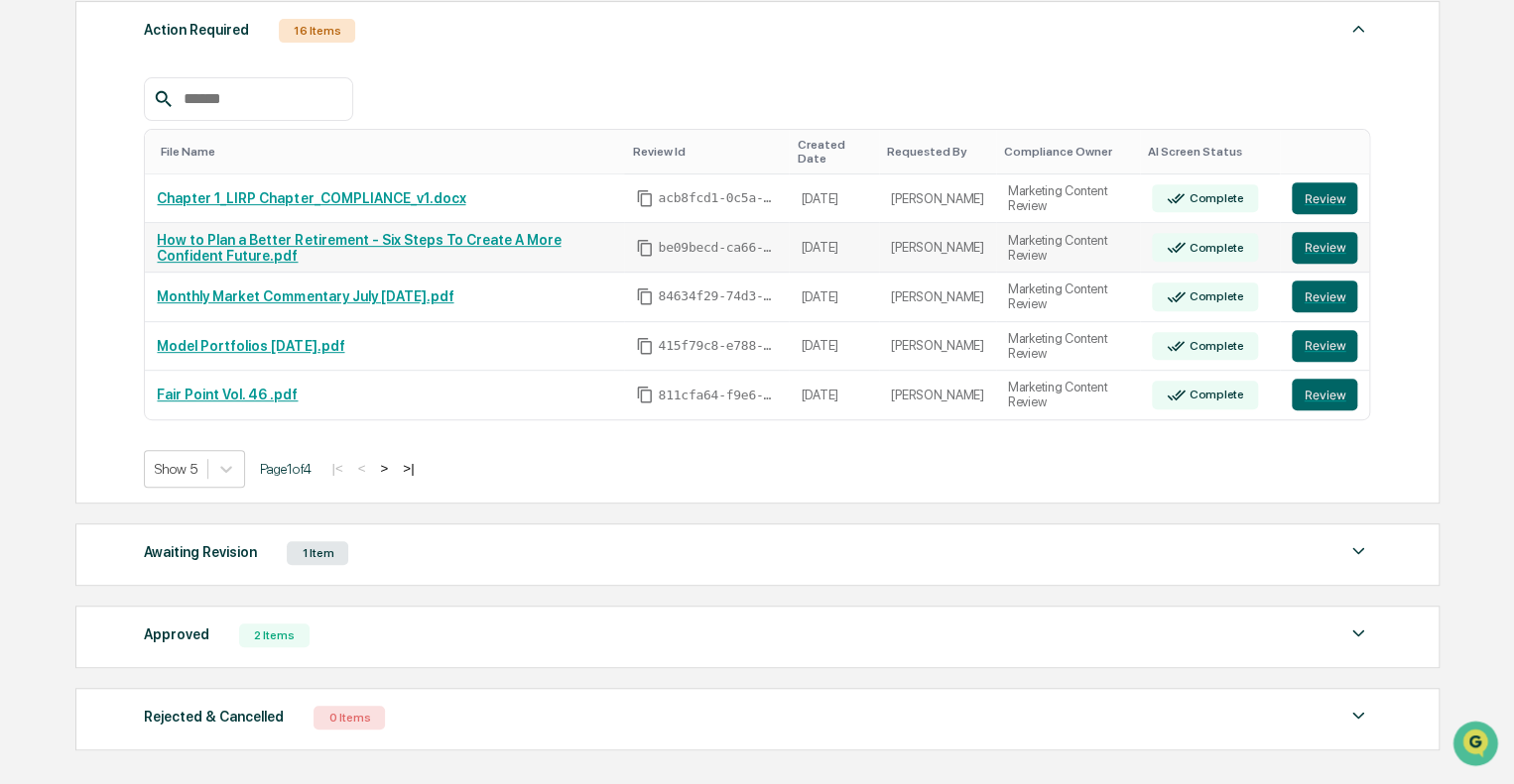
click at [292, 232] on link "How to Plan a Better Retirement - Six Steps To Create A More Confident Future.p…" at bounding box center [359, 248] width 404 height 32
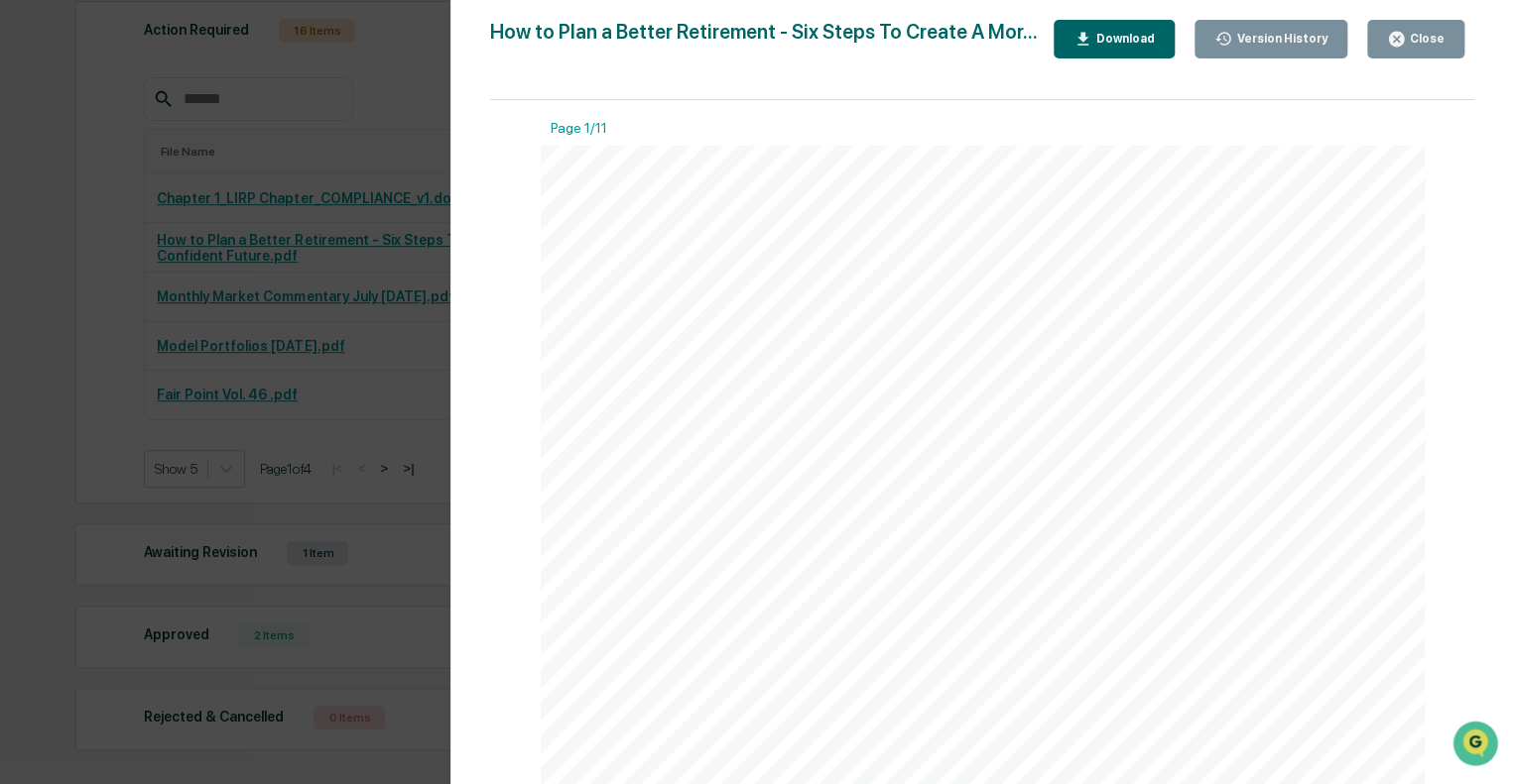
click at [1397, 38] on icon "button" at bounding box center [1396, 39] width 15 height 15
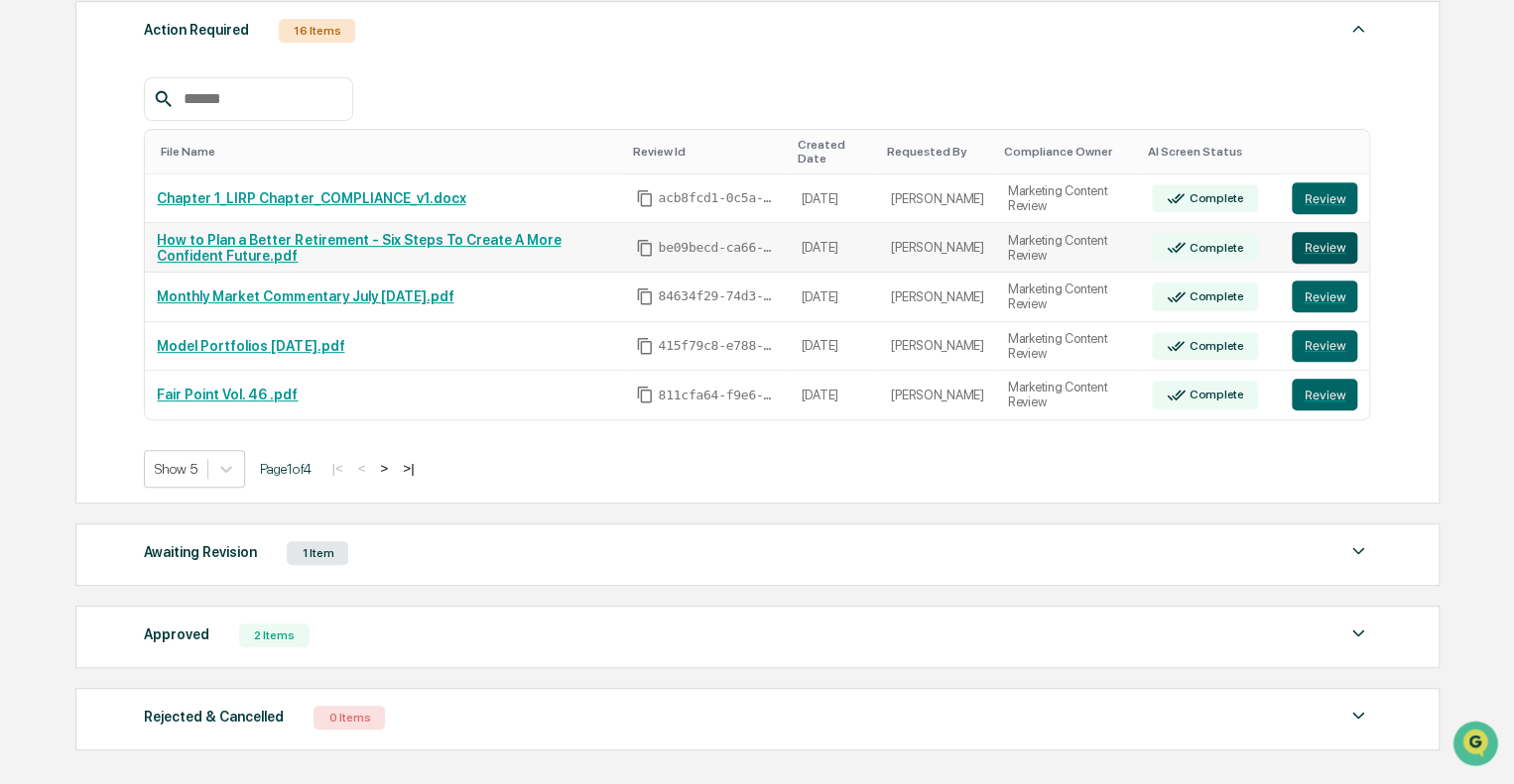
click at [1335, 237] on button "Review" at bounding box center [1324, 248] width 66 height 32
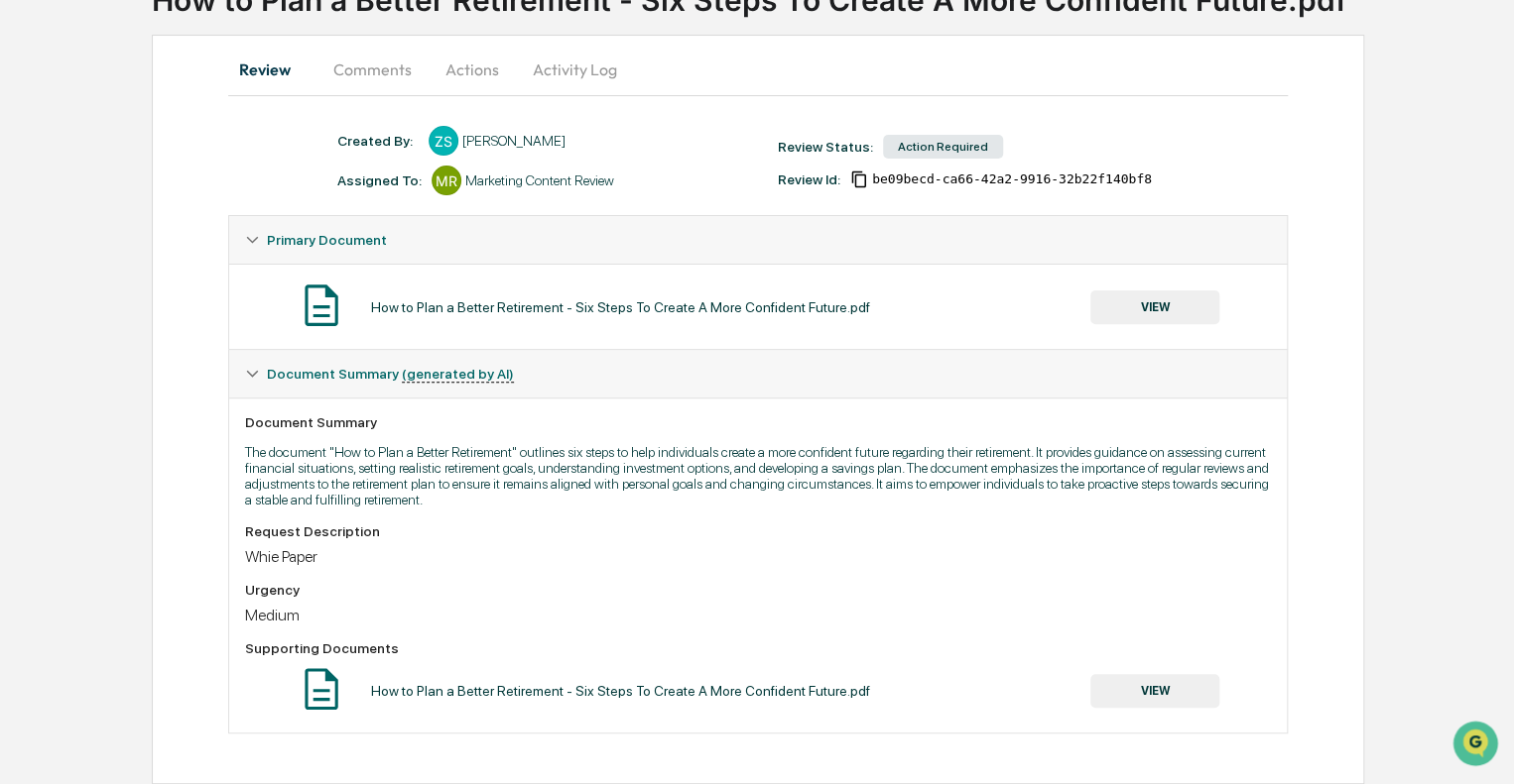
scroll to position [164, 0]
click at [432, 591] on div "Urgency" at bounding box center [757, 590] width 1025 height 16
click at [1150, 681] on button "VIEW" at bounding box center [1154, 691] width 129 height 34
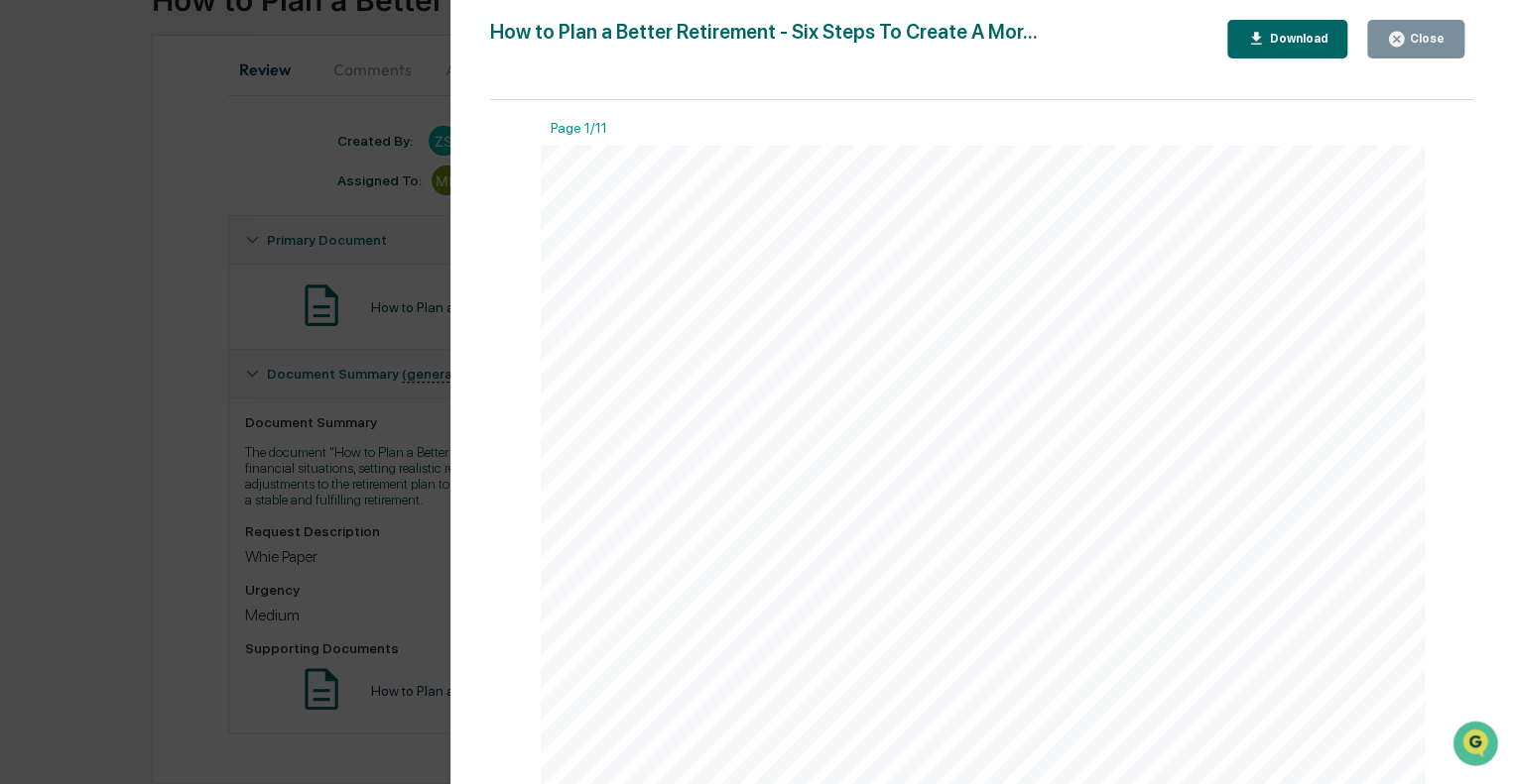
click at [1426, 42] on div "Close" at bounding box center [1425, 39] width 39 height 14
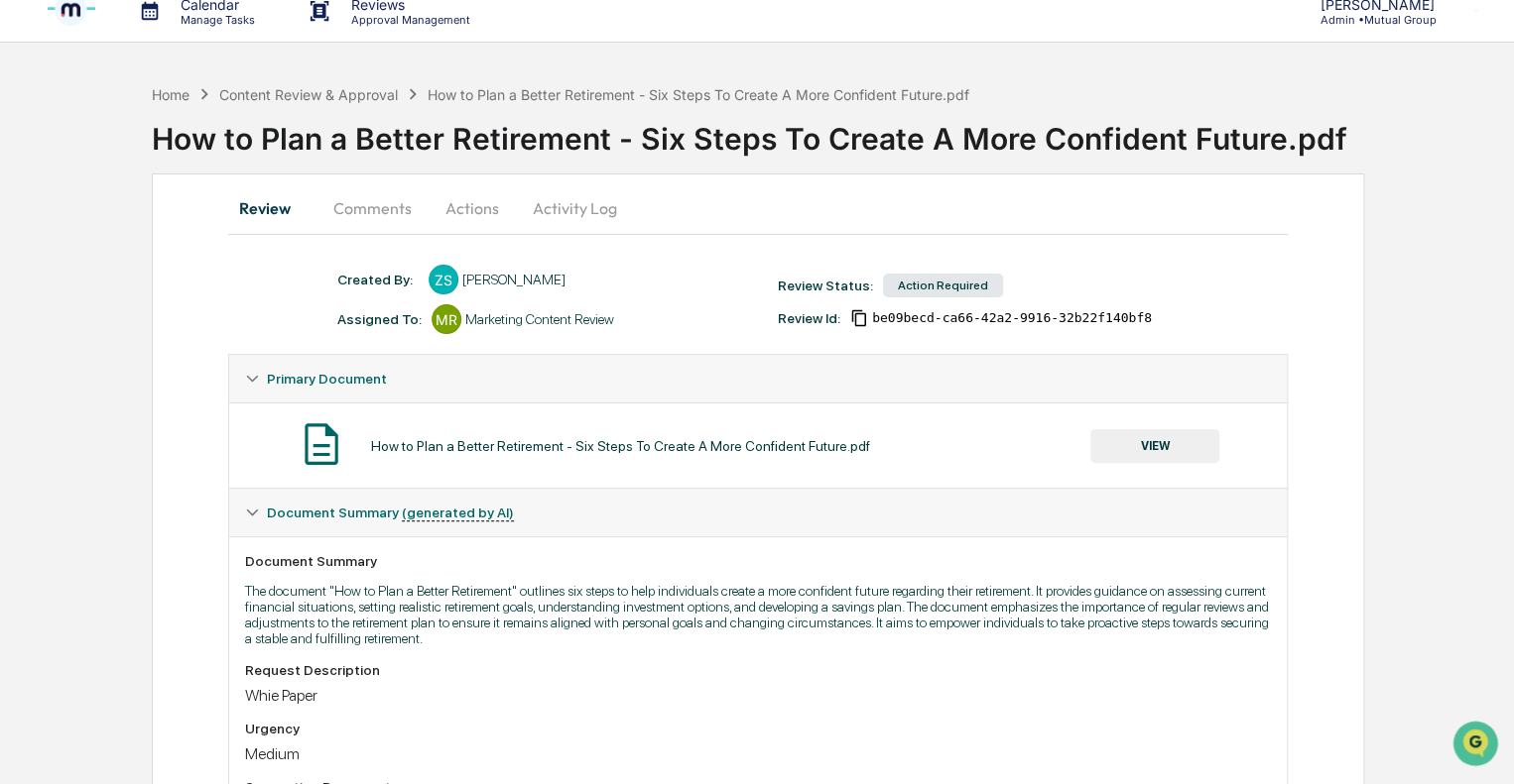
scroll to position [0, 0]
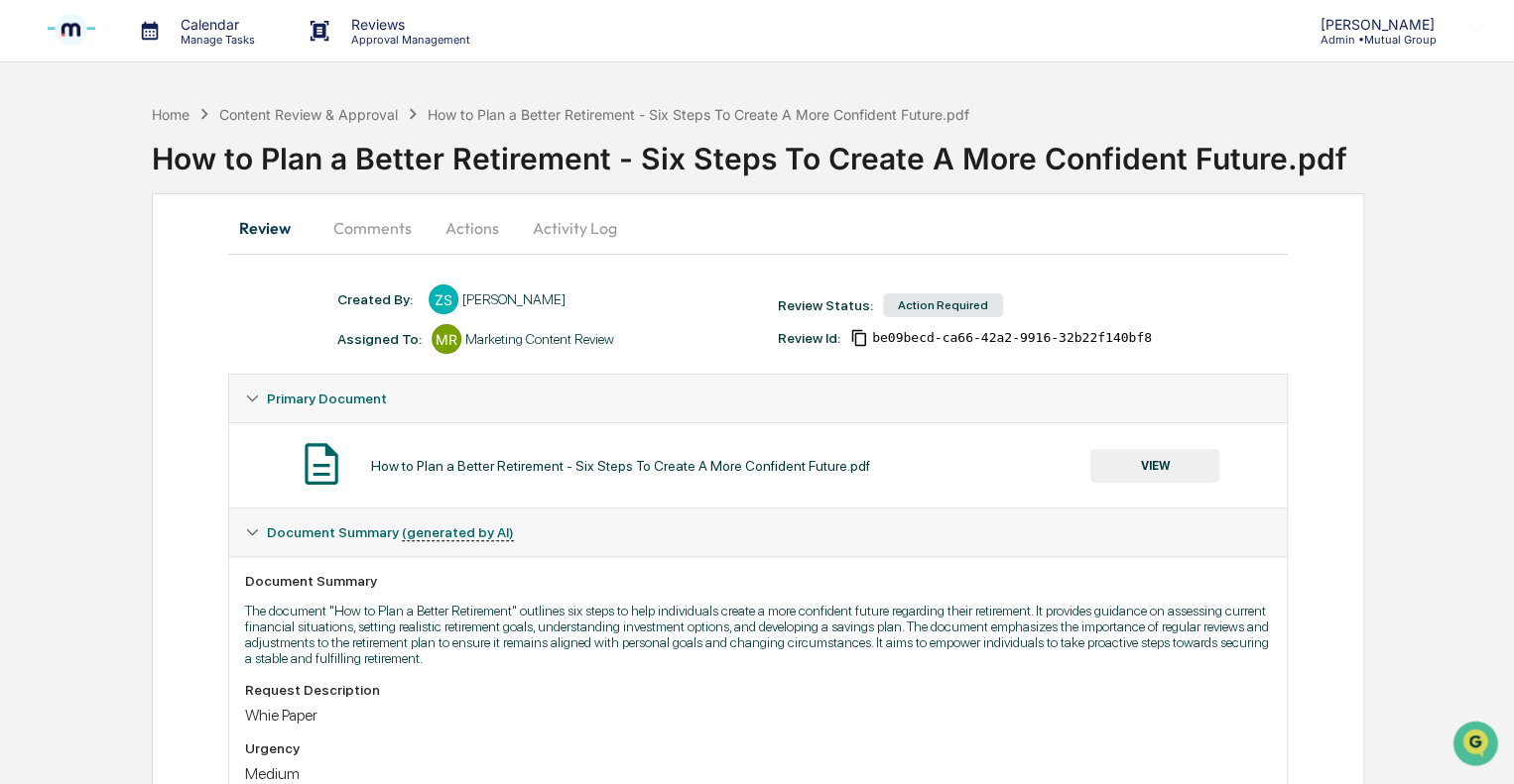
click at [349, 26] on p "Reviews" at bounding box center [408, 24] width 145 height 17
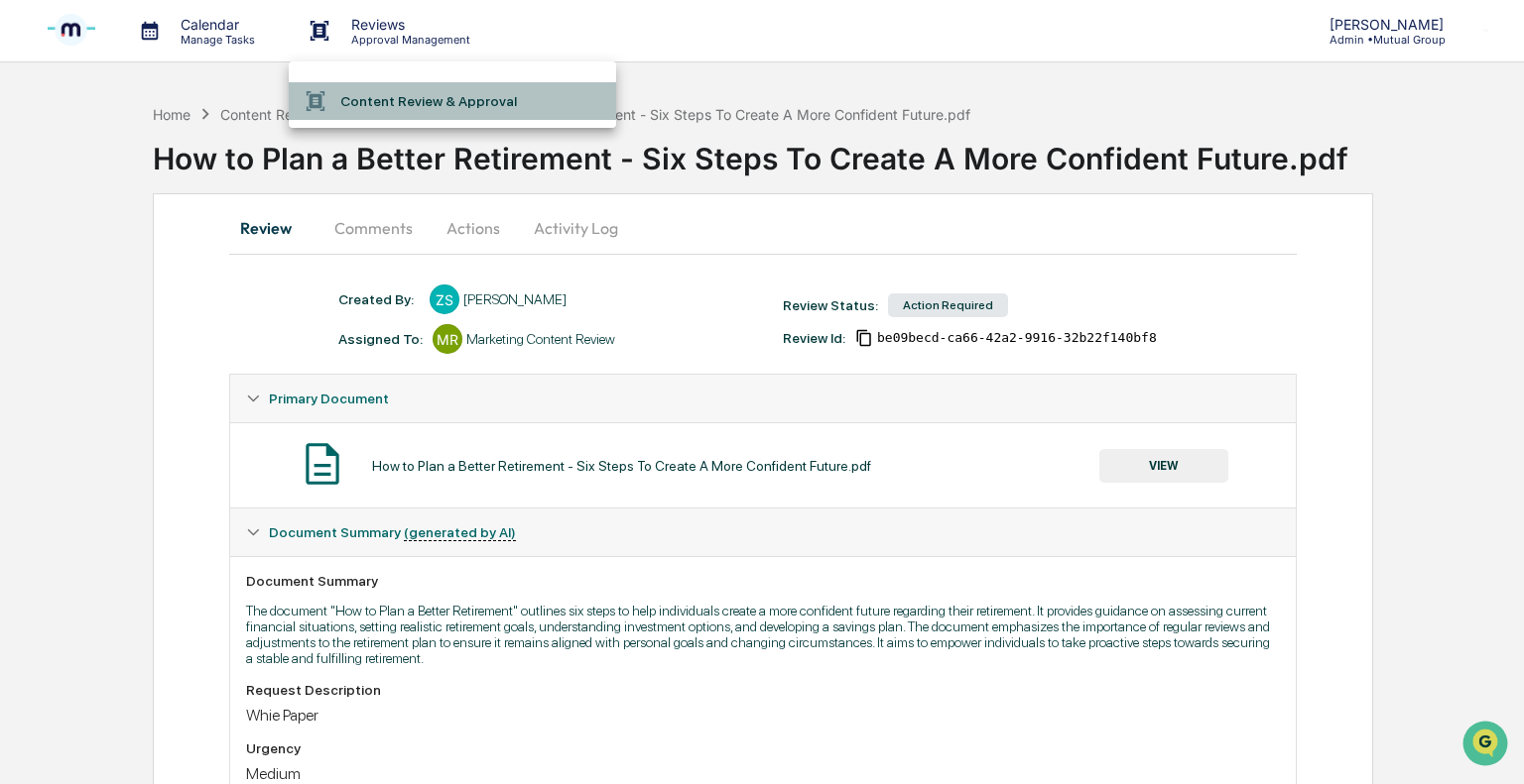
click at [437, 100] on li "Content Review & Approval" at bounding box center [453, 101] width 328 height 38
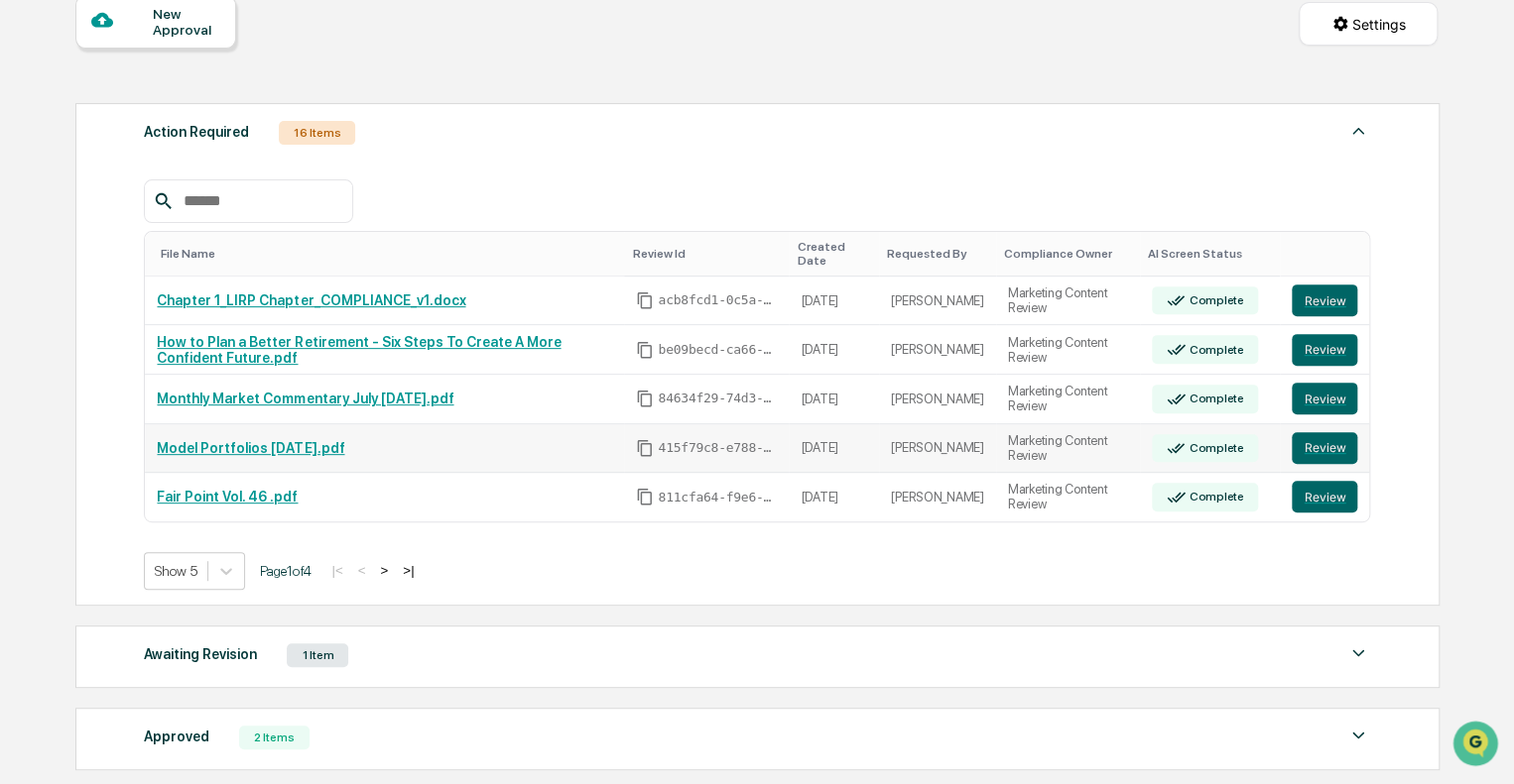
scroll to position [298, 0]
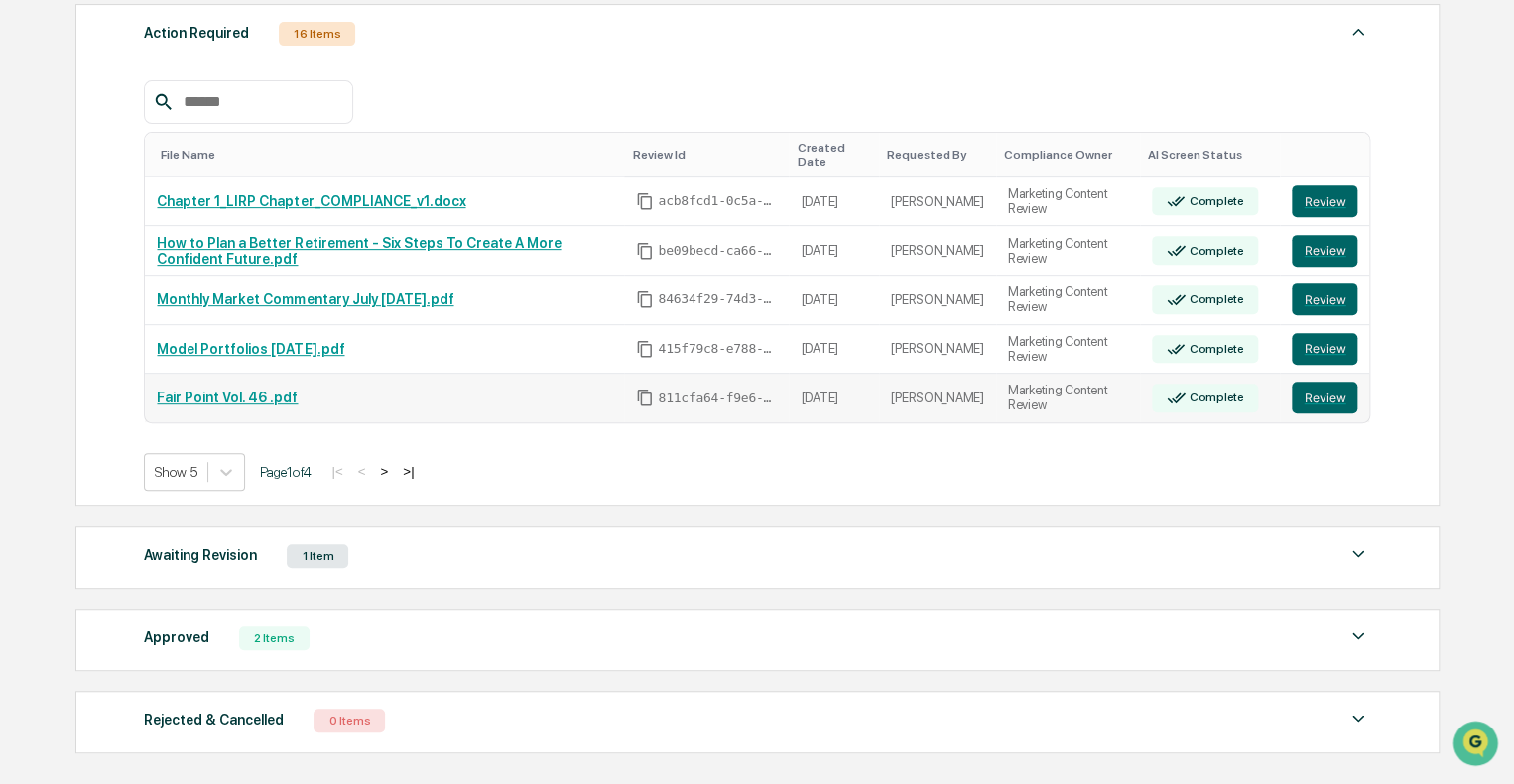
click at [234, 390] on link "Fair Point Vol. 46 .pdf" at bounding box center [227, 397] width 141 height 16
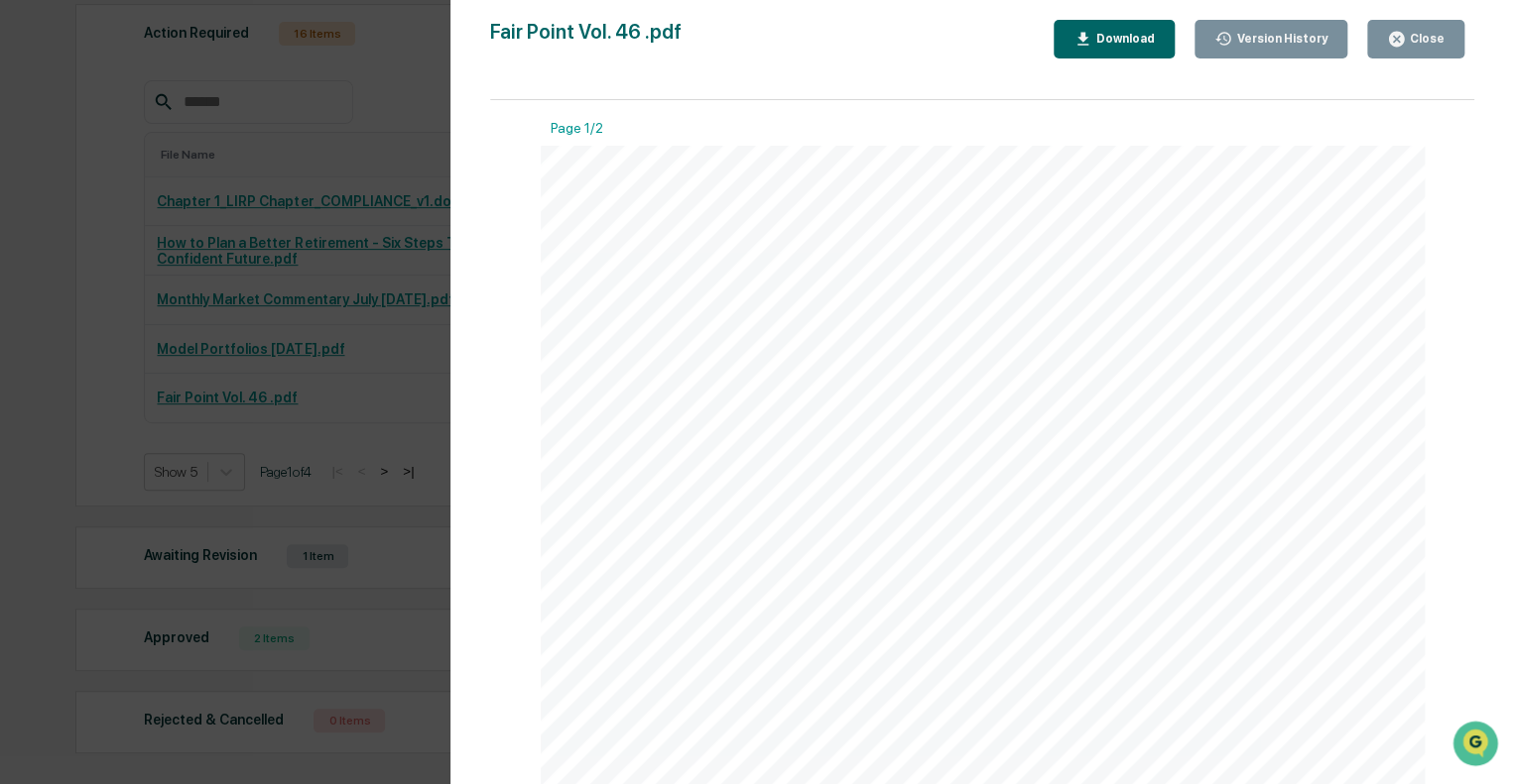
click at [1424, 37] on div "Close" at bounding box center [1425, 39] width 39 height 14
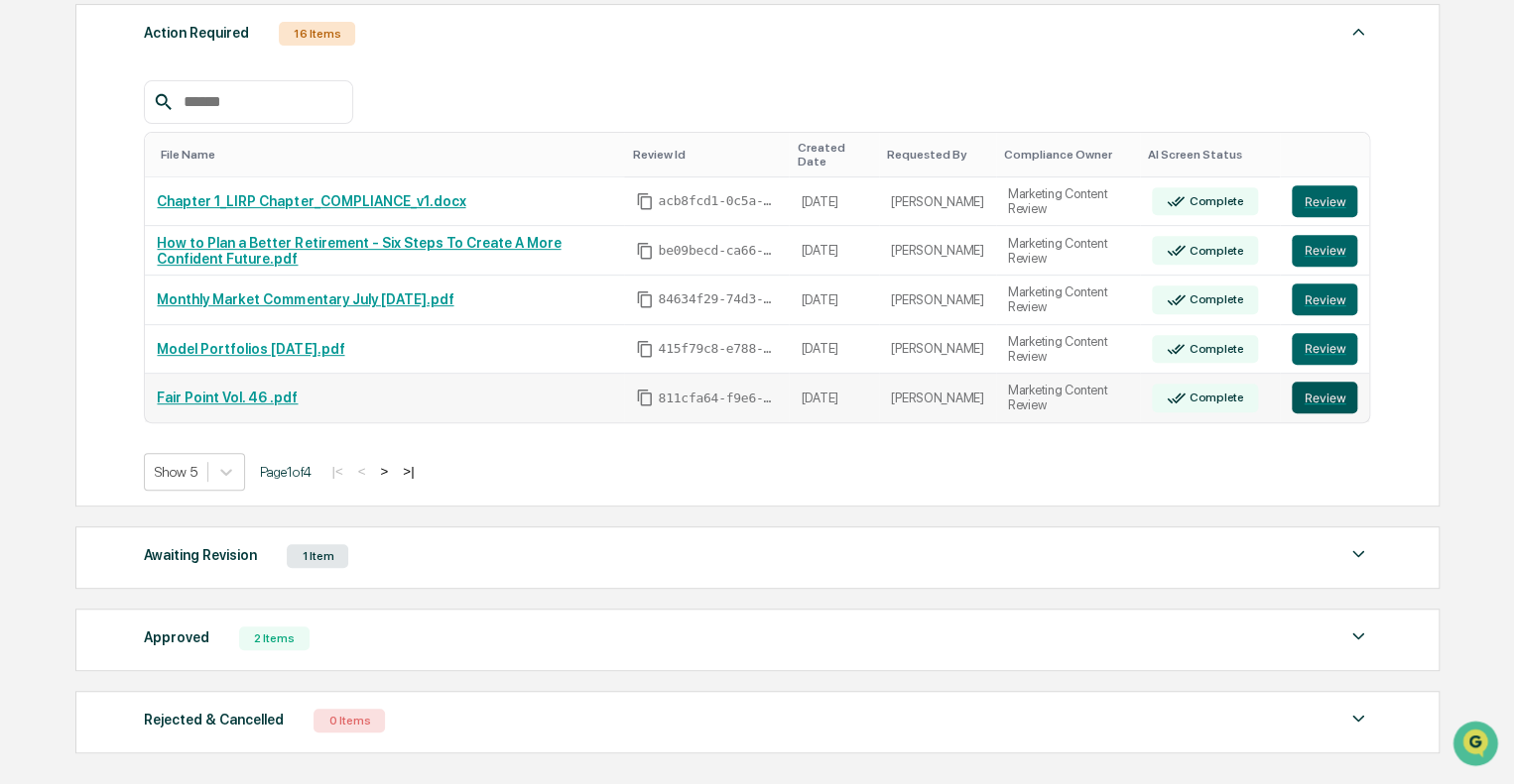
click at [1323, 393] on button "Review" at bounding box center [1324, 397] width 66 height 32
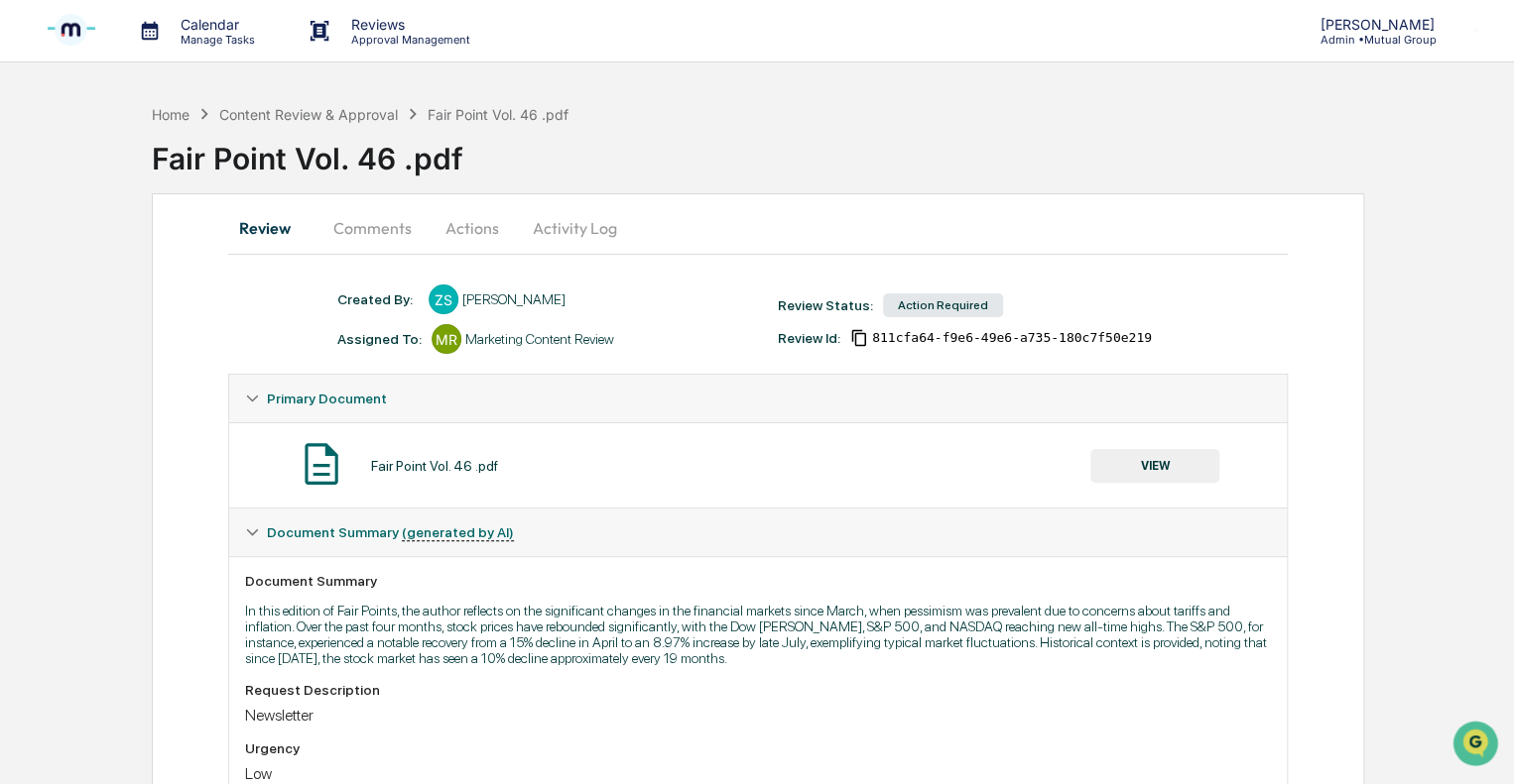
click at [364, 39] on p "Approval Management" at bounding box center [408, 40] width 145 height 14
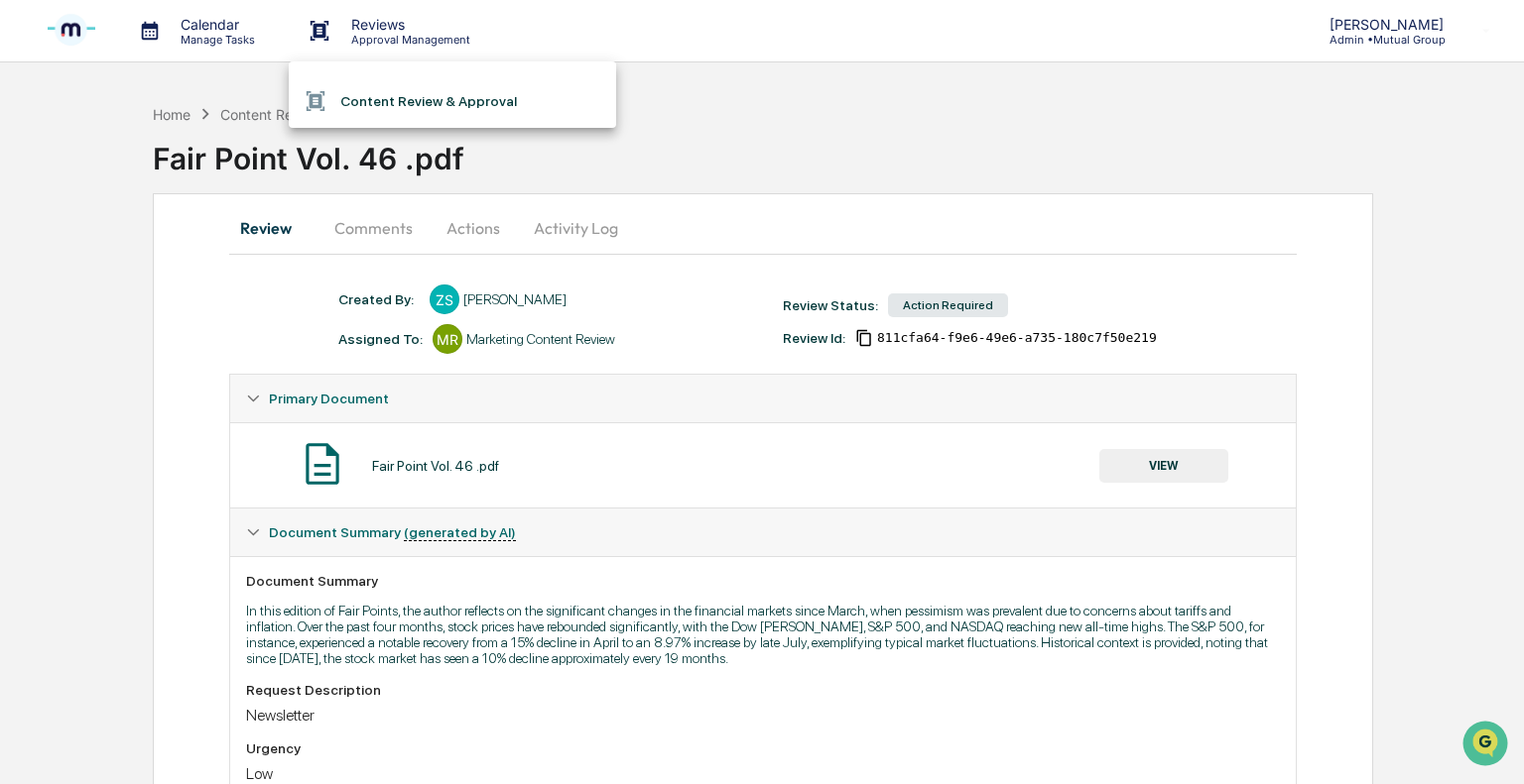
click at [403, 92] on li "Content Review & Approval" at bounding box center [453, 101] width 328 height 38
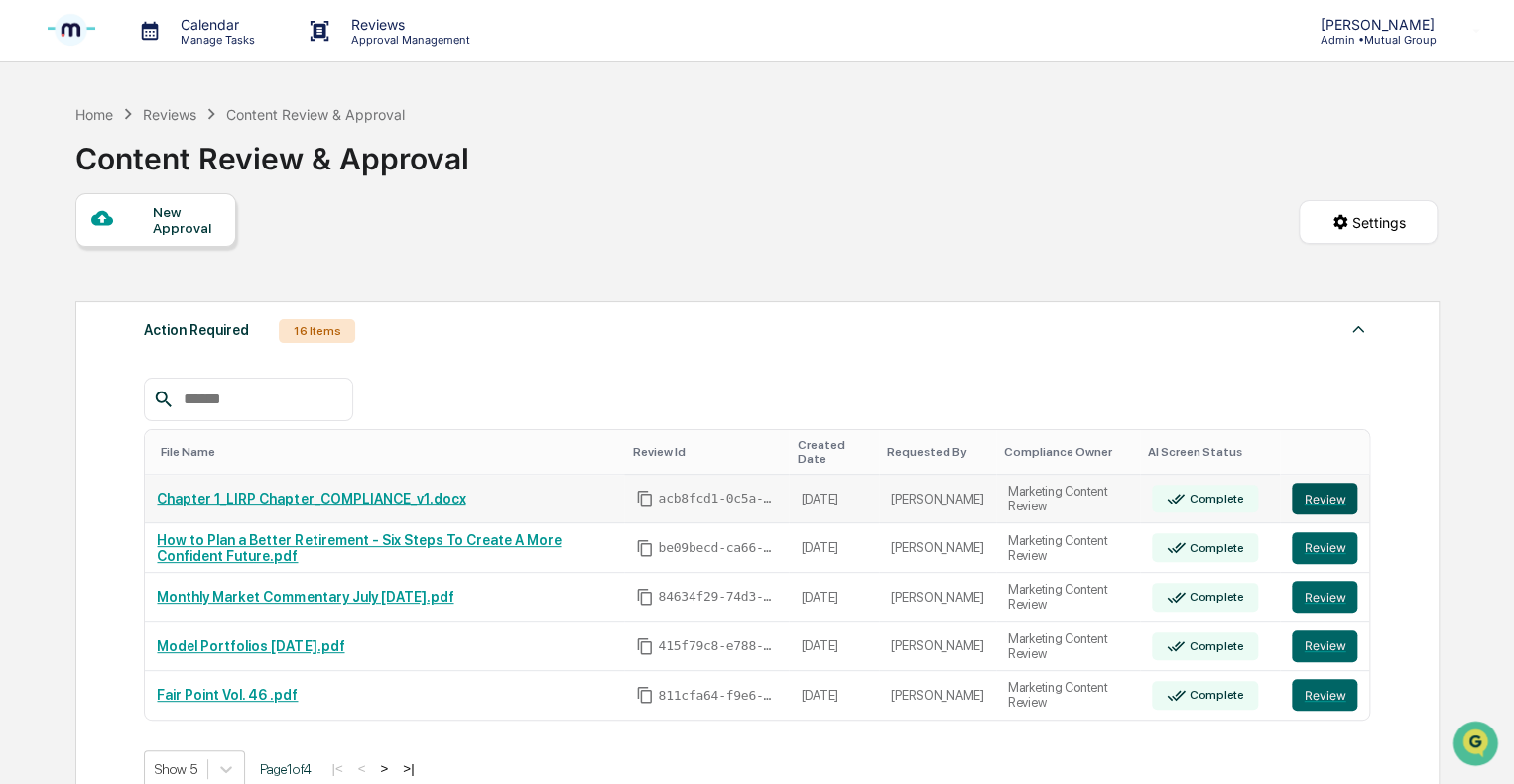
click at [1314, 490] on button "Review" at bounding box center [1324, 498] width 66 height 32
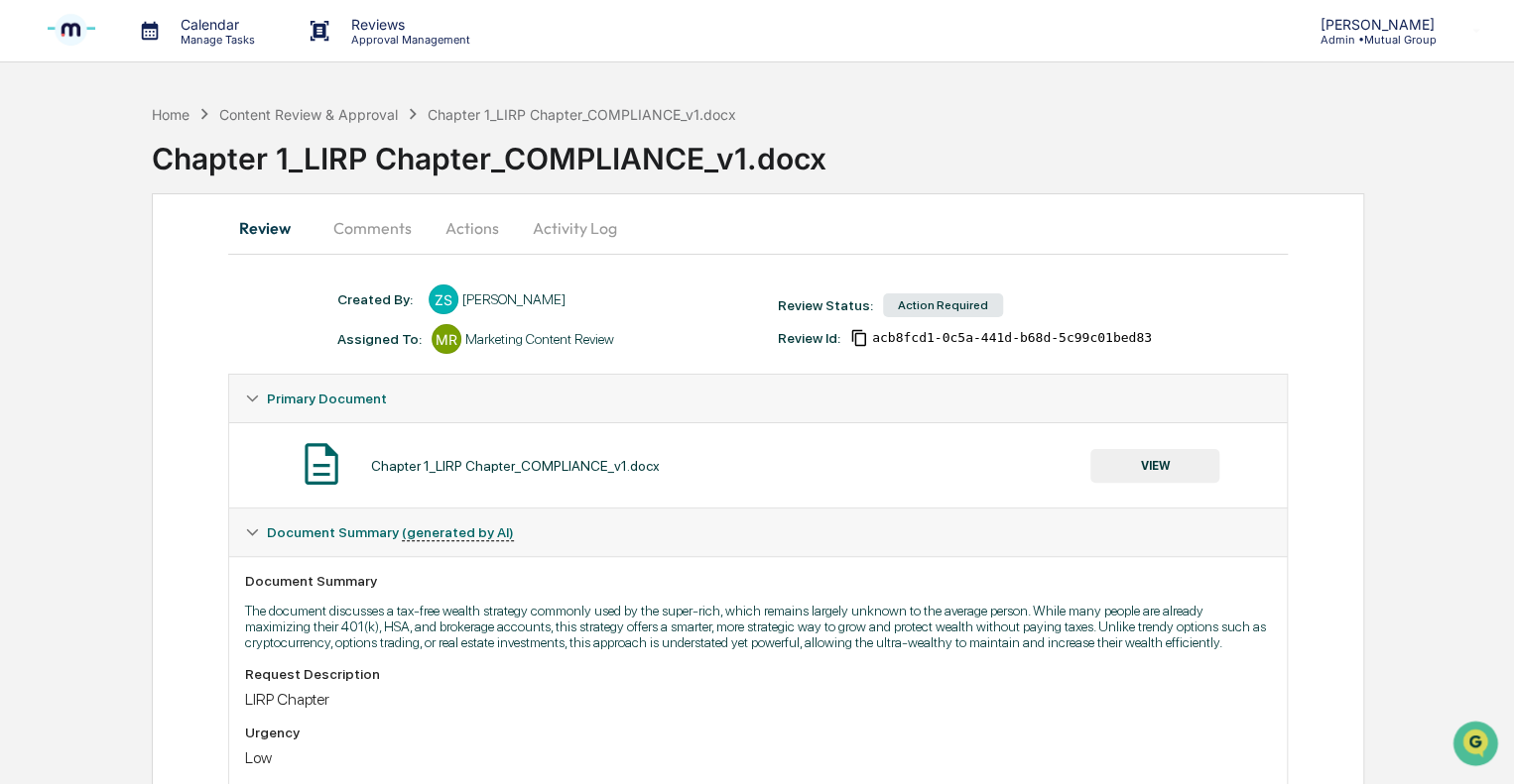
click at [1402, 37] on p "Admin • Mutual Group" at bounding box center [1373, 40] width 140 height 14
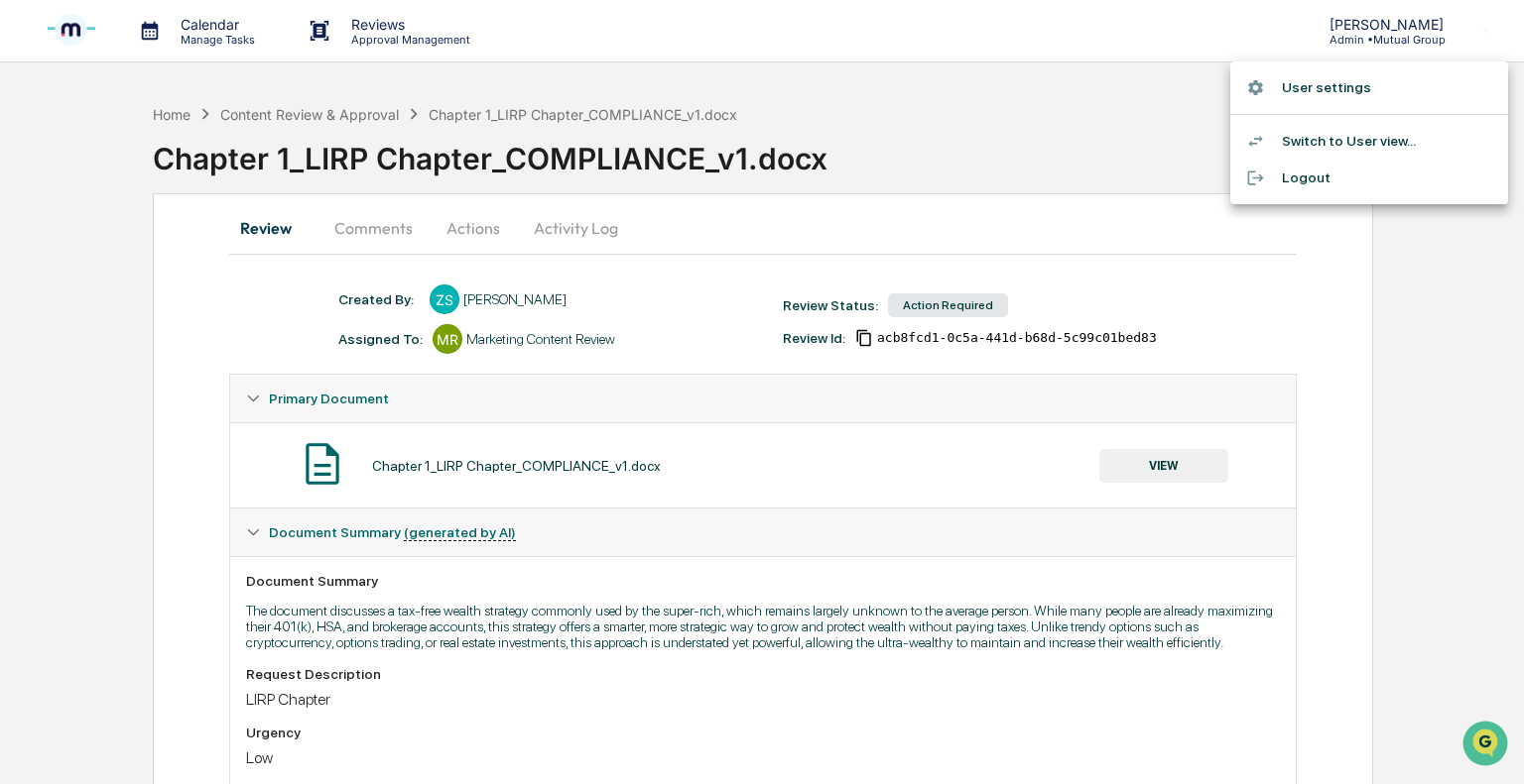
click at [1365, 145] on li "Switch to User view..." at bounding box center [1369, 141] width 278 height 37
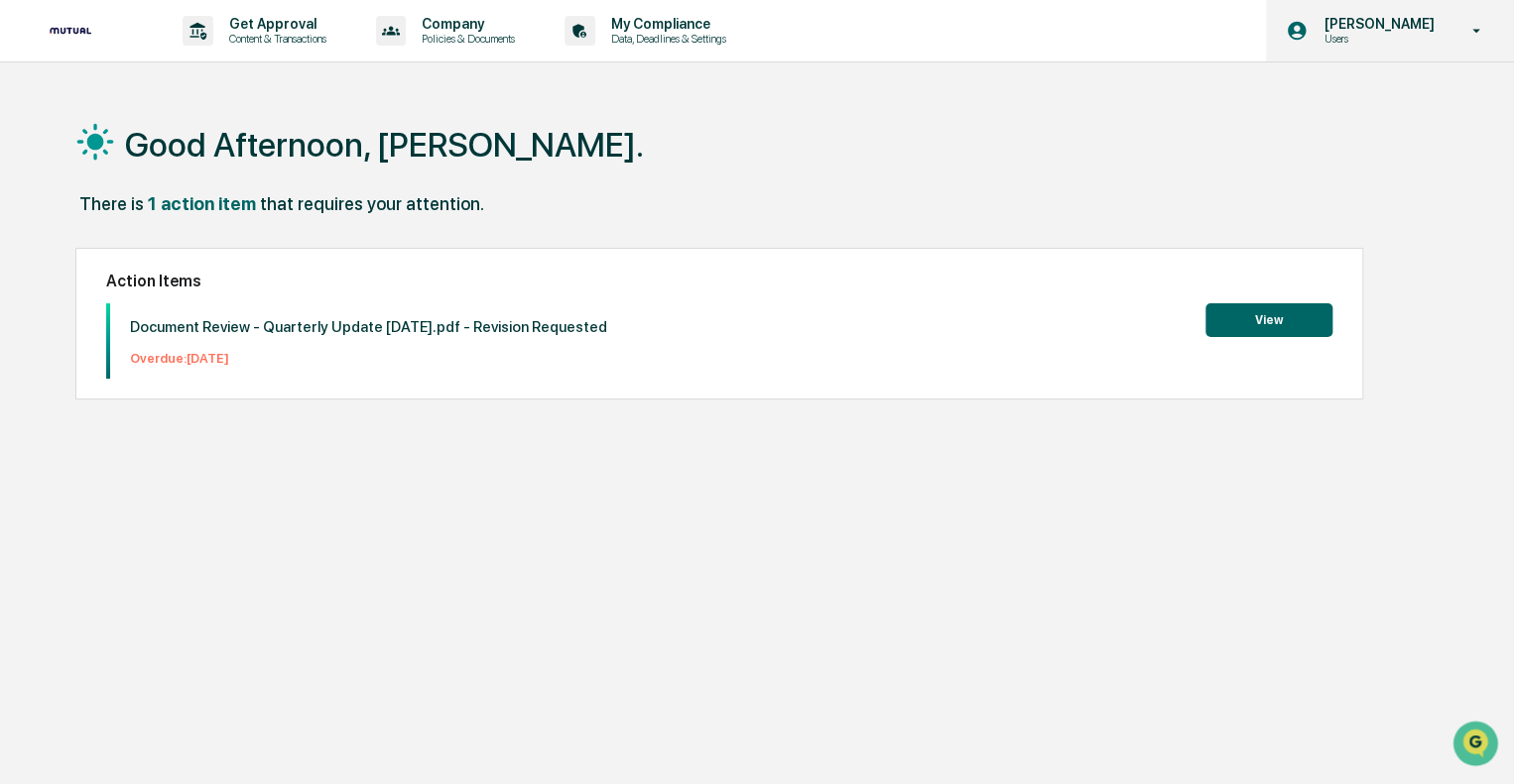
click at [1393, 36] on p "Users" at bounding box center [1375, 39] width 136 height 14
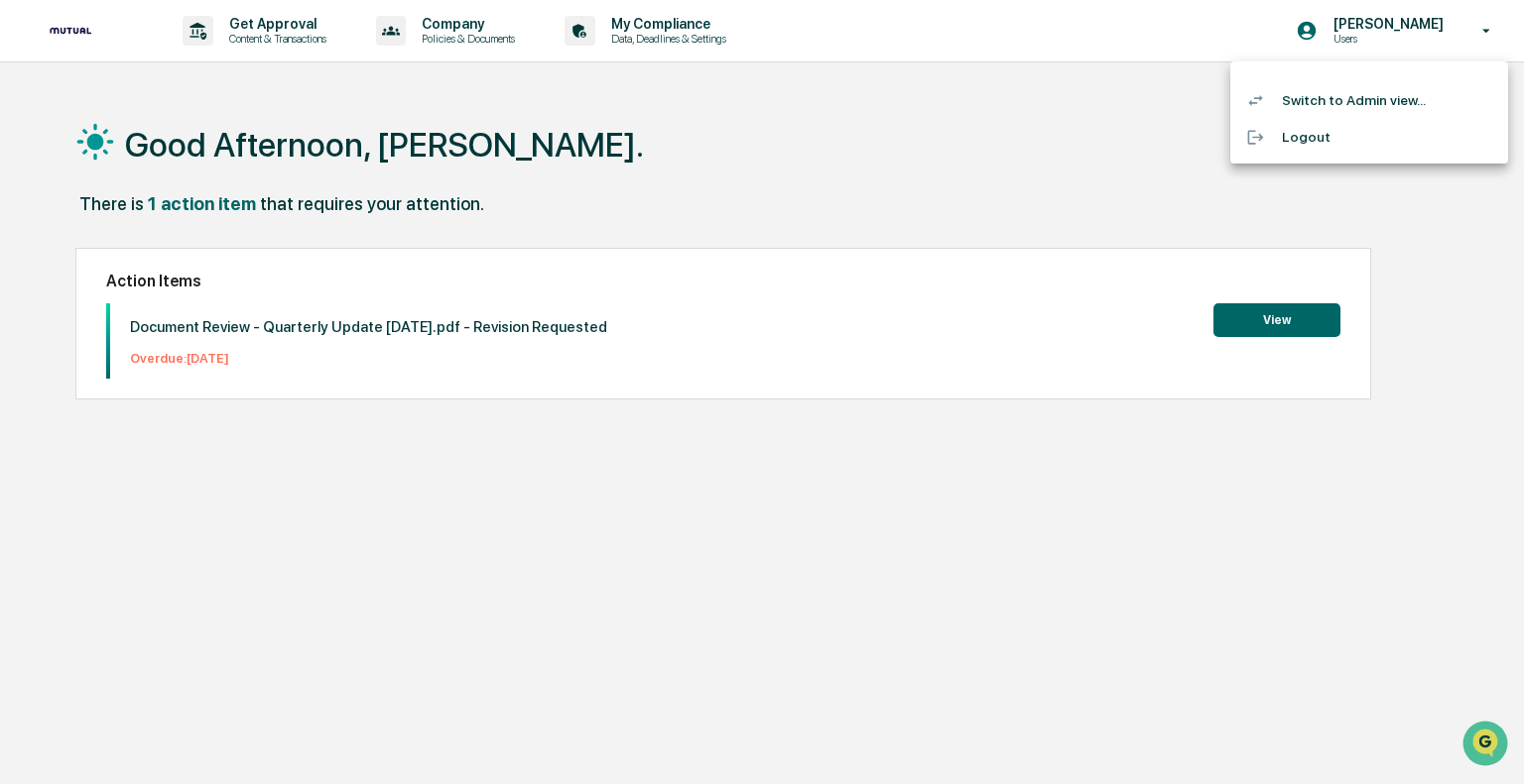
click at [1365, 98] on li "Switch to Admin view..." at bounding box center [1369, 100] width 278 height 37
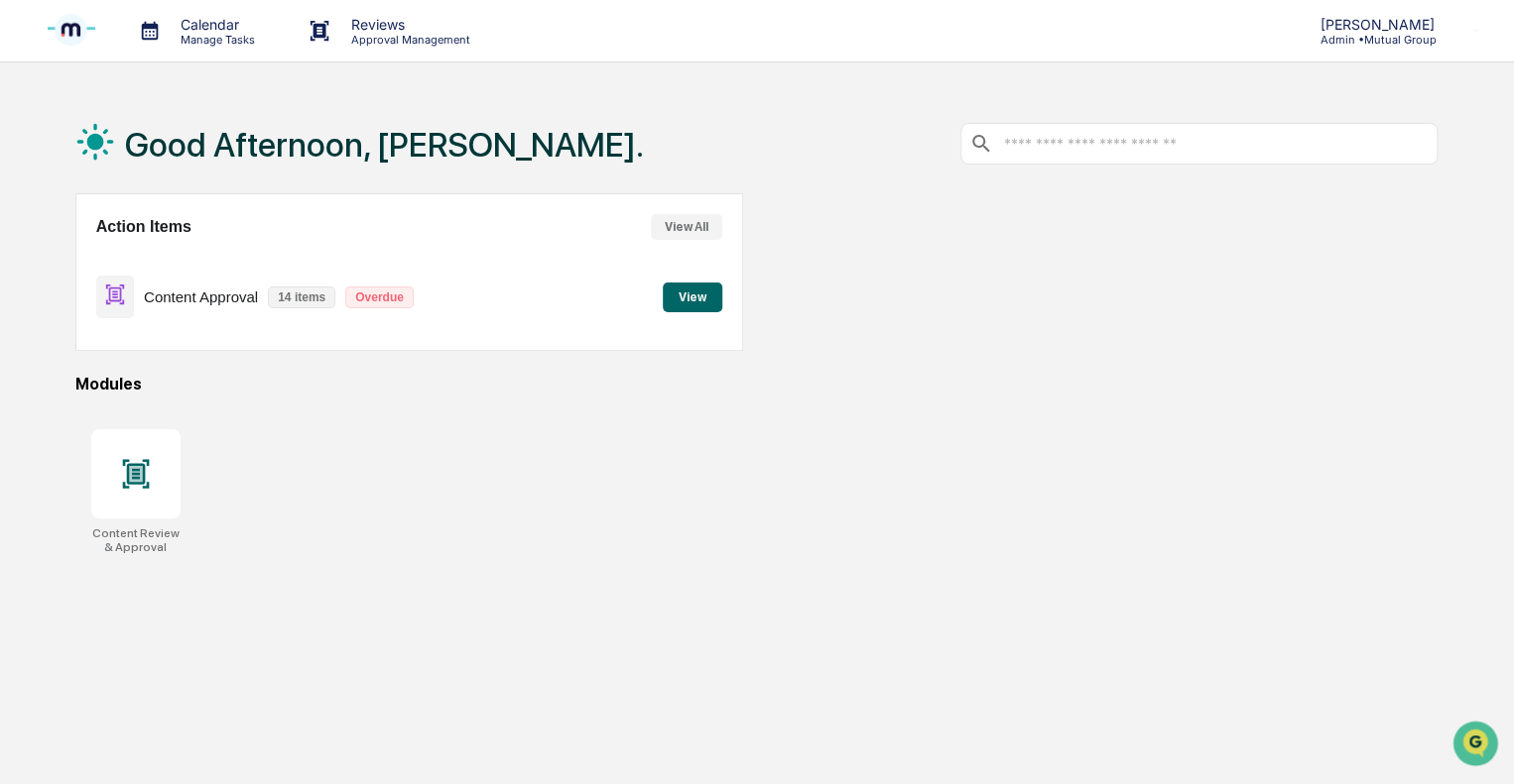
click at [289, 297] on p "14 items" at bounding box center [302, 298] width 68 height 22
click at [295, 300] on p "14 items" at bounding box center [302, 298] width 68 height 22
click at [683, 297] on button "View" at bounding box center [693, 298] width 60 height 30
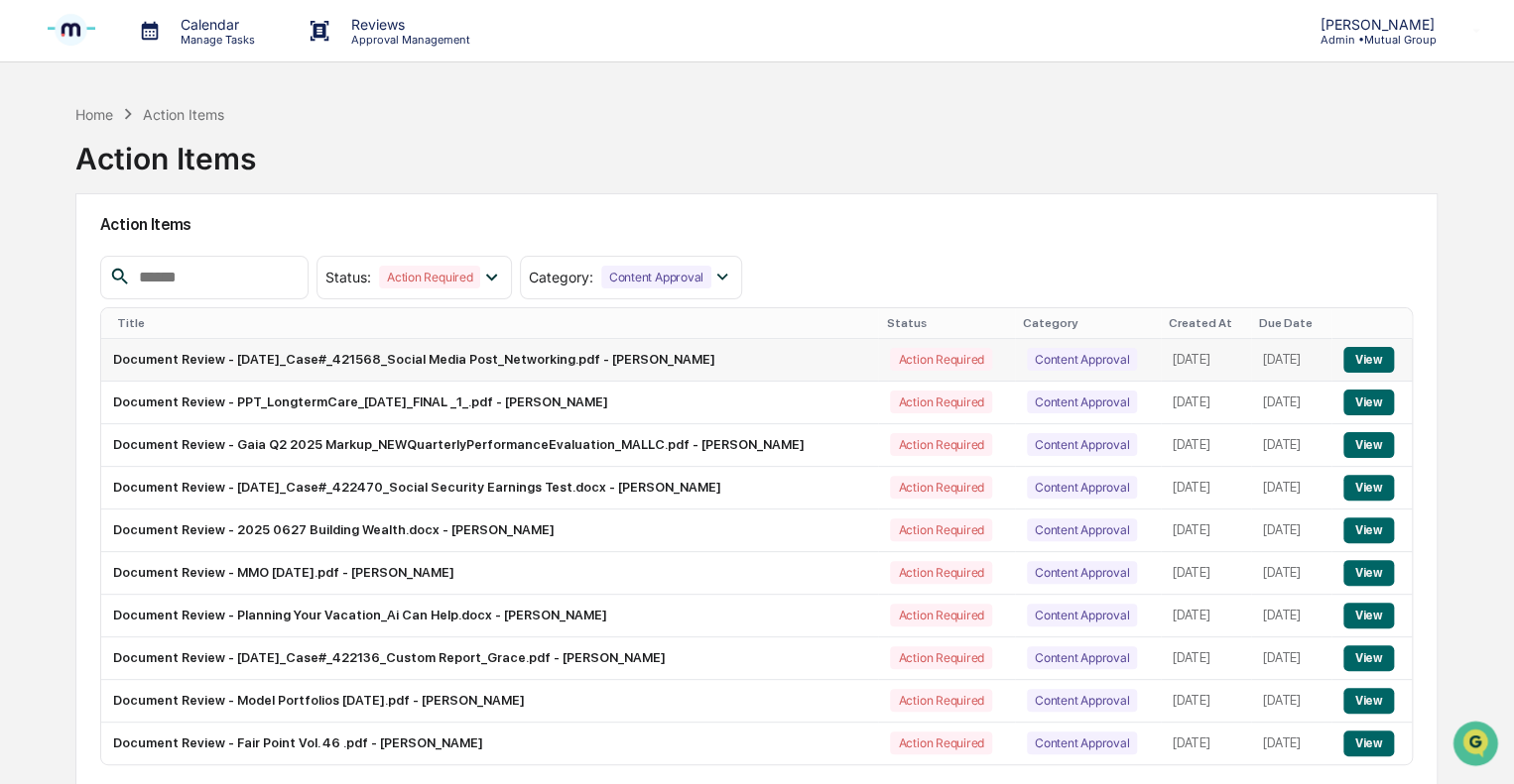
click at [1373, 356] on button "View" at bounding box center [1368, 360] width 51 height 26
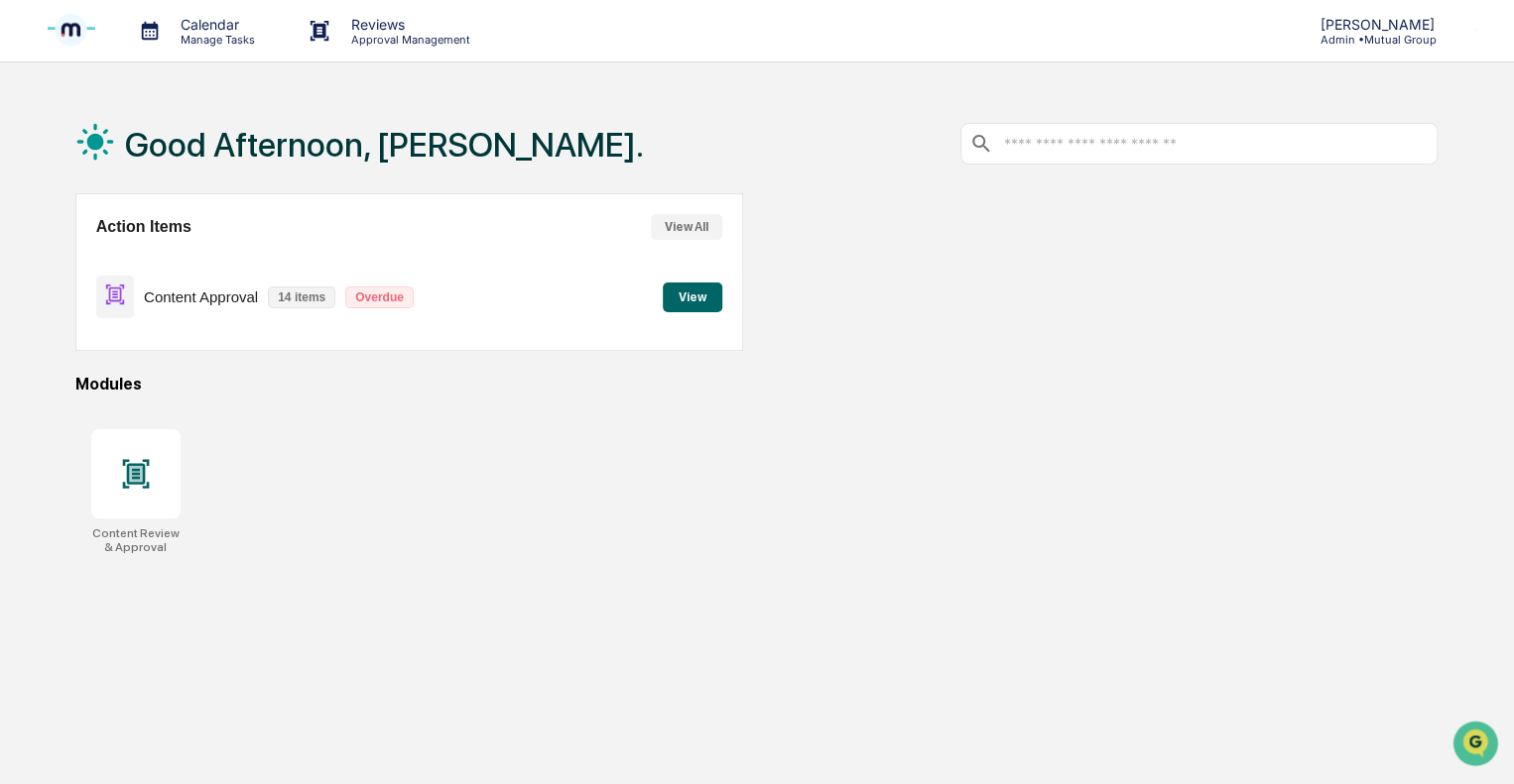
click at [300, 301] on p "14 items" at bounding box center [302, 298] width 68 height 22
click at [205, 300] on p "Content Approval" at bounding box center [201, 297] width 114 height 17
click at [706, 223] on button "View All" at bounding box center [686, 227] width 71 height 26
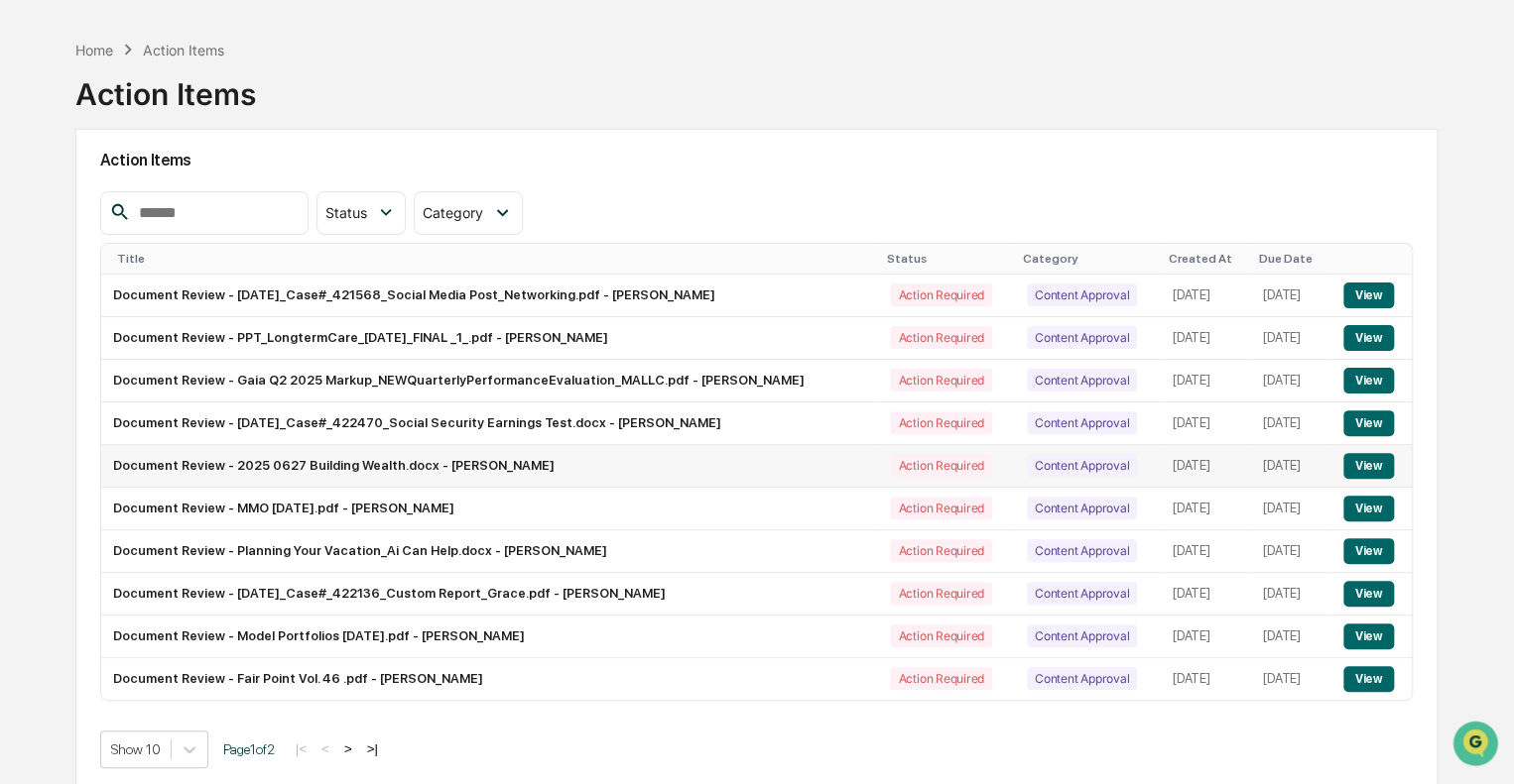
scroll to position [94, 0]
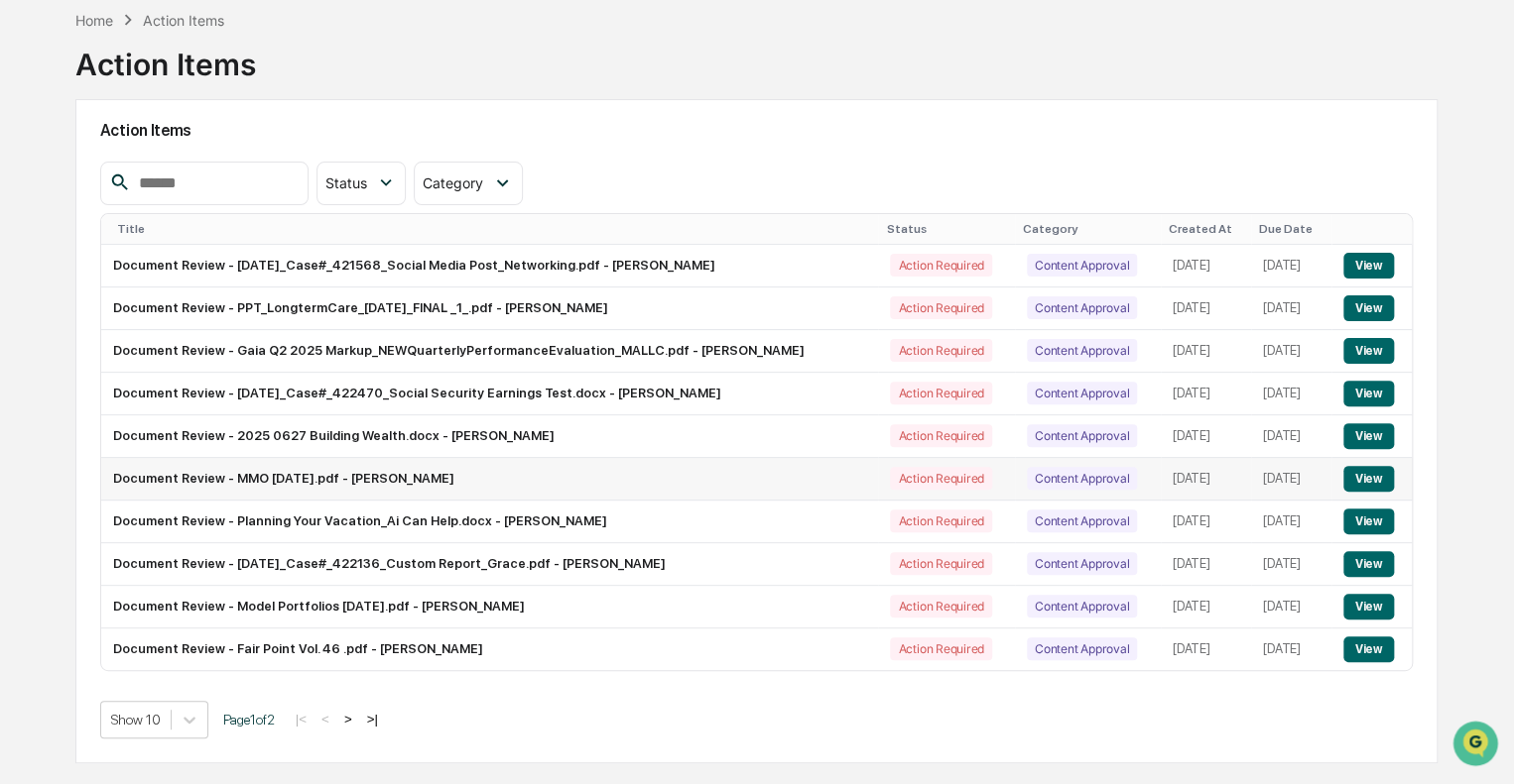
click at [1367, 477] on button "View" at bounding box center [1368, 479] width 51 height 26
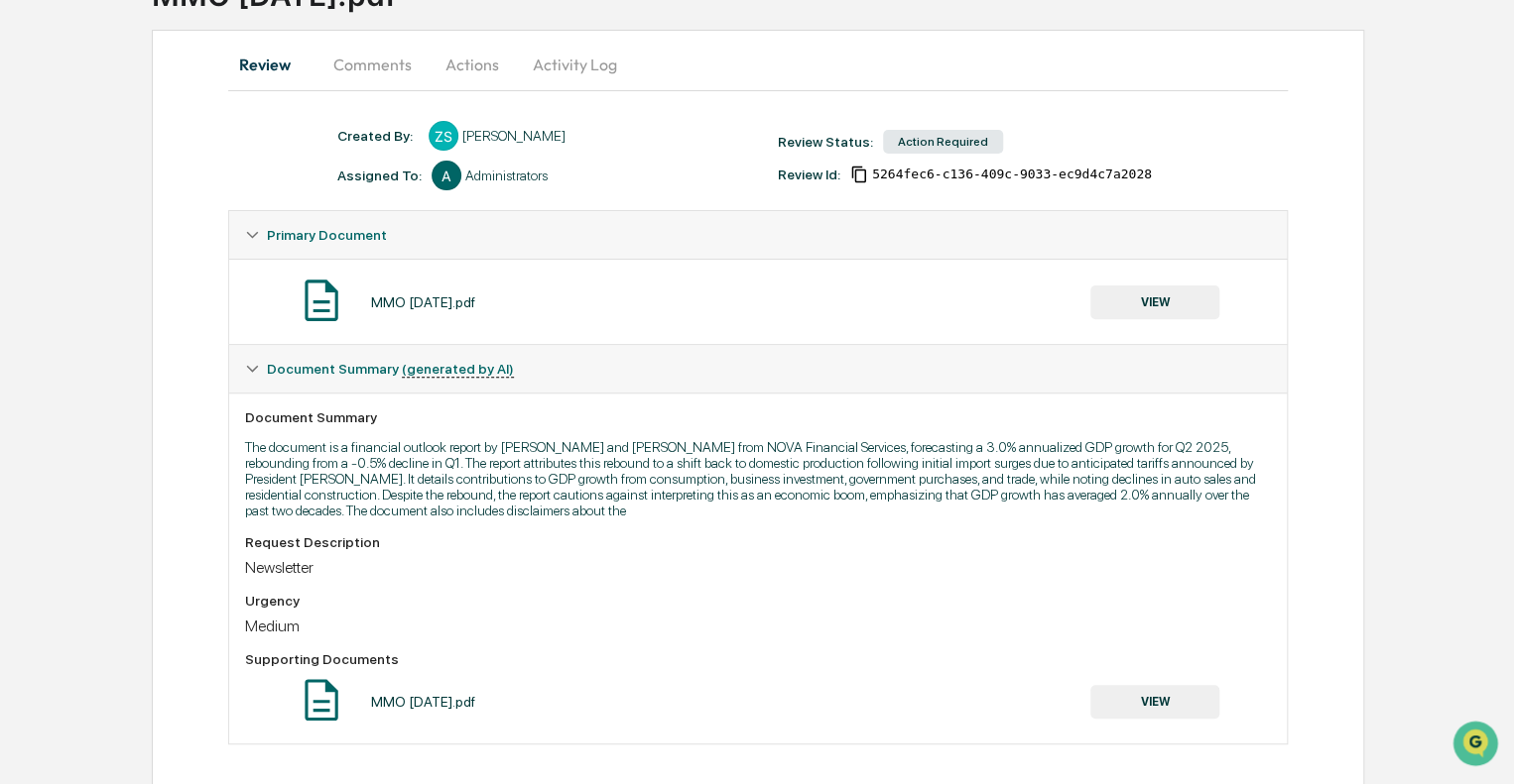
scroll to position [181, 0]
